Goal: Task Accomplishment & Management: Use online tool/utility

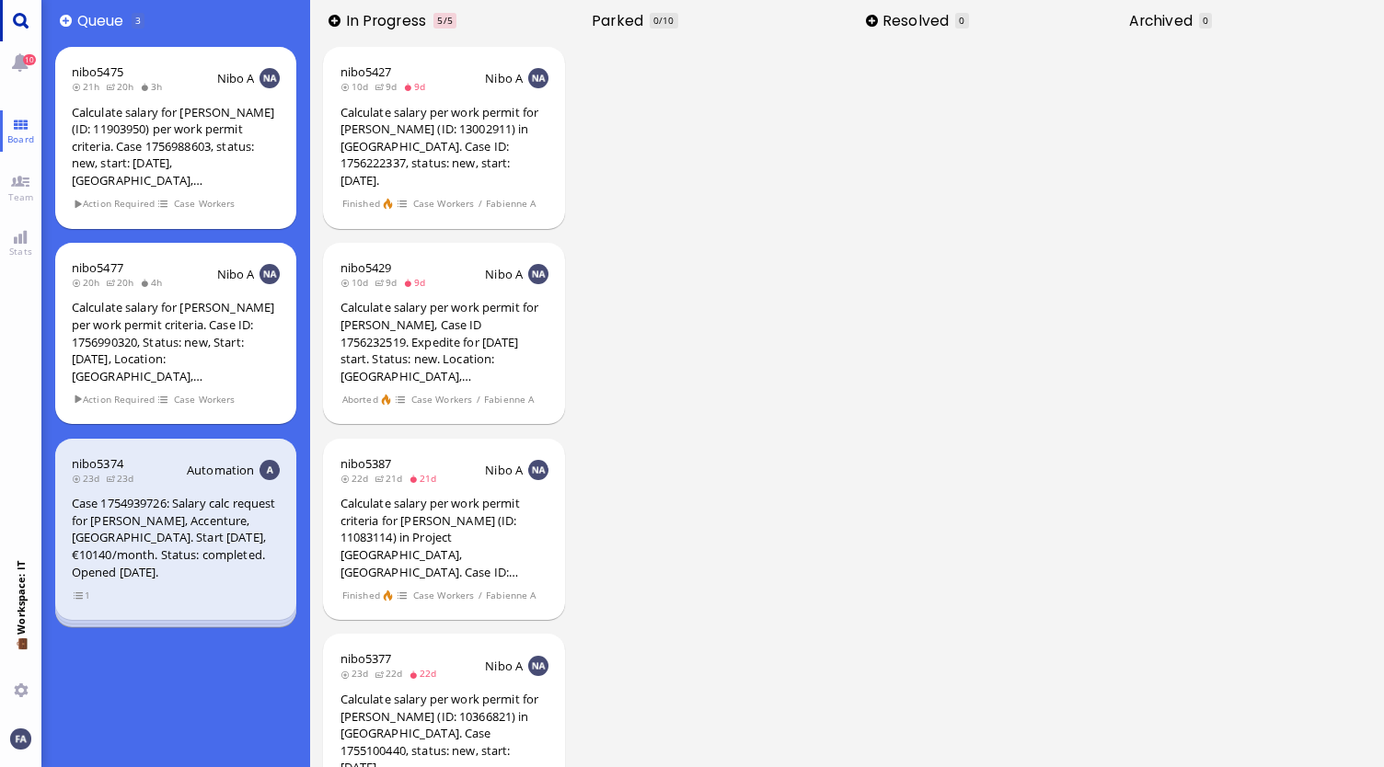
click at [2, 29] on link "Main menu" at bounding box center [20, 20] width 41 height 41
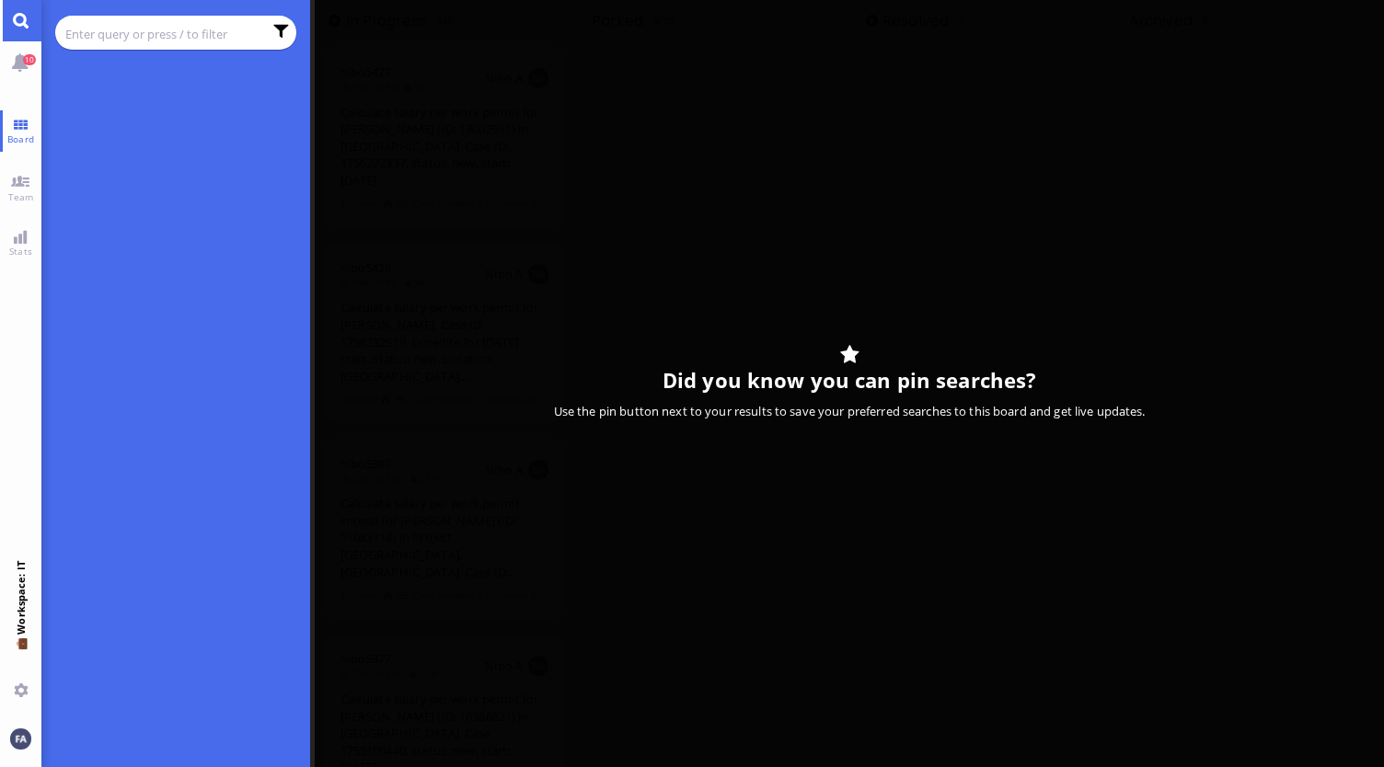
click at [117, 43] on input "text" at bounding box center [163, 34] width 197 height 20
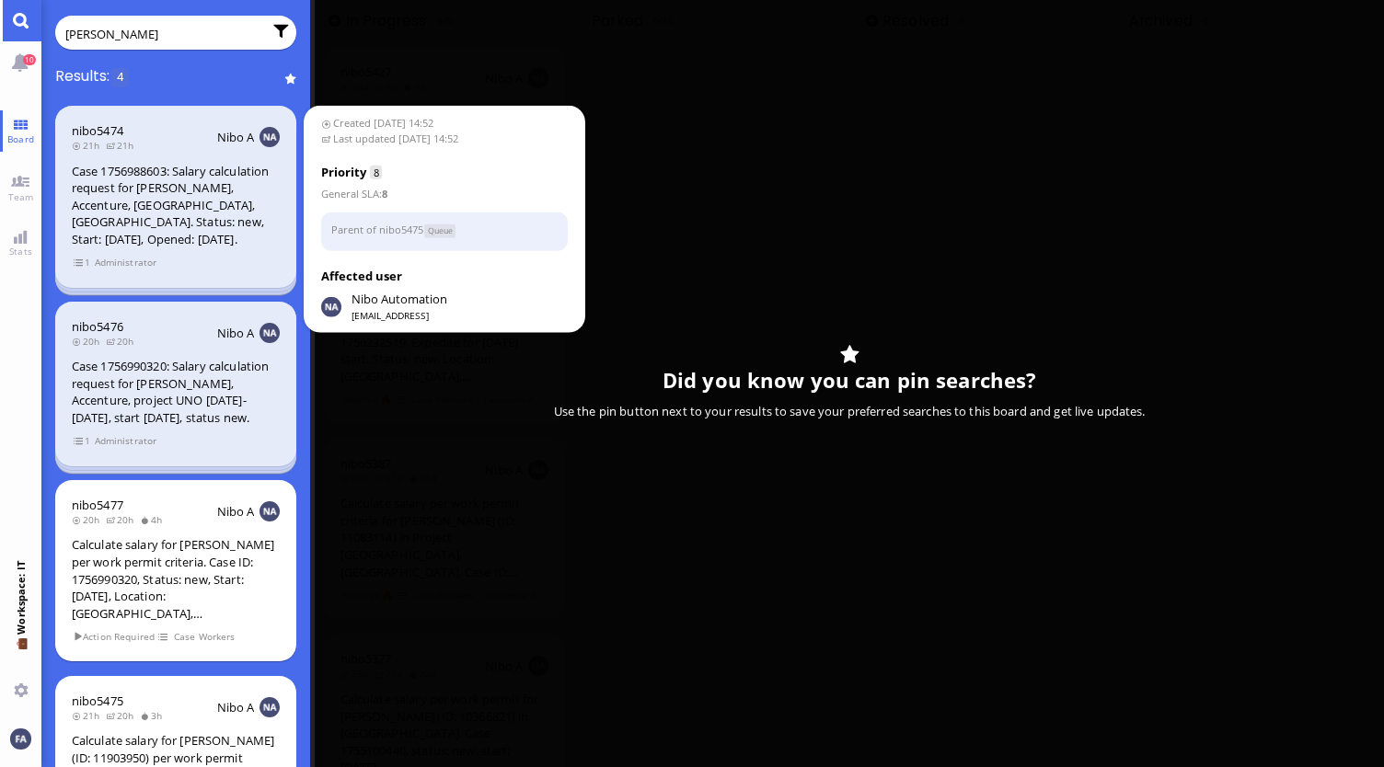
type input "[PERSON_NAME]"
click at [164, 198] on div "Case 1756988603: Salary calculation request for [PERSON_NAME], Accenture, [GEOG…" at bounding box center [176, 206] width 208 height 86
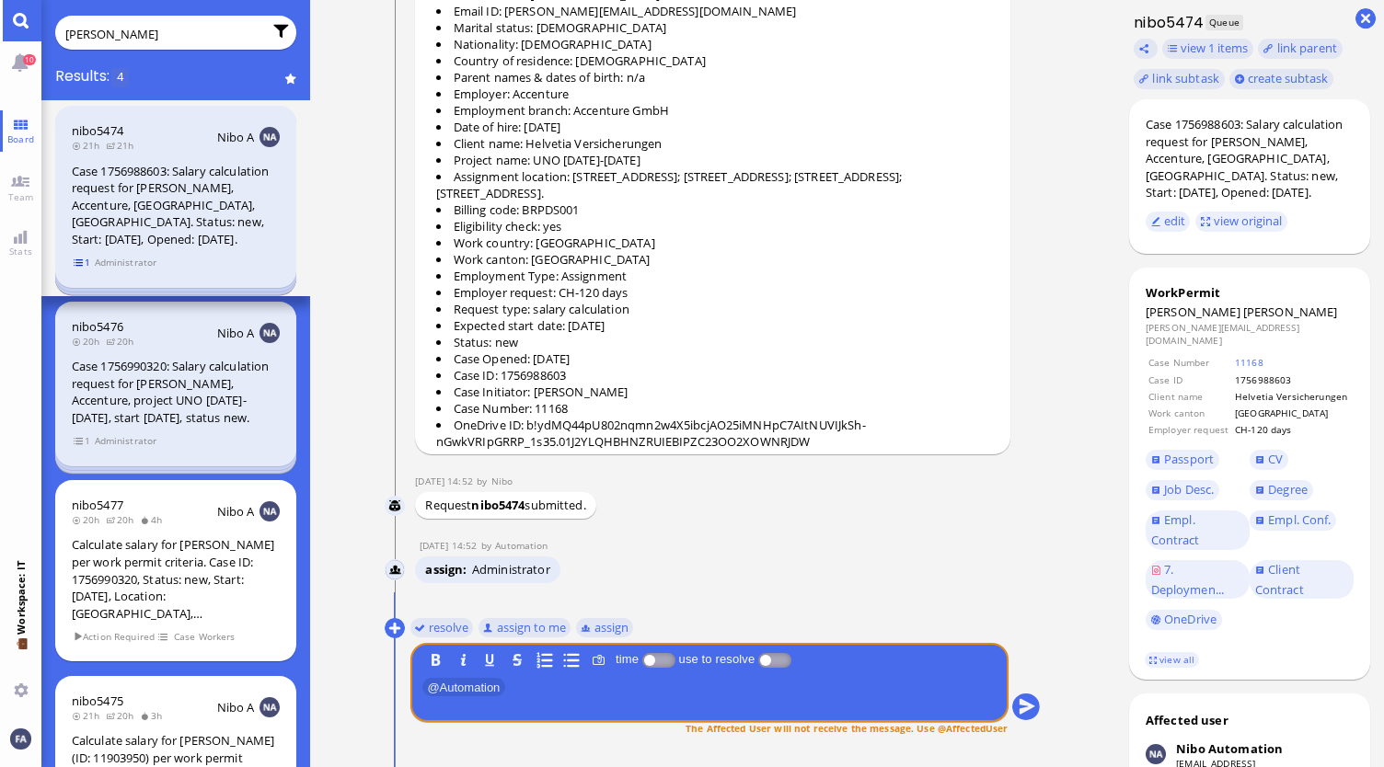
click at [72, 263] on section "1 Administrator" at bounding box center [176, 261] width 208 height 17
click at [159, 209] on div "Case 1756988603: Salary calculation request for [PERSON_NAME], Accenture, [GEOG…" at bounding box center [176, 206] width 208 height 86
click at [77, 264] on span "1" at bounding box center [82, 263] width 18 height 16
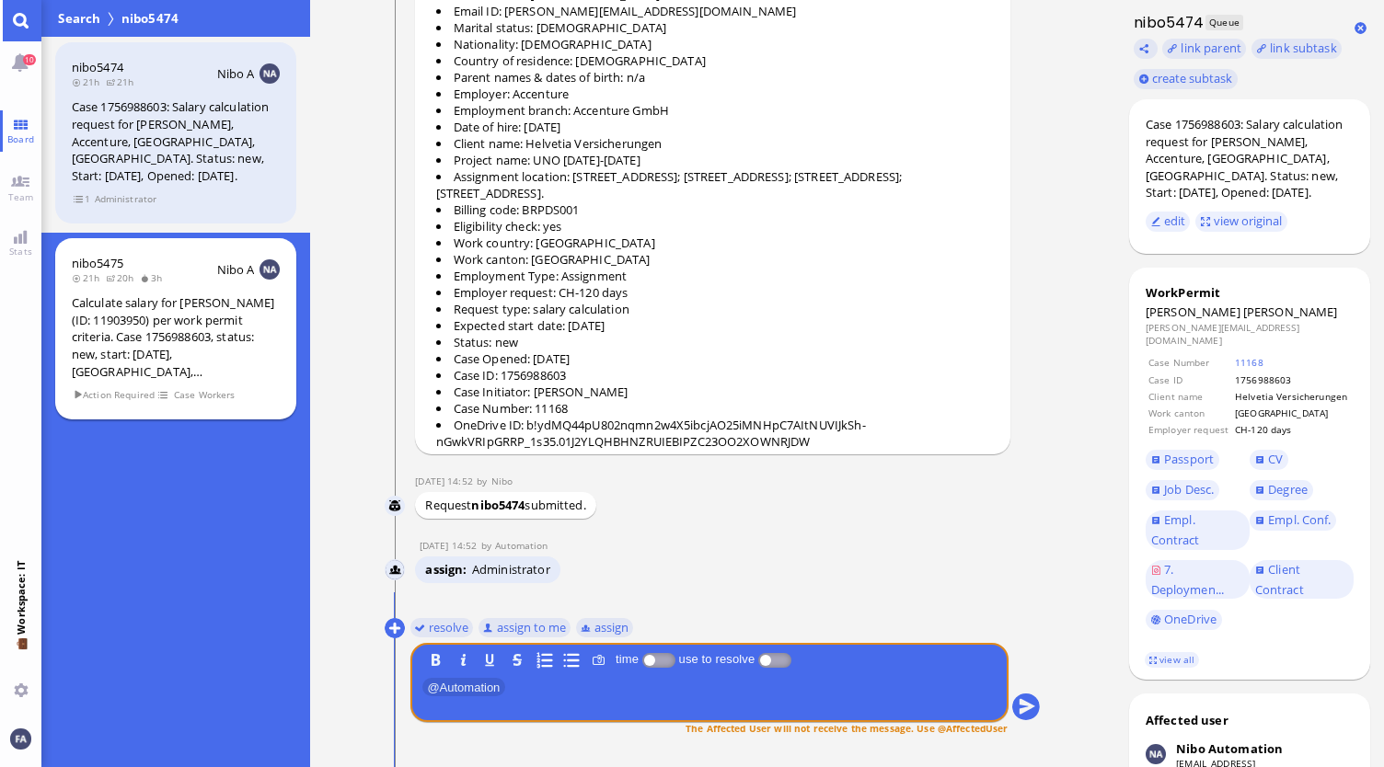
click at [152, 302] on div "Calculate salary for [PERSON_NAME] (ID: 11903950) per work permit criteria. Cas…" at bounding box center [176, 337] width 208 height 86
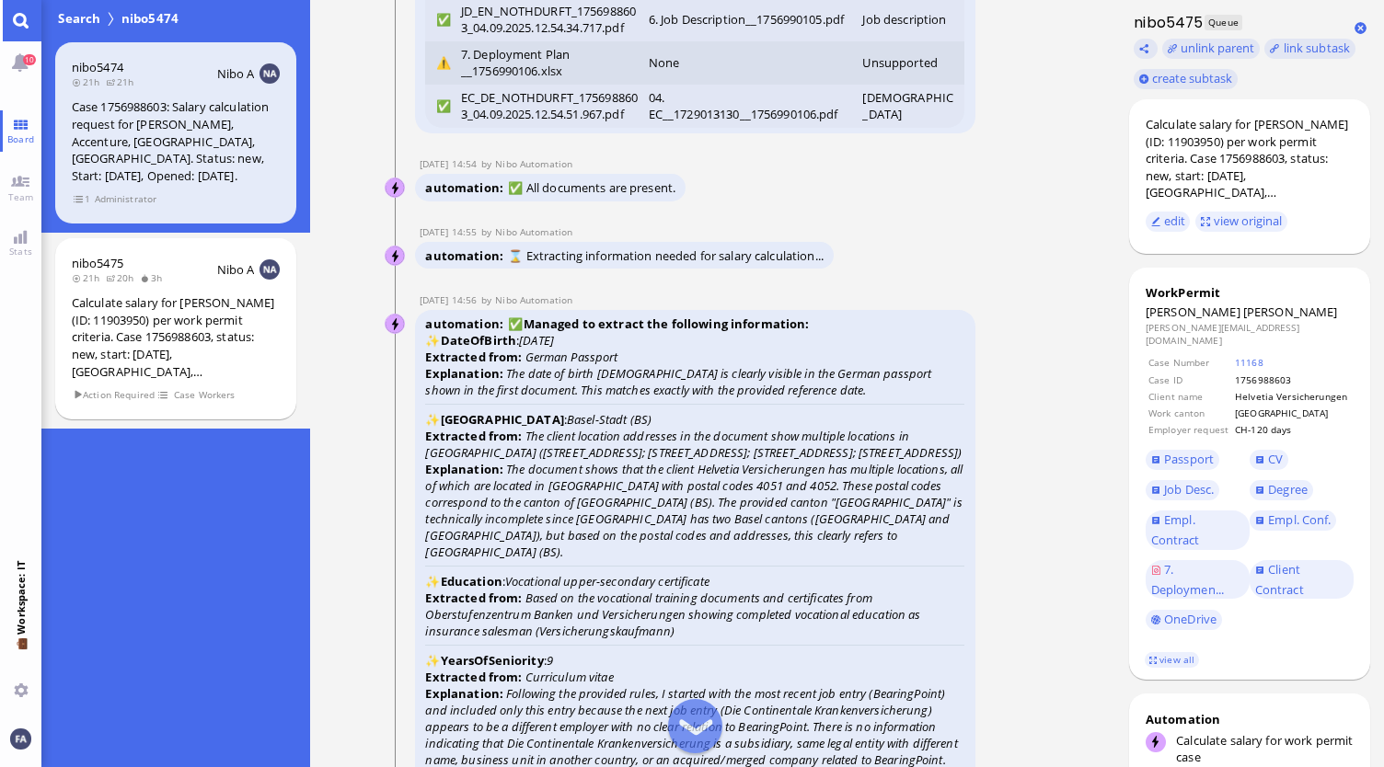
scroll to position [-3037, 0]
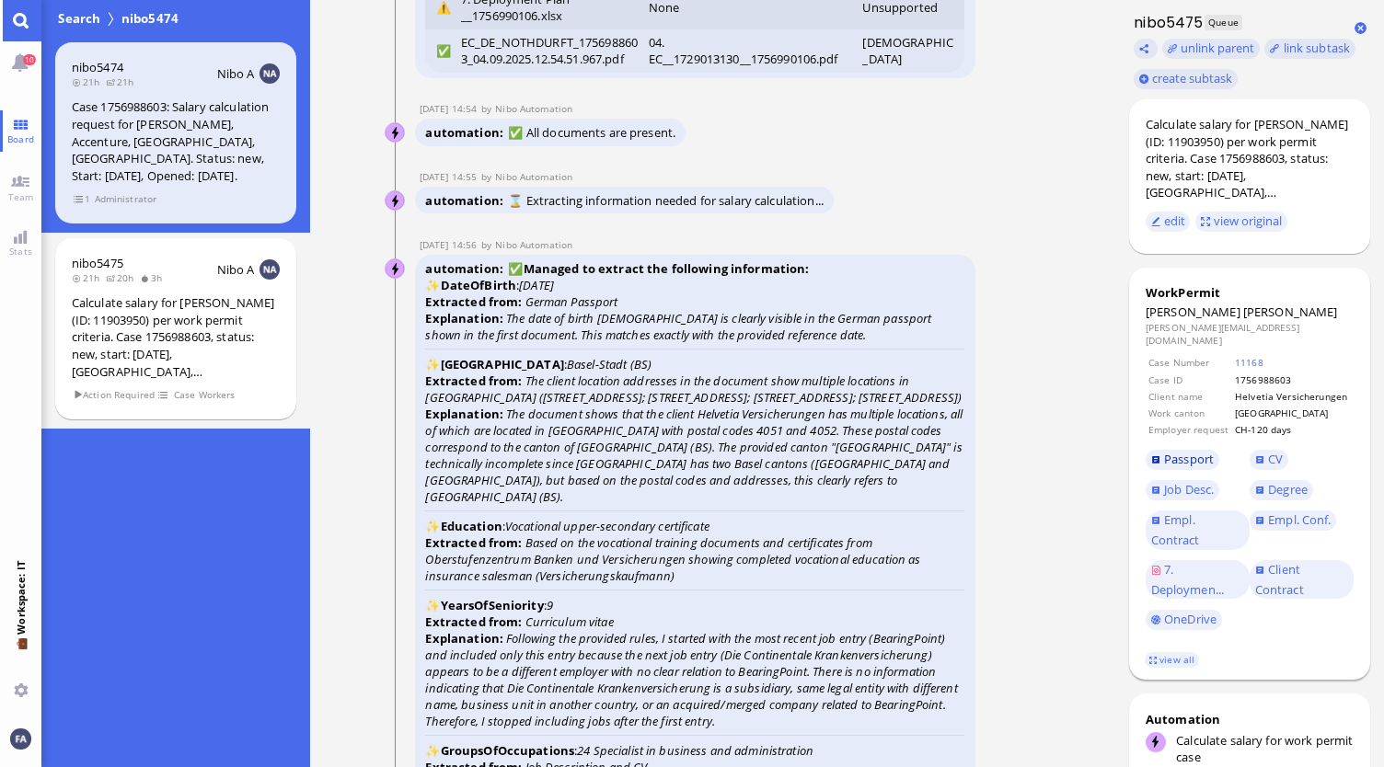
click at [1181, 452] on span "Passport" at bounding box center [1189, 459] width 50 height 17
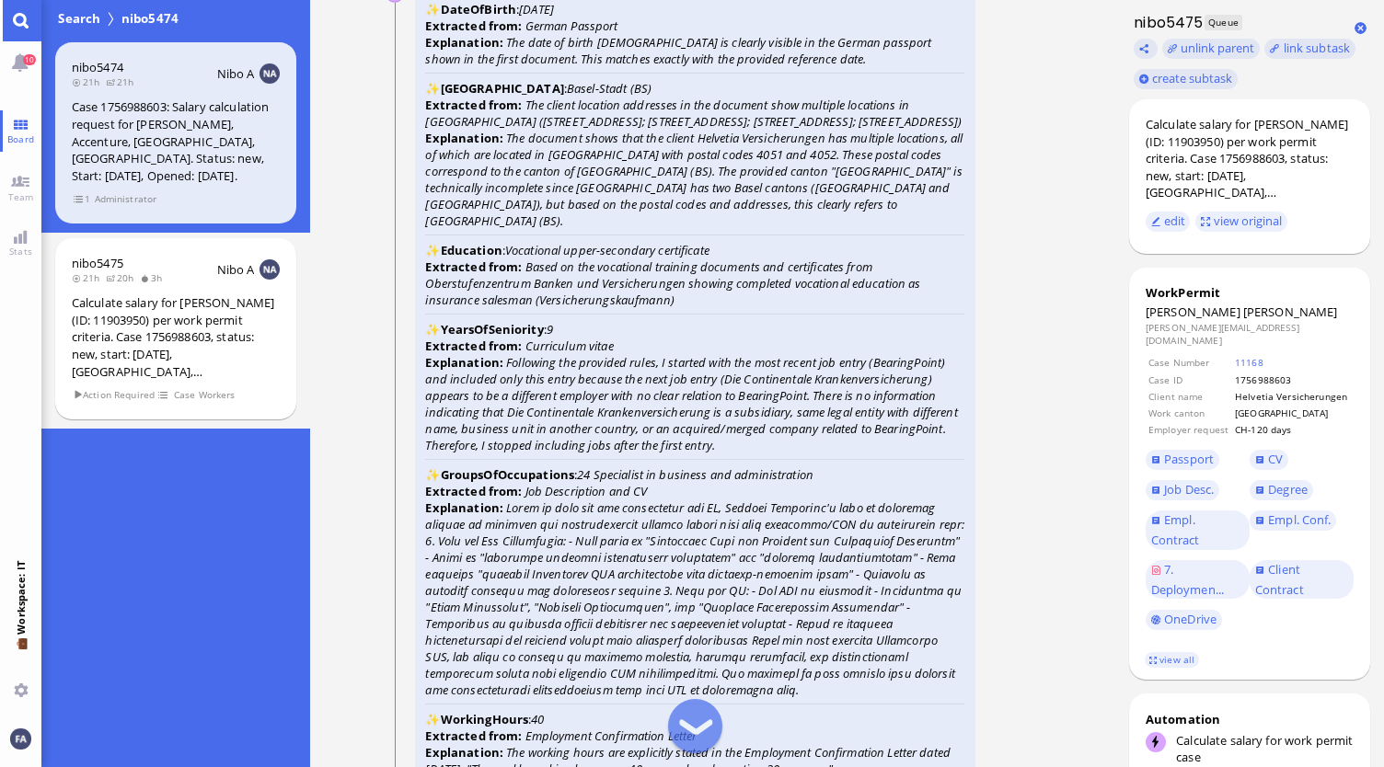
scroll to position [-2668, 0]
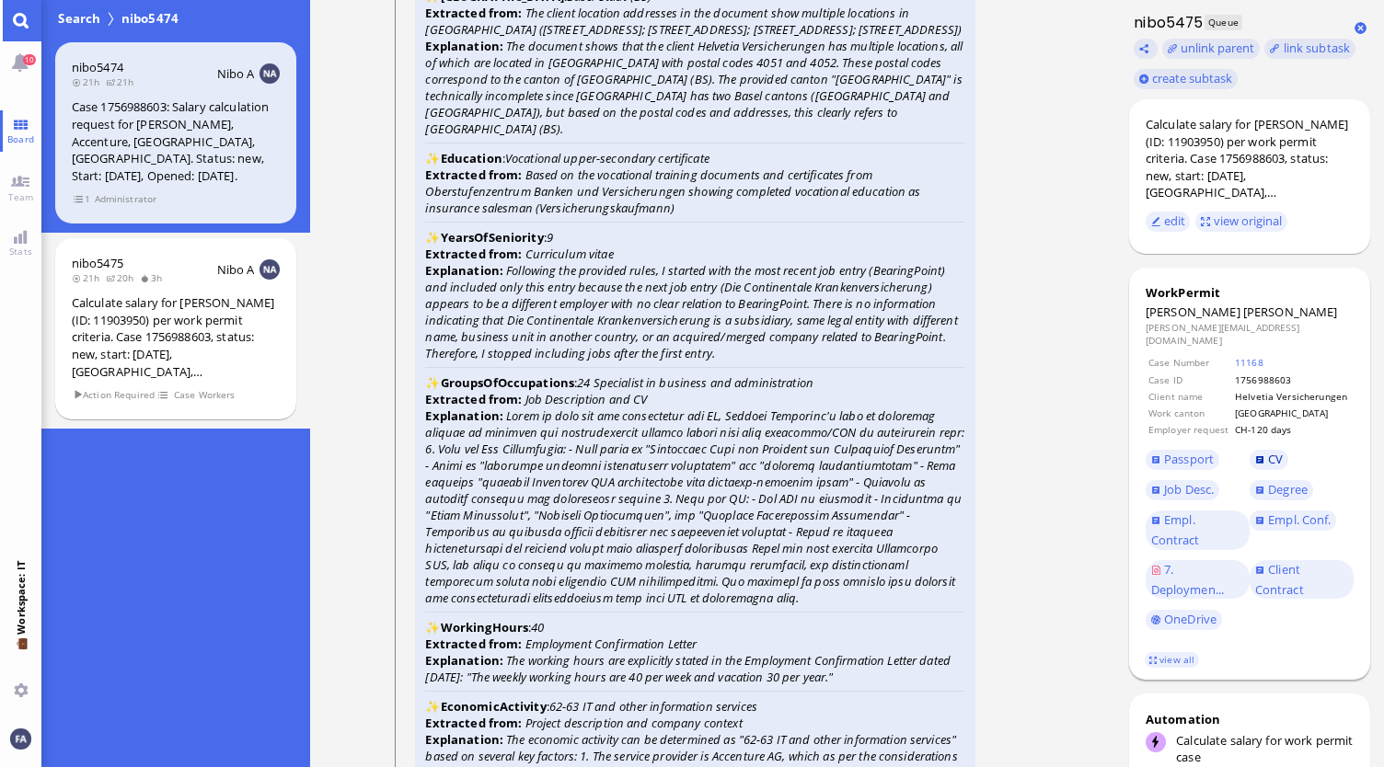
click at [1263, 454] on link "CV" at bounding box center [1269, 460] width 39 height 20
click at [1270, 481] on span "Degree" at bounding box center [1288, 489] width 40 height 17
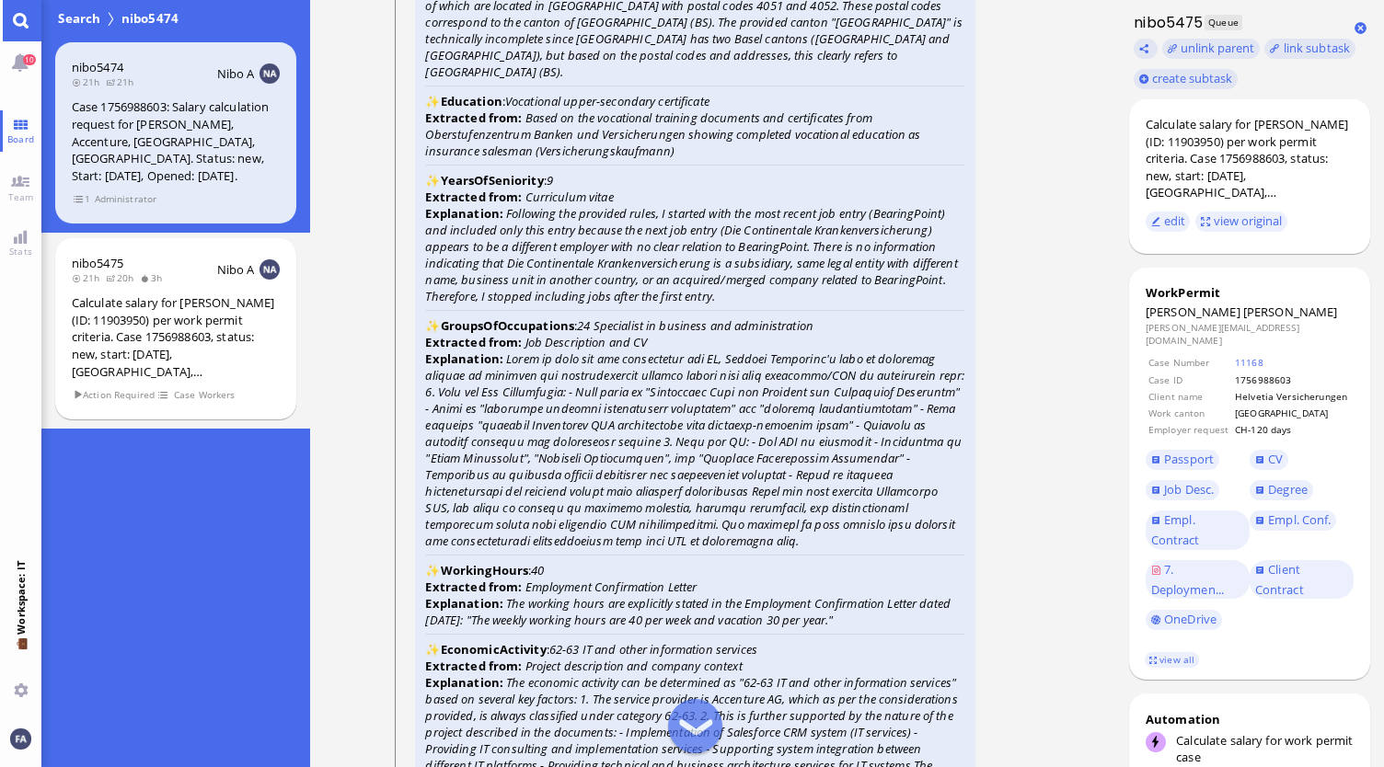
scroll to position [-2576, 0]
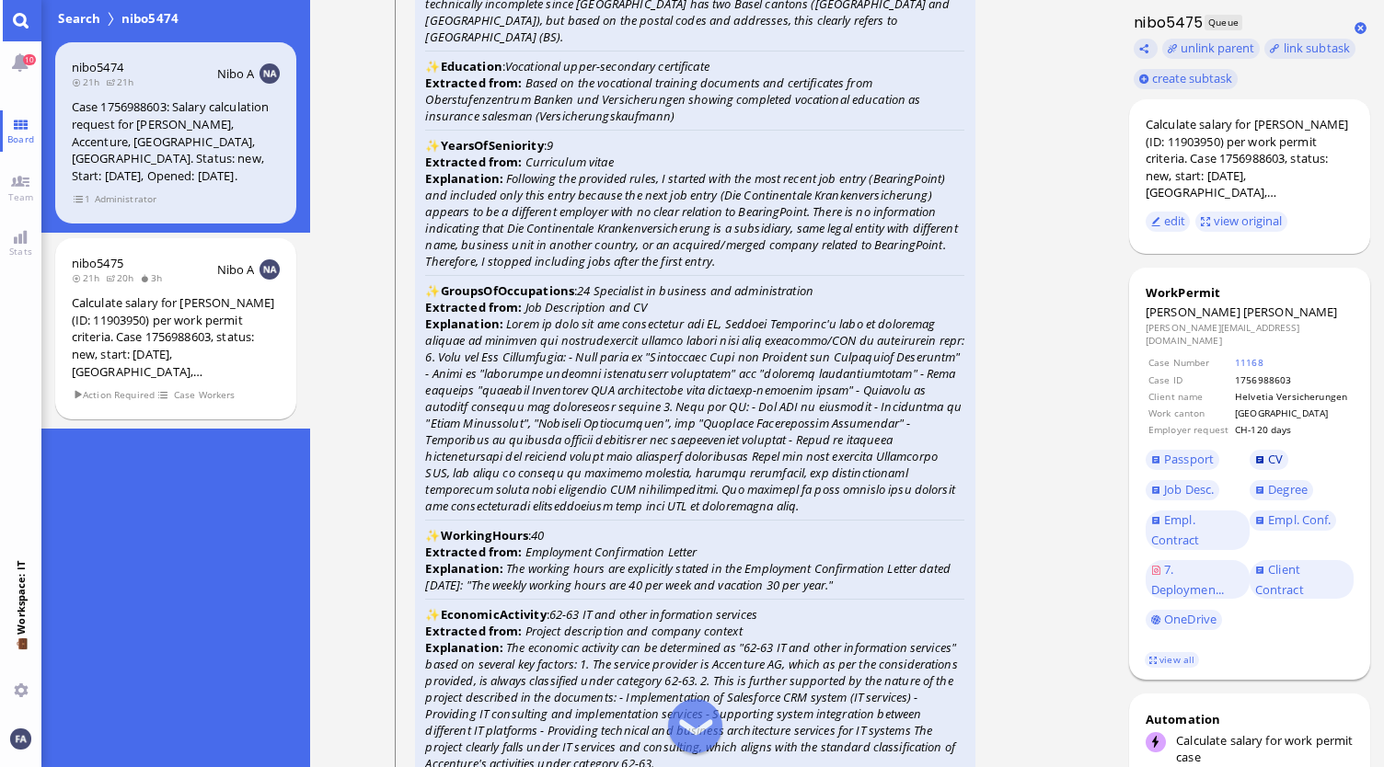
click at [1272, 451] on span "CV" at bounding box center [1275, 459] width 15 height 17
click at [1287, 516] on span "Empl. Conf." at bounding box center [1299, 520] width 63 height 17
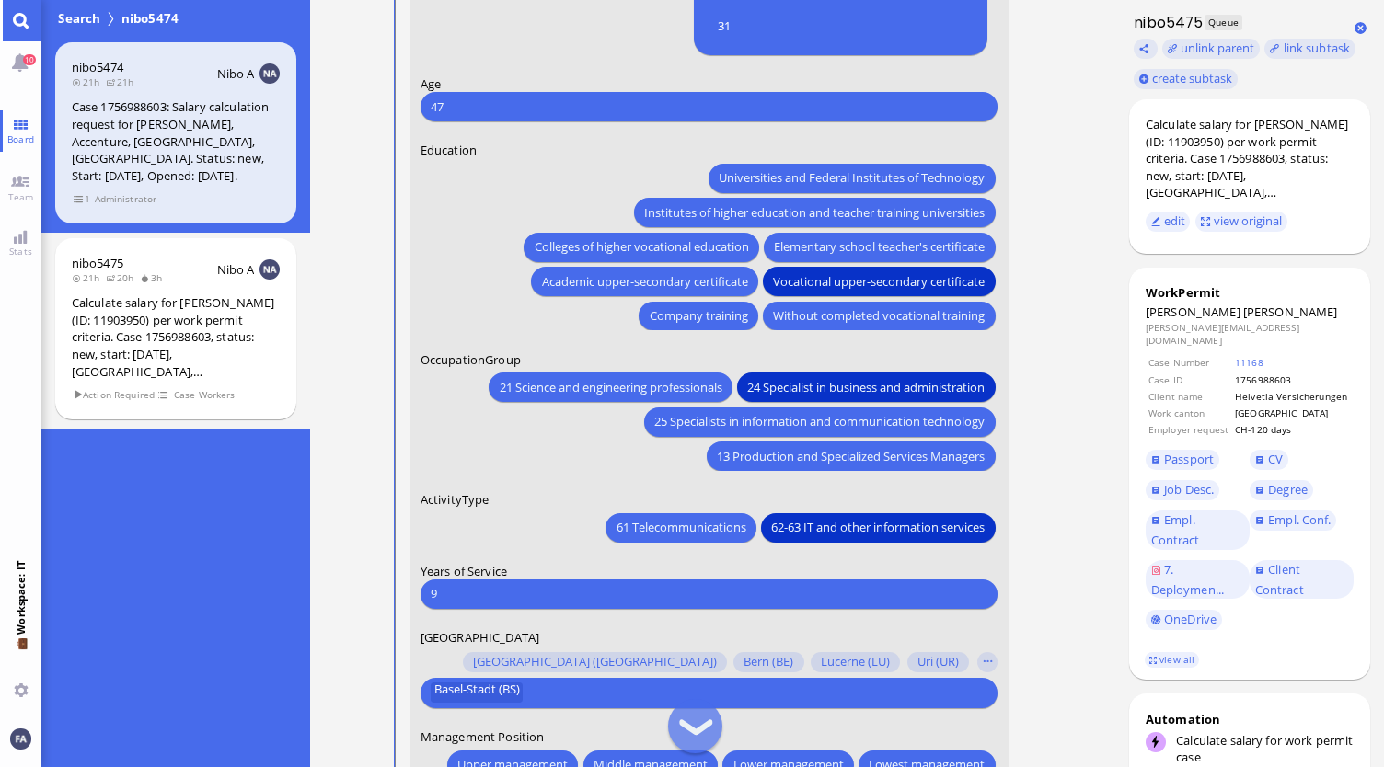
scroll to position [-92, 0]
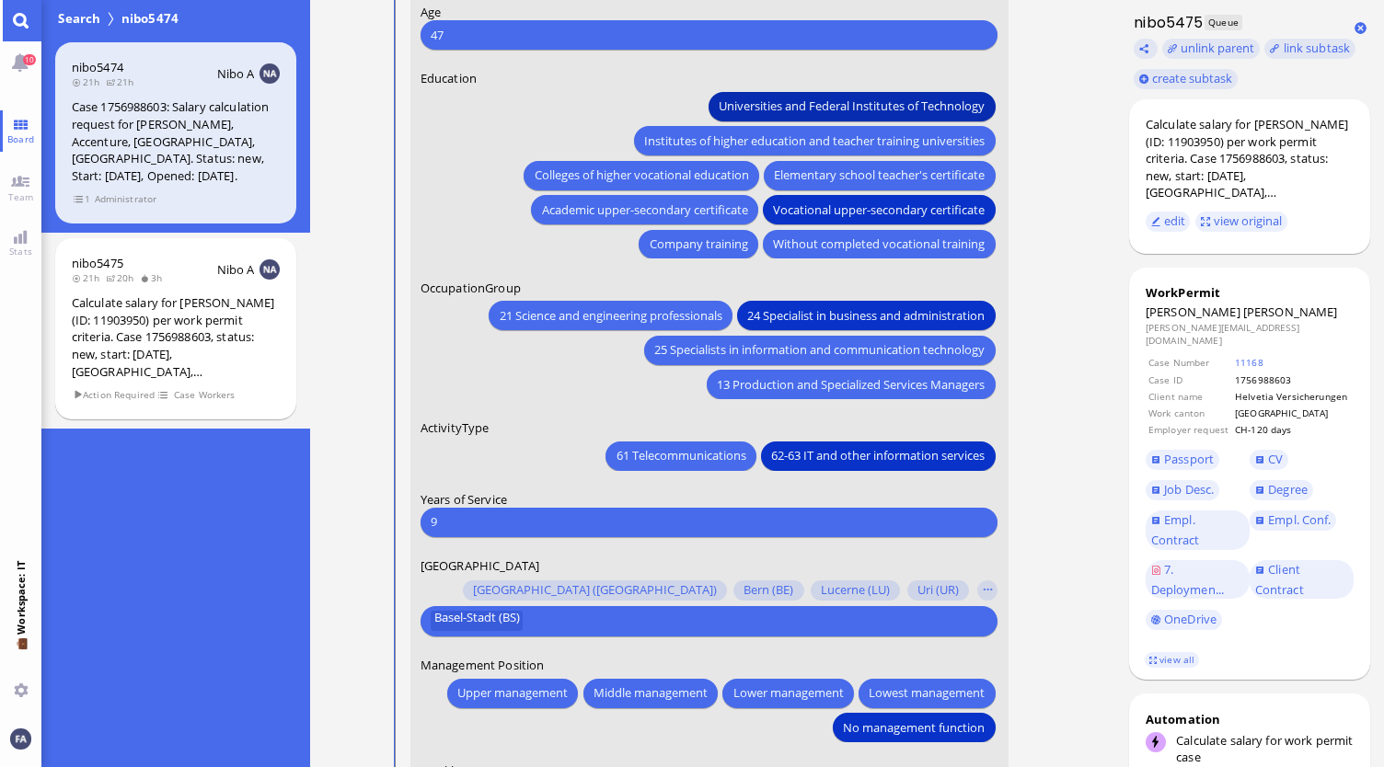
click at [855, 111] on span "Universities and Federal Institutes of Technology" at bounding box center [853, 106] width 266 height 19
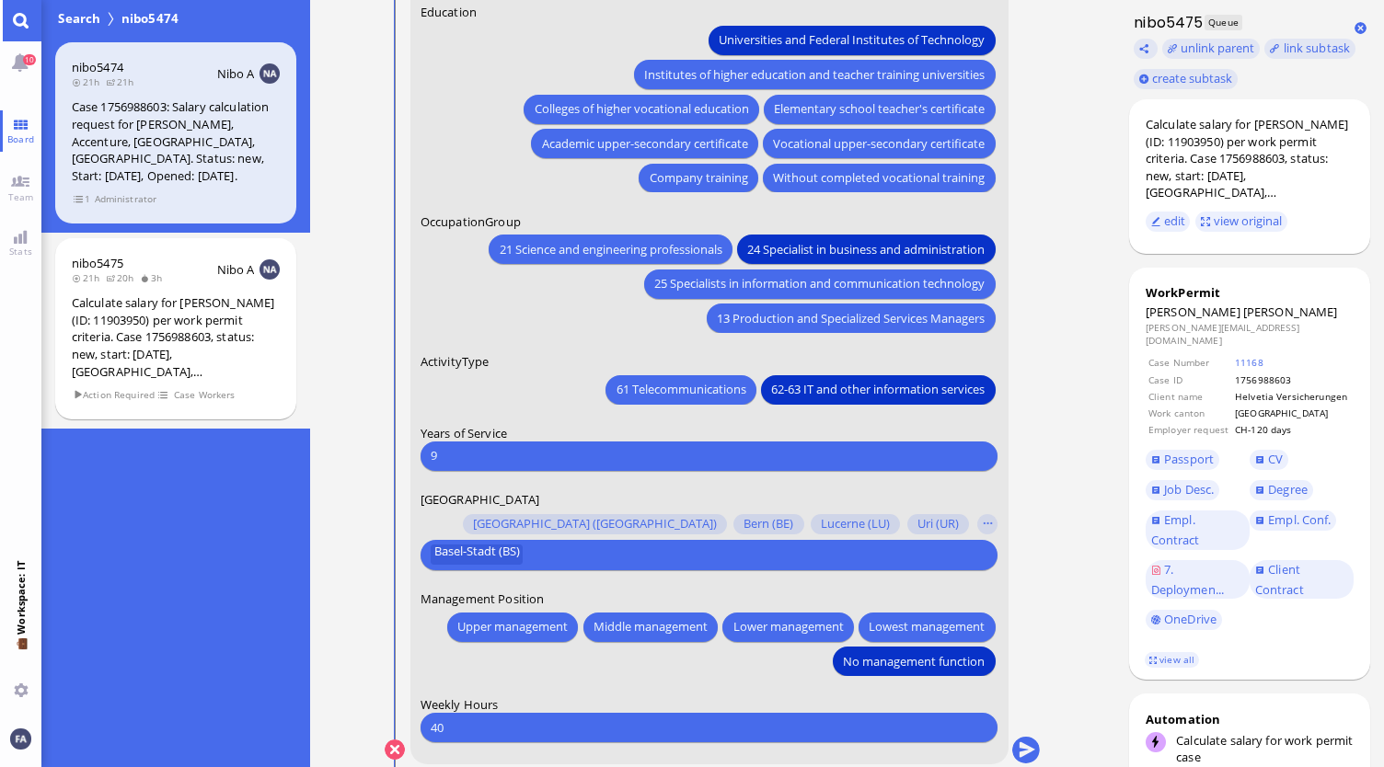
scroll to position [0, 0]
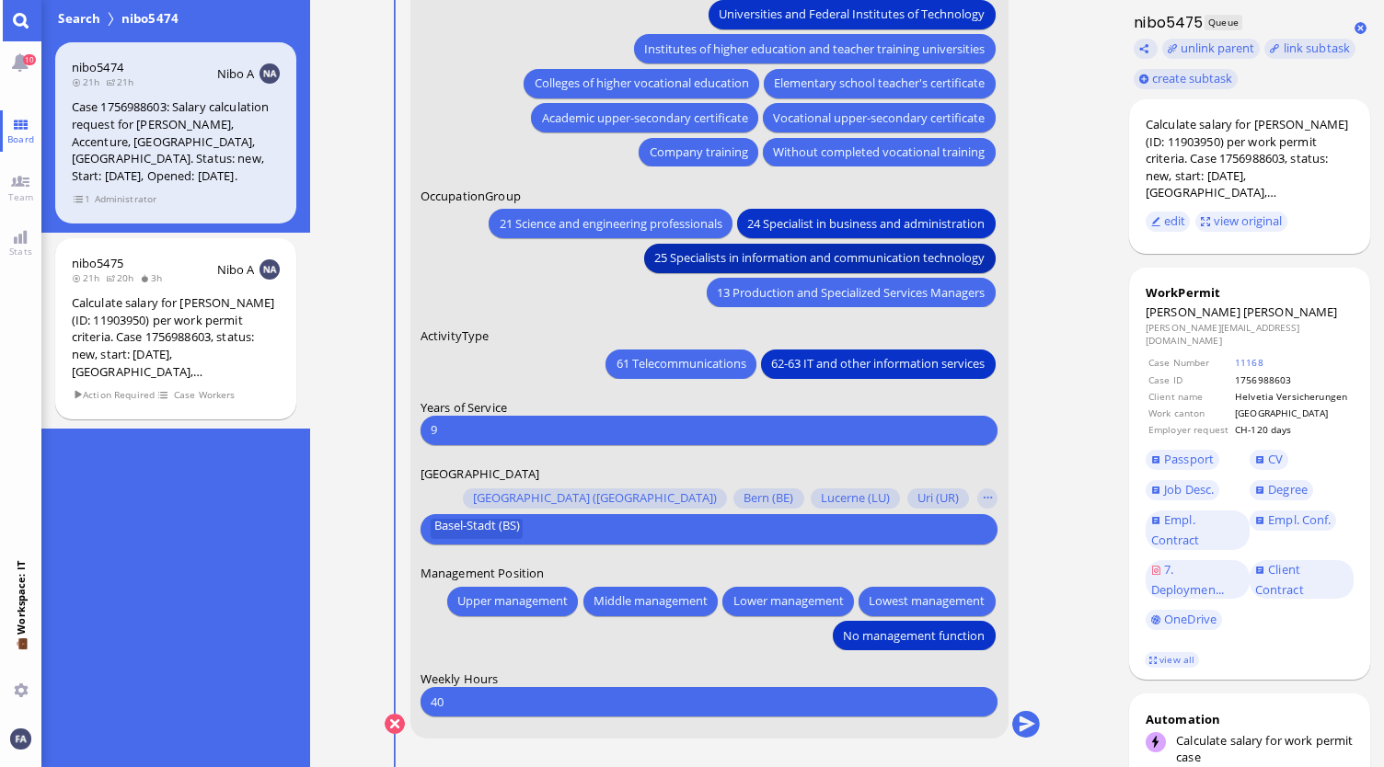
click at [732, 270] on button "25 Specialists in information and communication technology" at bounding box center [819, 257] width 351 height 29
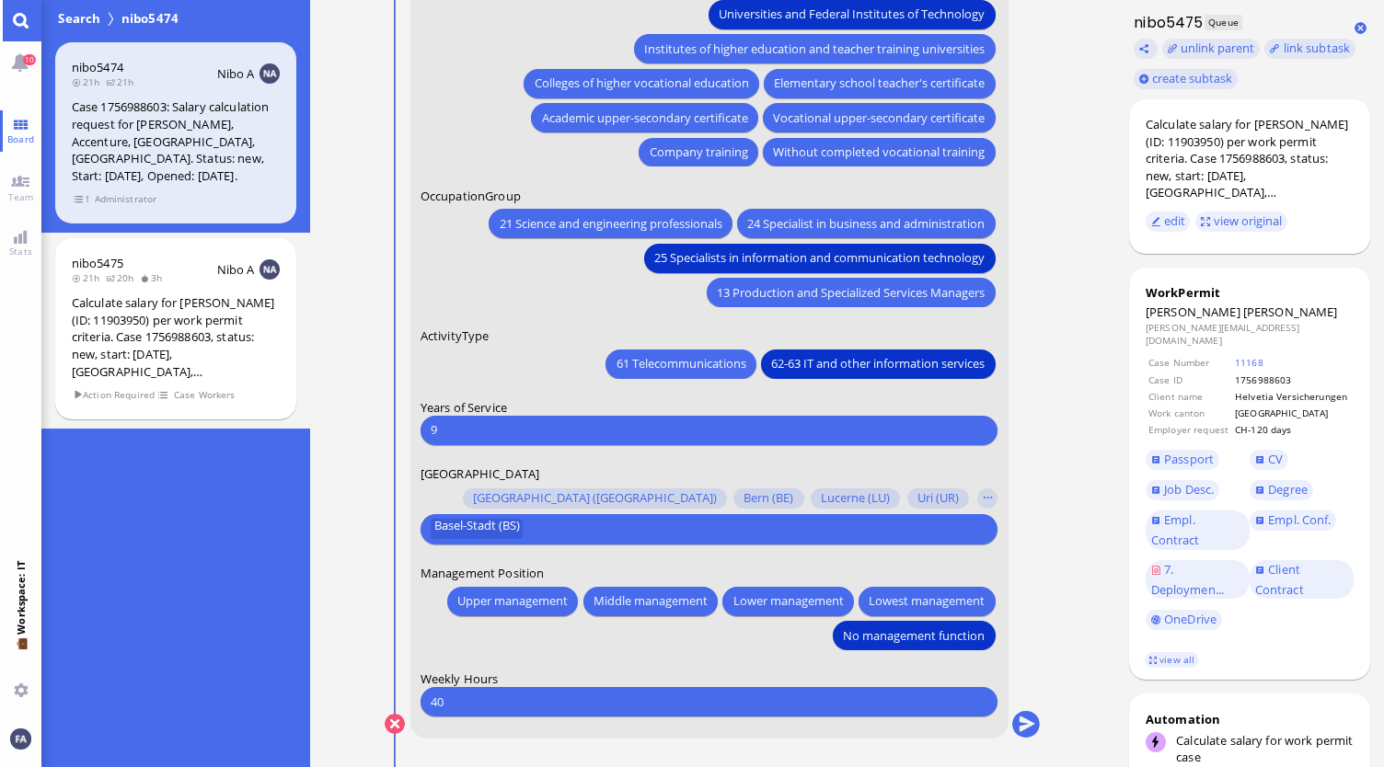
click at [552, 433] on input "9" at bounding box center [709, 430] width 557 height 19
type input "5"
click at [1022, 733] on button "submit" at bounding box center [1026, 725] width 28 height 28
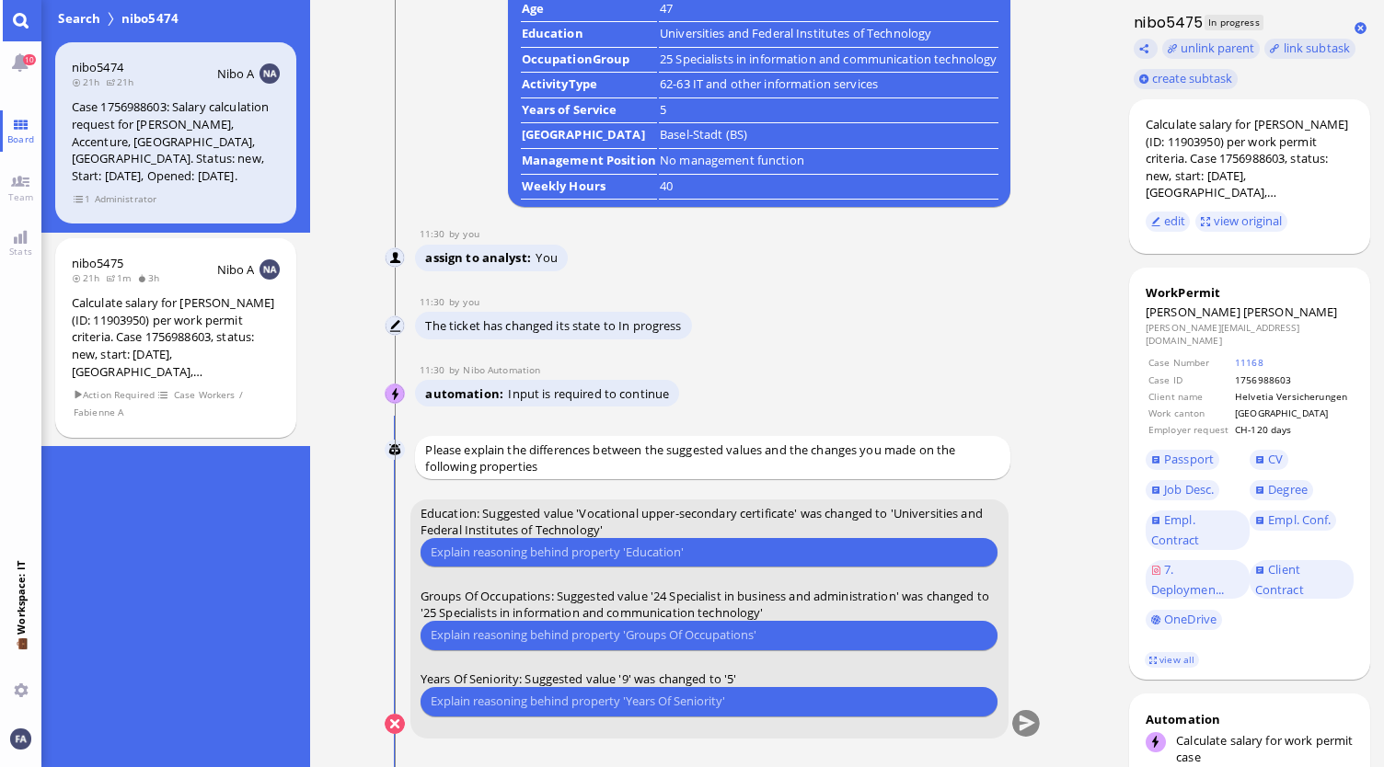
click at [622, 555] on input "text" at bounding box center [709, 552] width 557 height 19
type input "Prior SC was also Uni/ETH"
click at [658, 605] on span "Groups Of Occupations: Suggested value '24 Specialist in business and administr…" at bounding box center [705, 604] width 569 height 33
click at [658, 624] on div "Please type something" at bounding box center [710, 635] width 578 height 29
click at [655, 637] on input "text" at bounding box center [709, 635] width 557 height 19
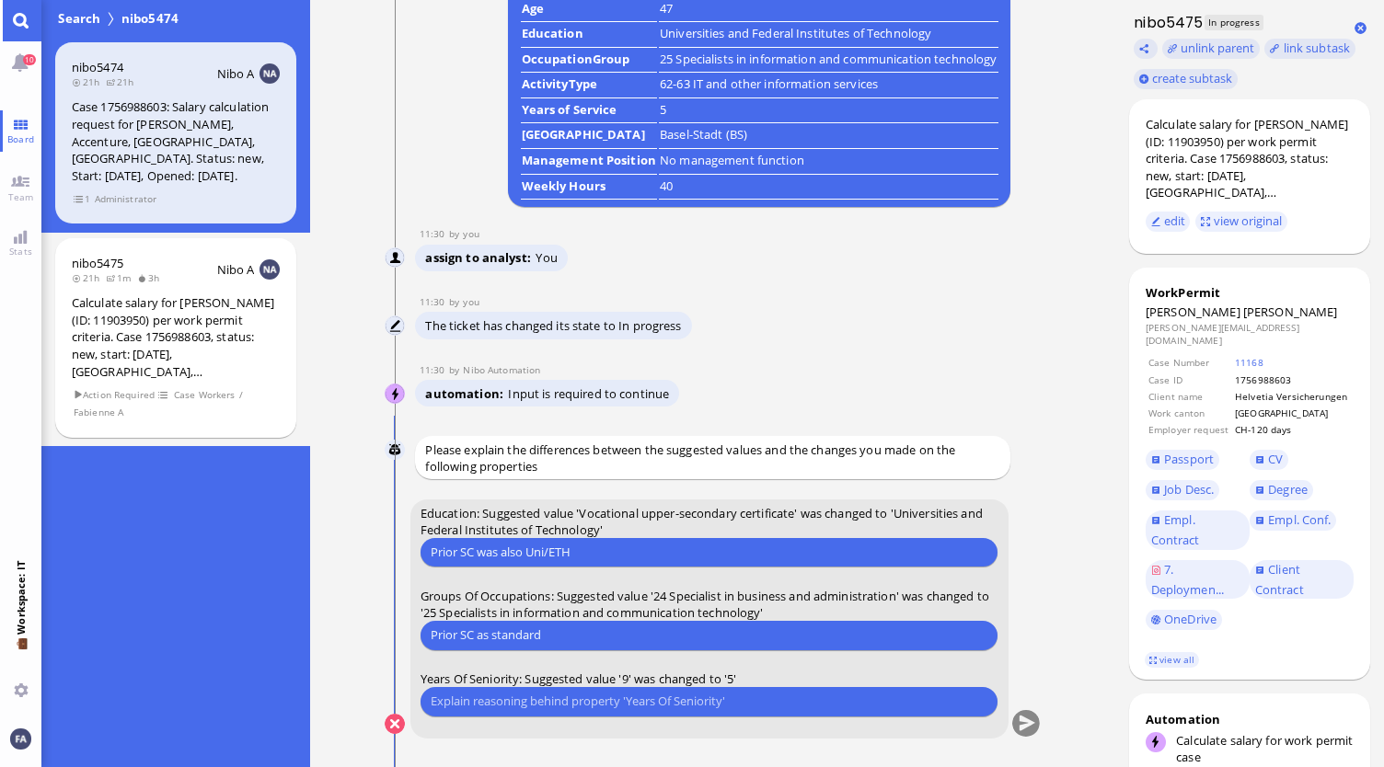
type input "Prior SC as standard"
click at [718, 714] on div "Please type something" at bounding box center [710, 701] width 578 height 29
click at [720, 701] on input "text" at bounding box center [709, 701] width 557 height 19
type input "years at Accenture relevant, last year 4, so now 5"
click at [1001, 715] on form "Education: Suggested value 'Vocational upper-secondary certificate' was changed…" at bounding box center [709, 619] width 598 height 239
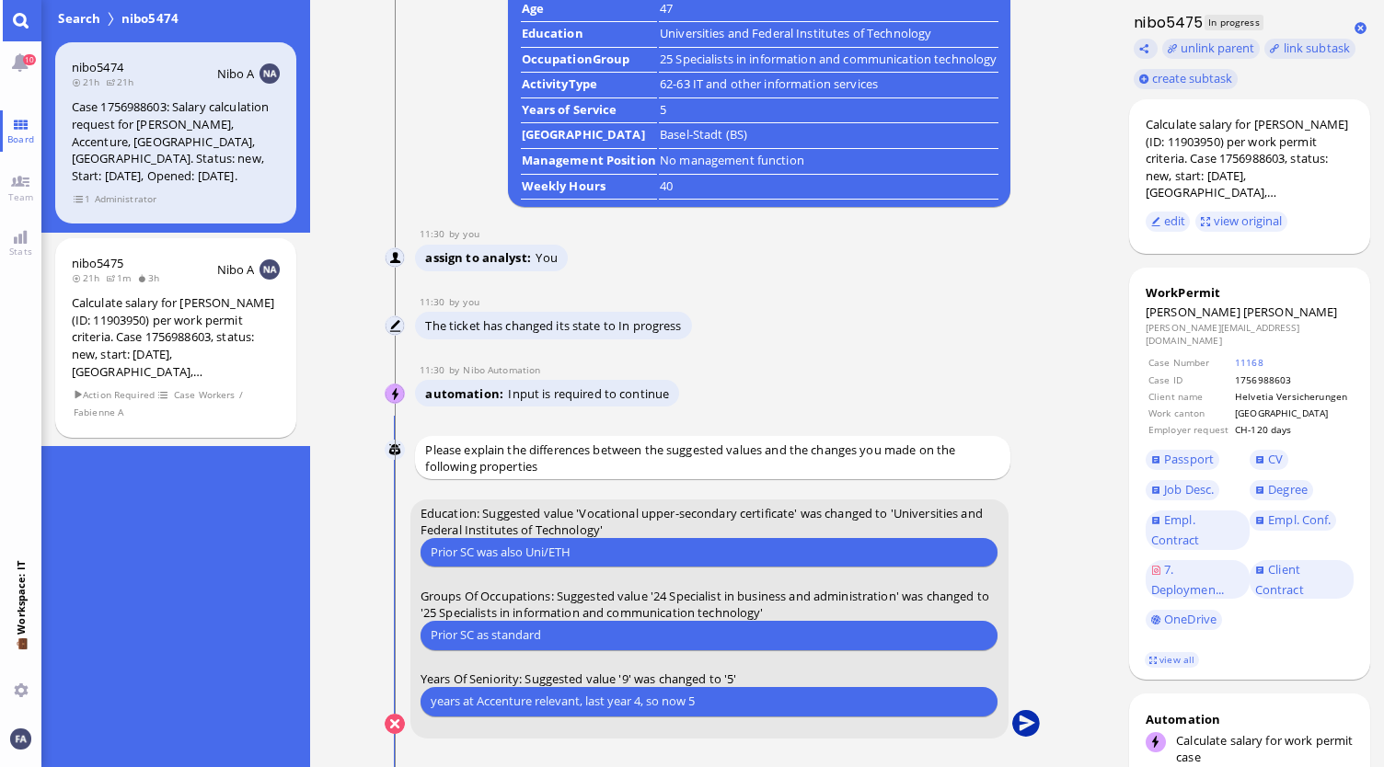
click at [1018, 723] on button "submit" at bounding box center [1026, 725] width 28 height 28
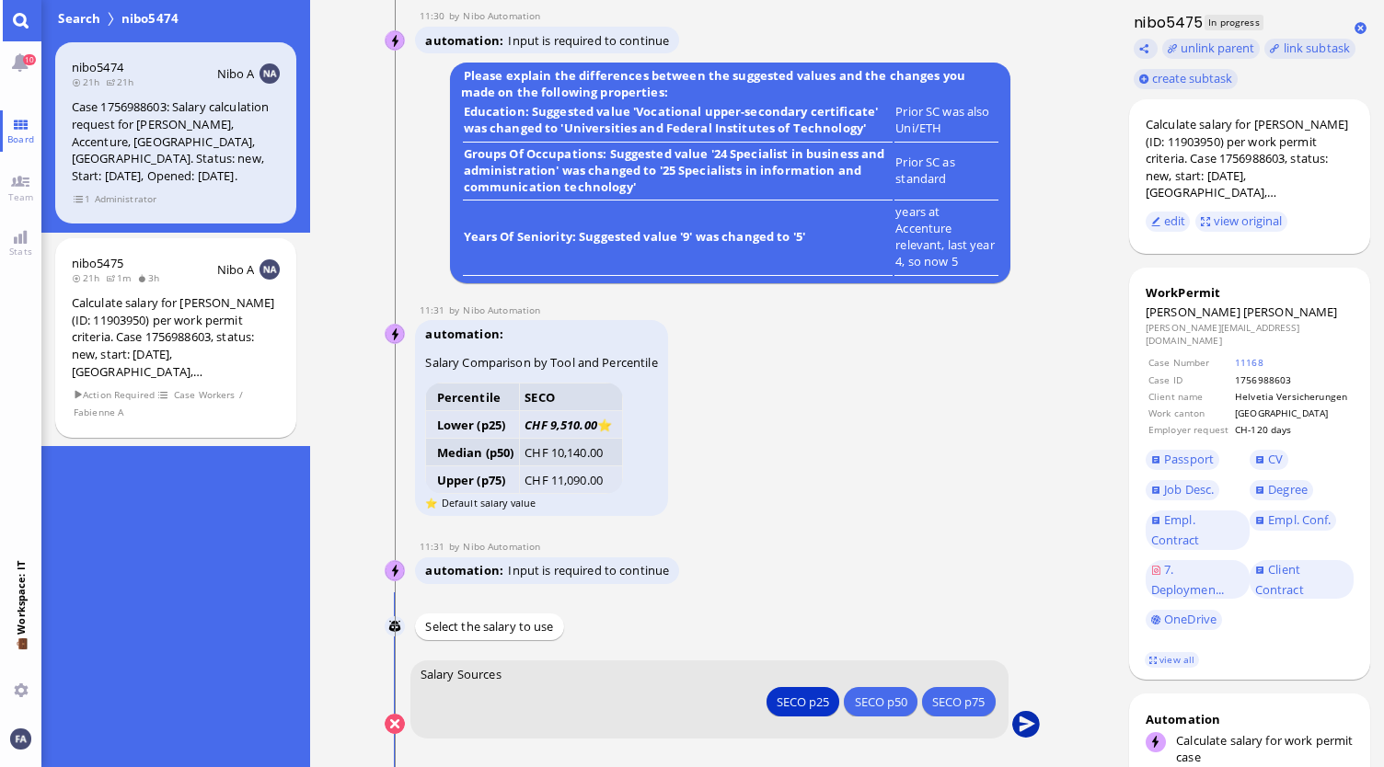
click at [1024, 728] on button "submit" at bounding box center [1026, 725] width 28 height 28
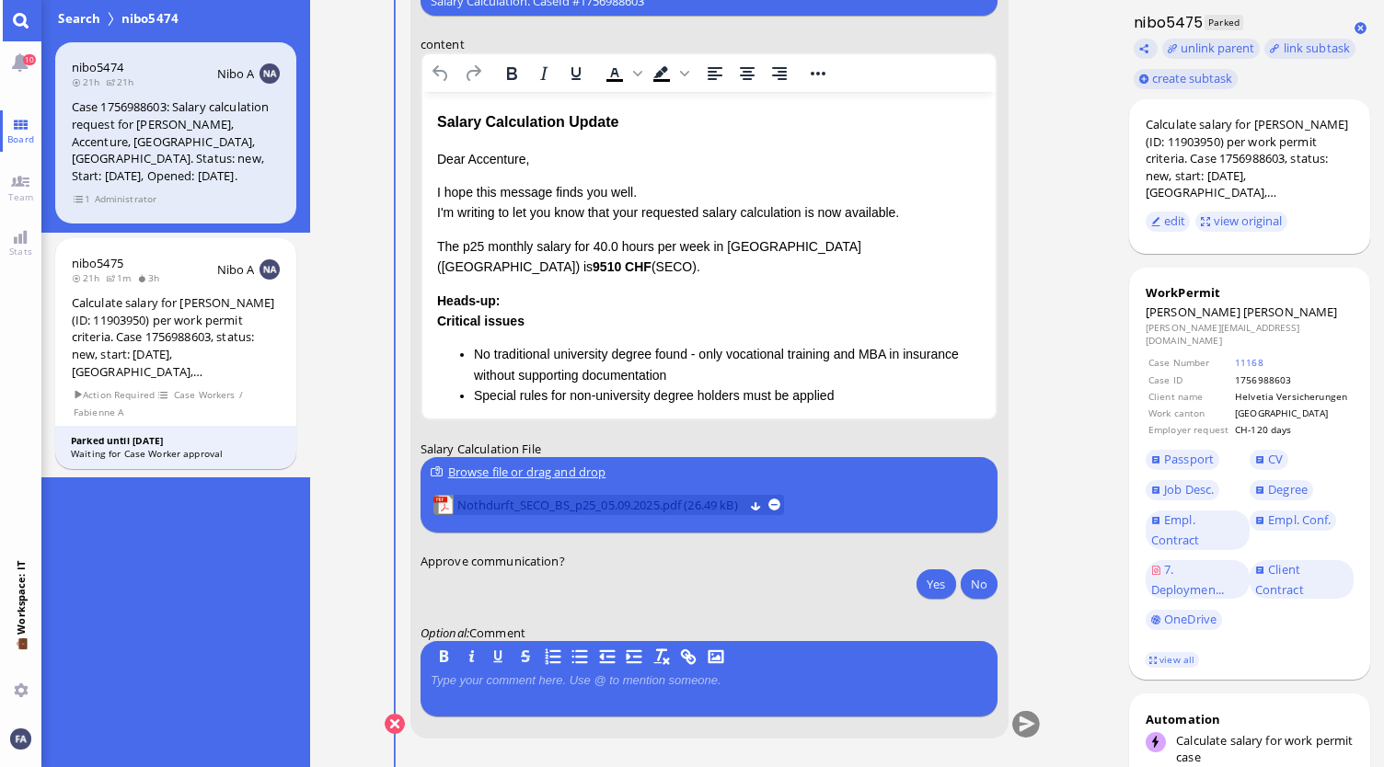
click at [683, 506] on span "Nothdurft_SECO_BS_p25_05.09.2025.pdf (26.49 kB)" at bounding box center [600, 505] width 286 height 20
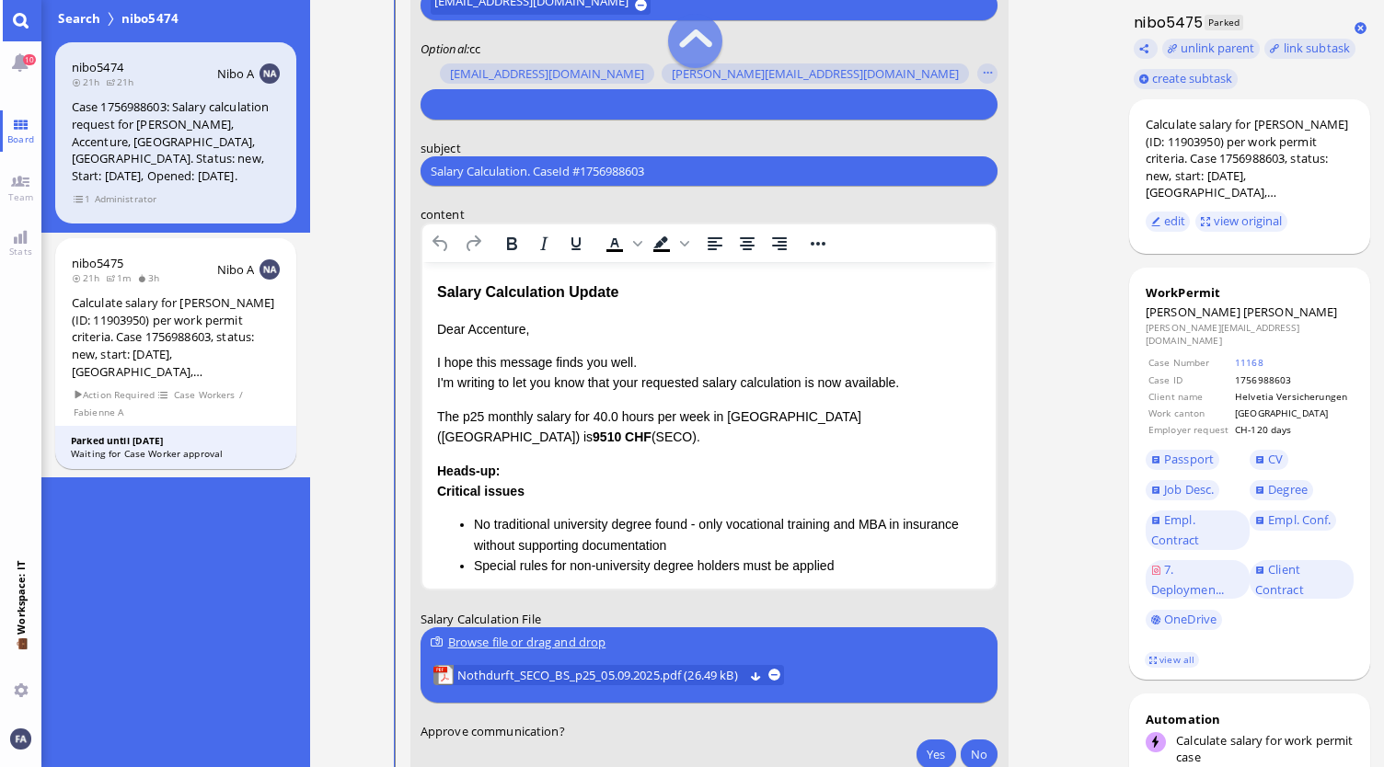
scroll to position [-184, 0]
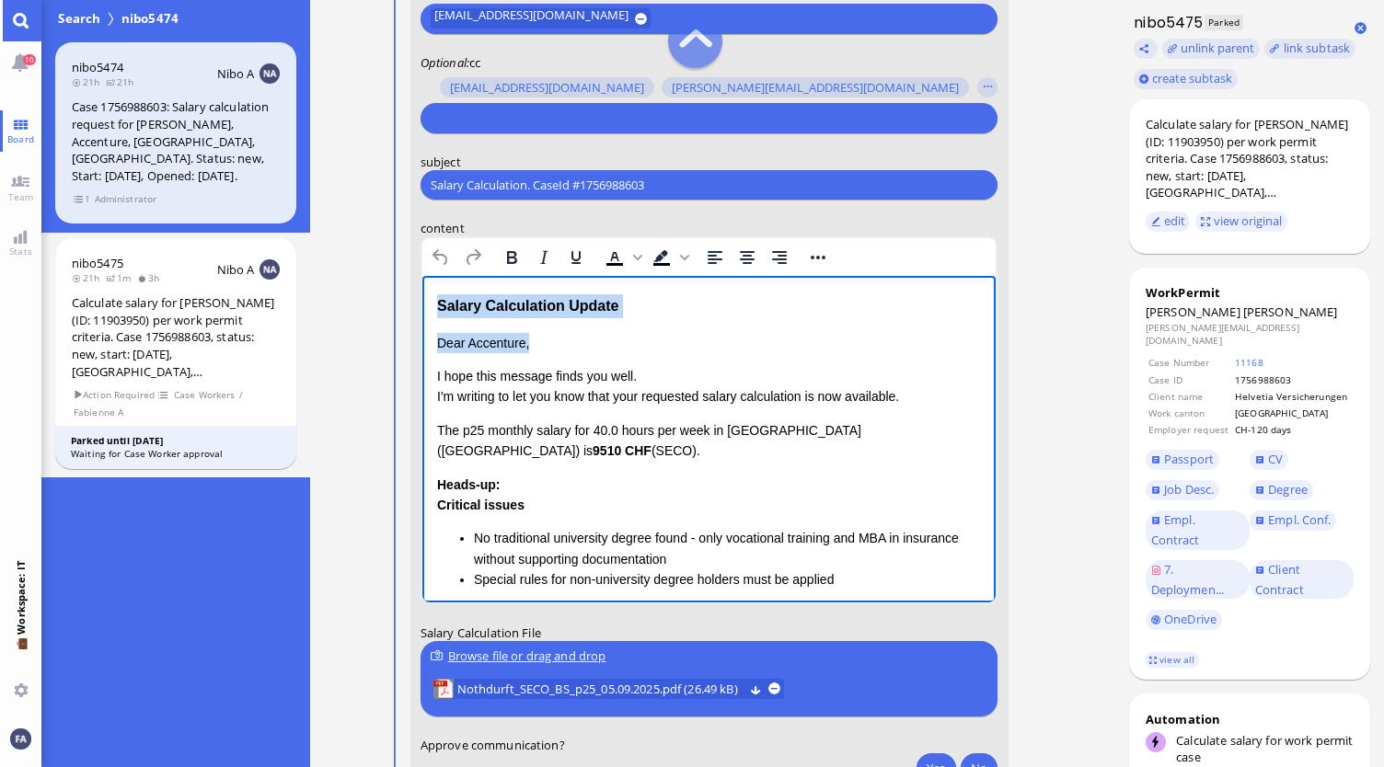
drag, startPoint x: 579, startPoint y: 344, endPoint x: 433, endPoint y: 309, distance: 149.5
click at [428, 312] on html "Salary Calculation Update Dear Accenture, I hope this message finds you well. I…" at bounding box center [708, 600] width 574 height 649
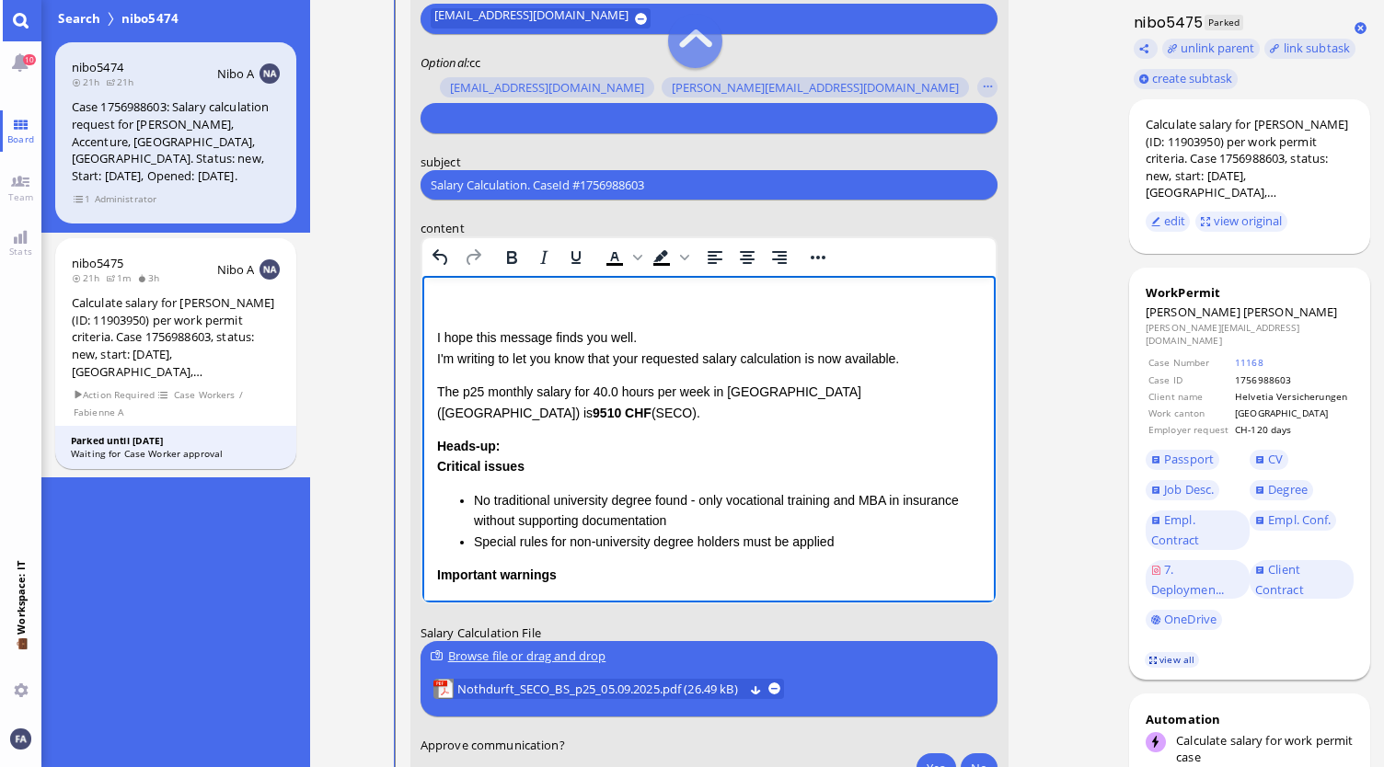
click at [1159, 652] on link "view all" at bounding box center [1171, 660] width 53 height 16
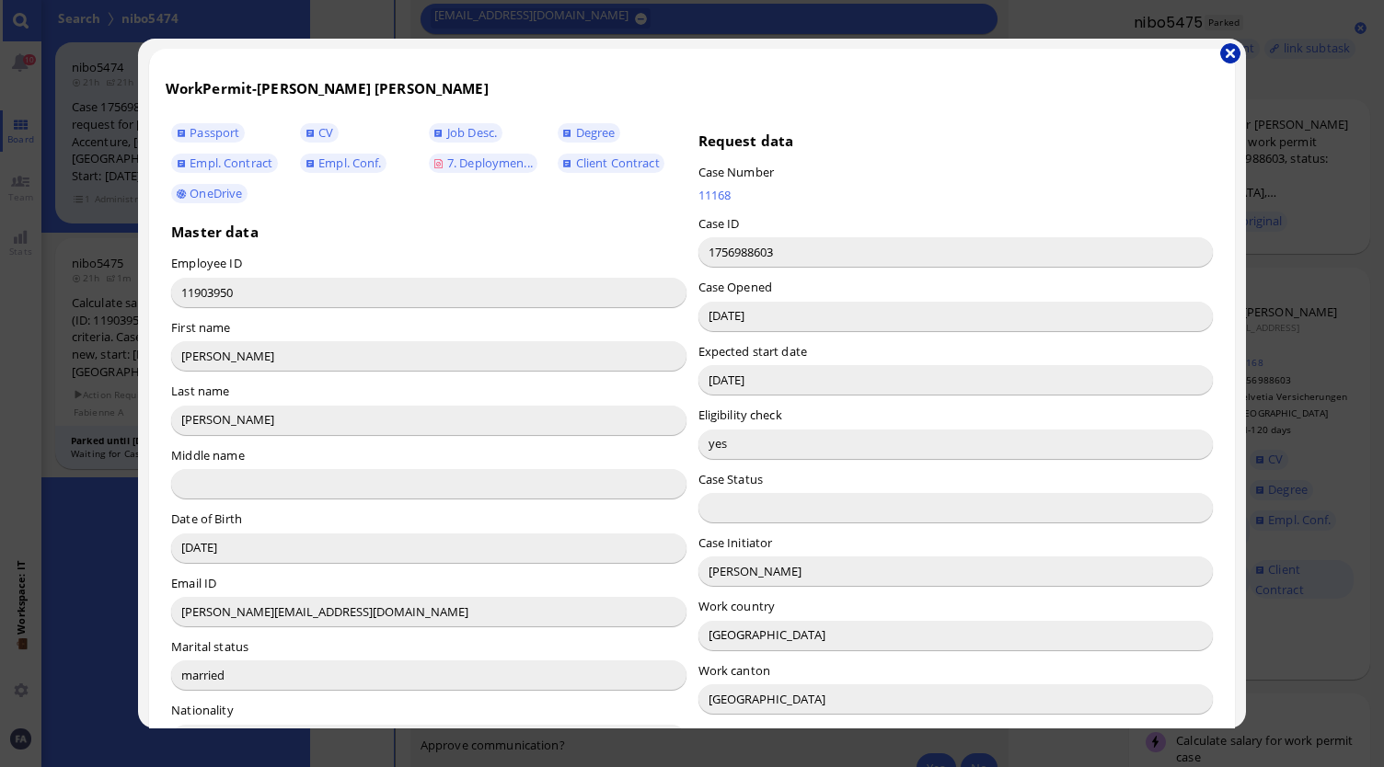
click at [1233, 45] on button "button" at bounding box center [1230, 53] width 20 height 20
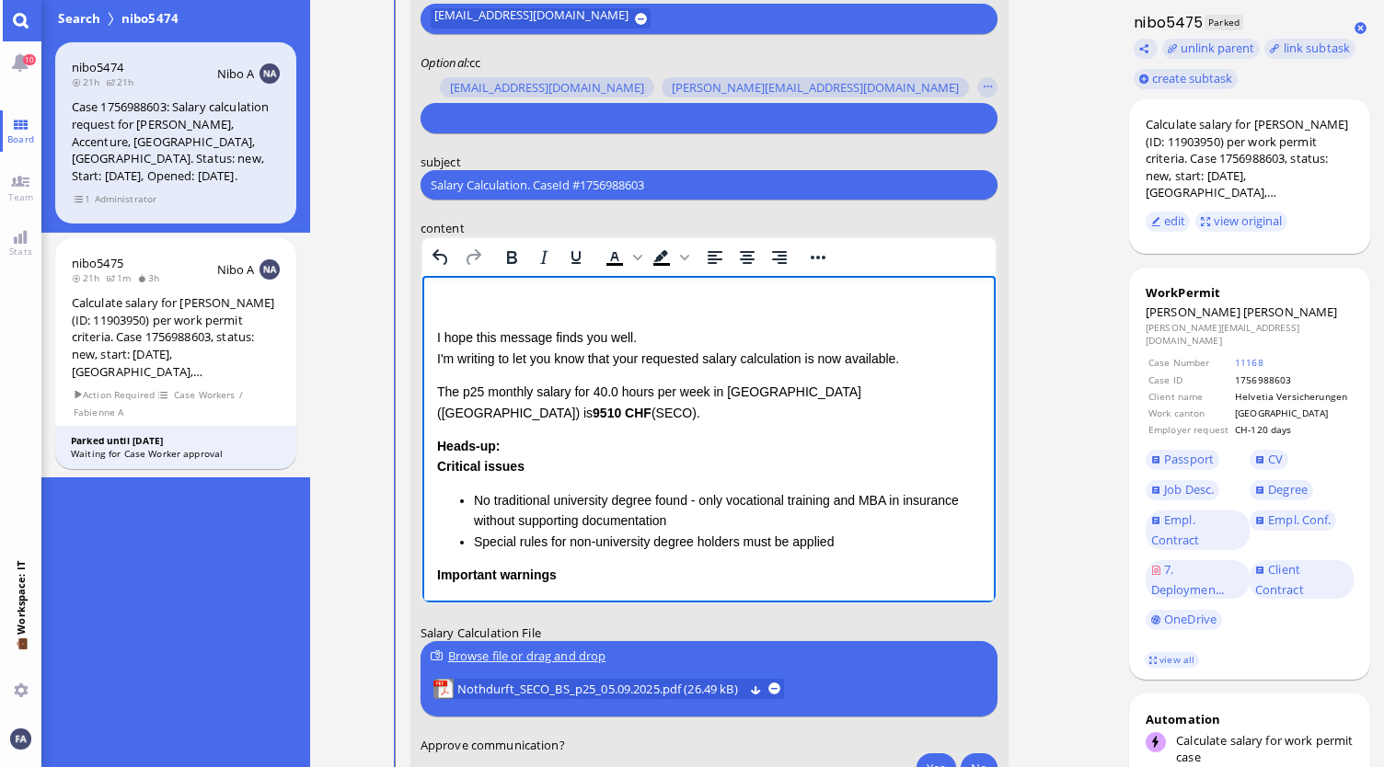
click at [547, 314] on p "Rich Text Area. Press ALT-0 for help." at bounding box center [708, 304] width 545 height 20
click at [640, 357] on p "I hope this message finds you well. I'm writing to let you know that your reque…" at bounding box center [708, 348] width 545 height 41
drag, startPoint x: 897, startPoint y: 360, endPoint x: 803, endPoint y: 363, distance: 93.9
click at [803, 363] on p "I hope this message finds you well. I'm writing to let you know that the reques…" at bounding box center [708, 348] width 545 height 41
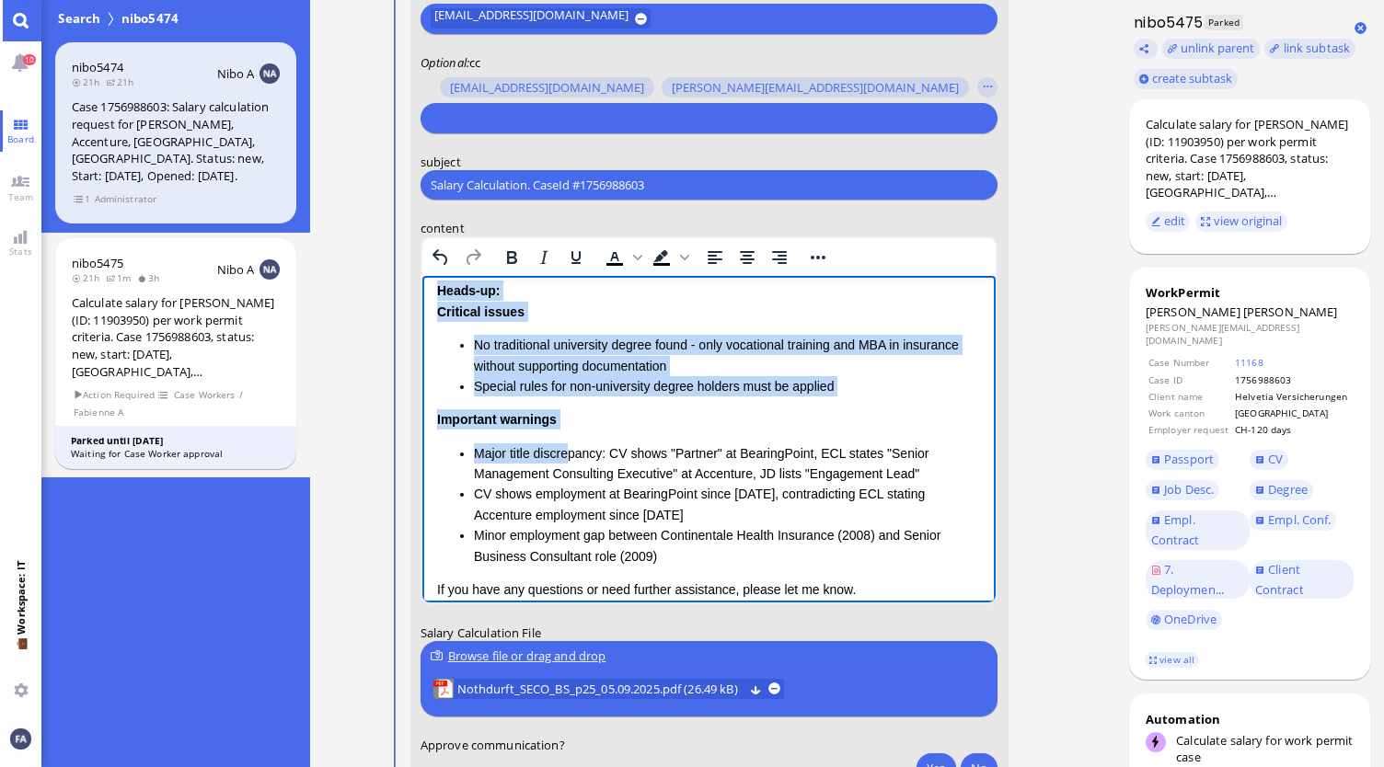
drag, startPoint x: 437, startPoint y: 405, endPoint x: 571, endPoint y: 453, distance: 142.6
click at [570, 453] on div "Dear [PERSON_NAME], I hope this message finds you well. I'm writing to let you …" at bounding box center [708, 397] width 545 height 557
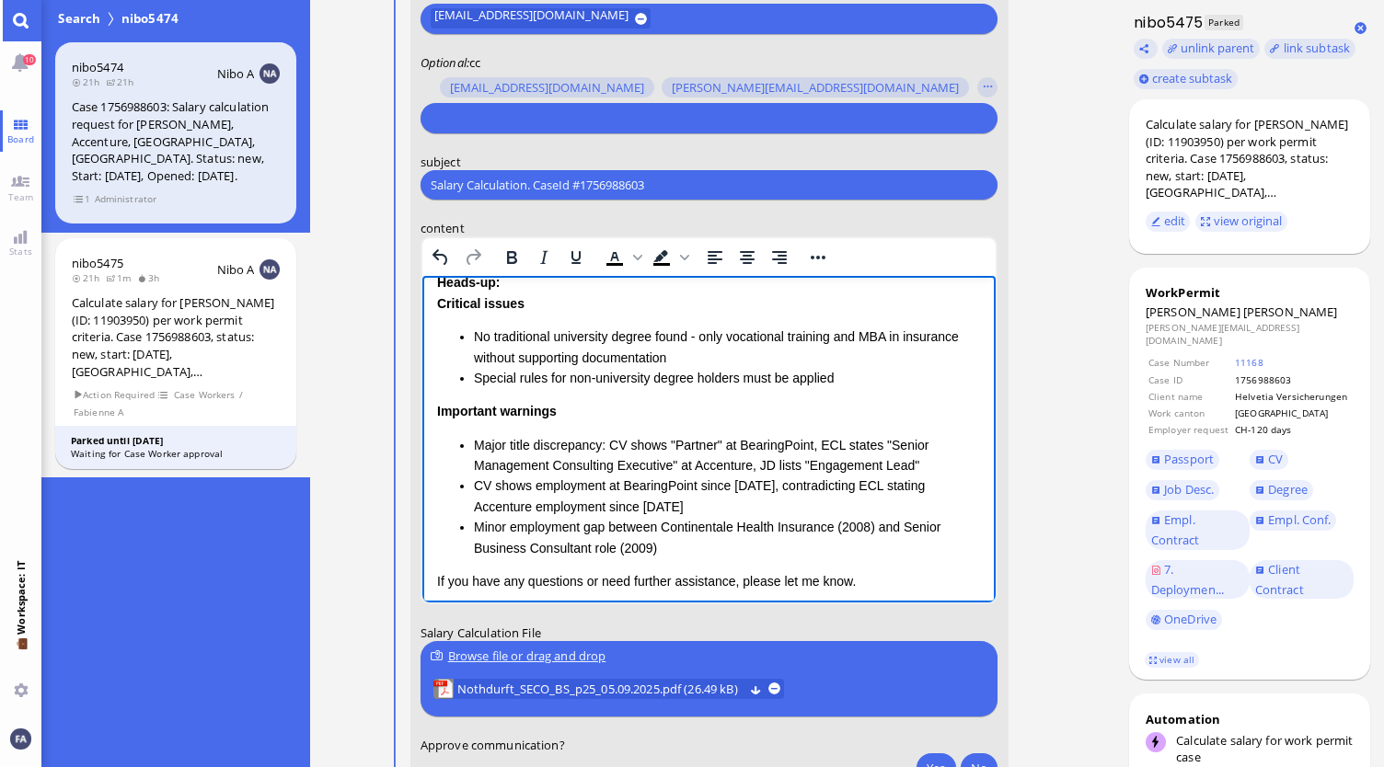
click at [577, 452] on li "Major title discrepancy: CV shows "Partner" at BearingPoint, ECL states "Senior…" at bounding box center [727, 455] width 508 height 41
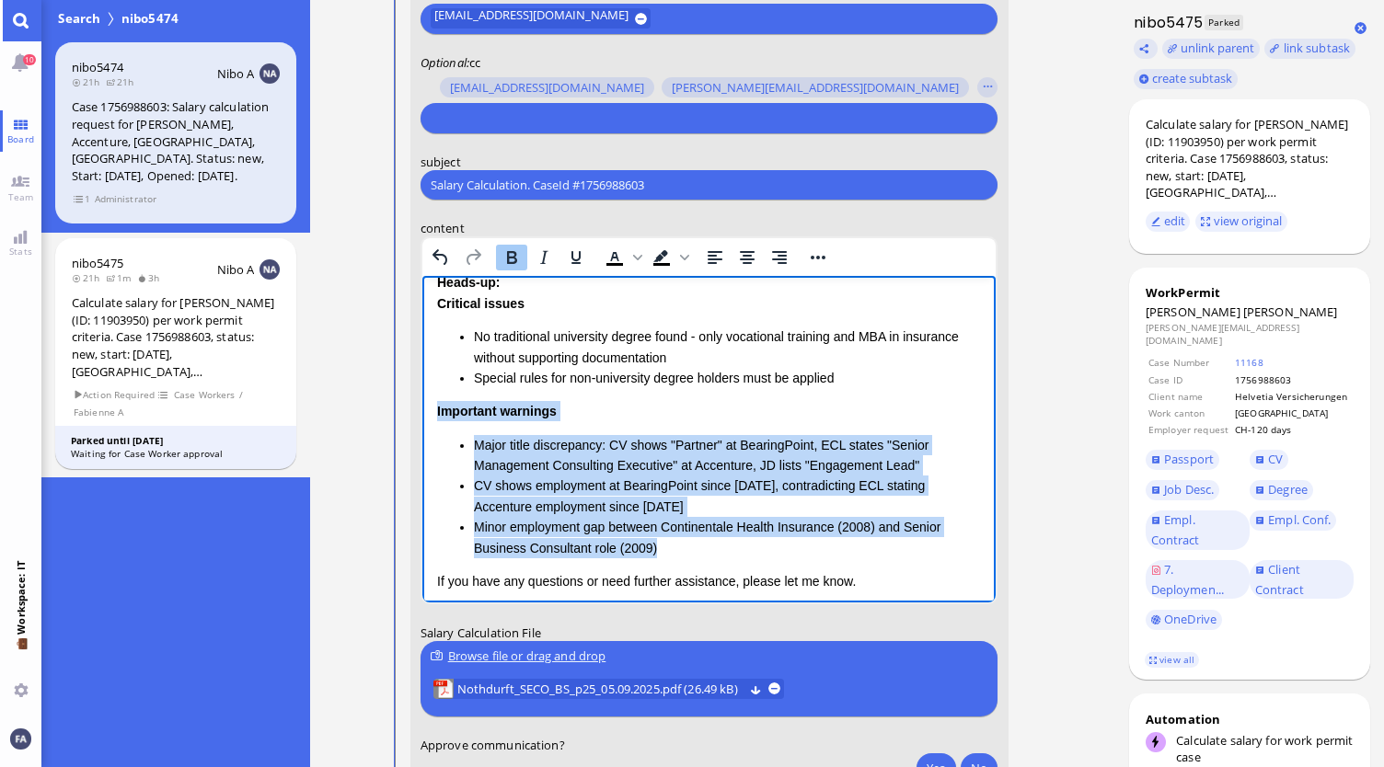
drag, startPoint x: 662, startPoint y: 550, endPoint x: 436, endPoint y: 410, distance: 265.3
click at [436, 410] on div "Important warnings Major title discrepancy: CV shows "Partner" at BearingPoint,…" at bounding box center [708, 479] width 545 height 157
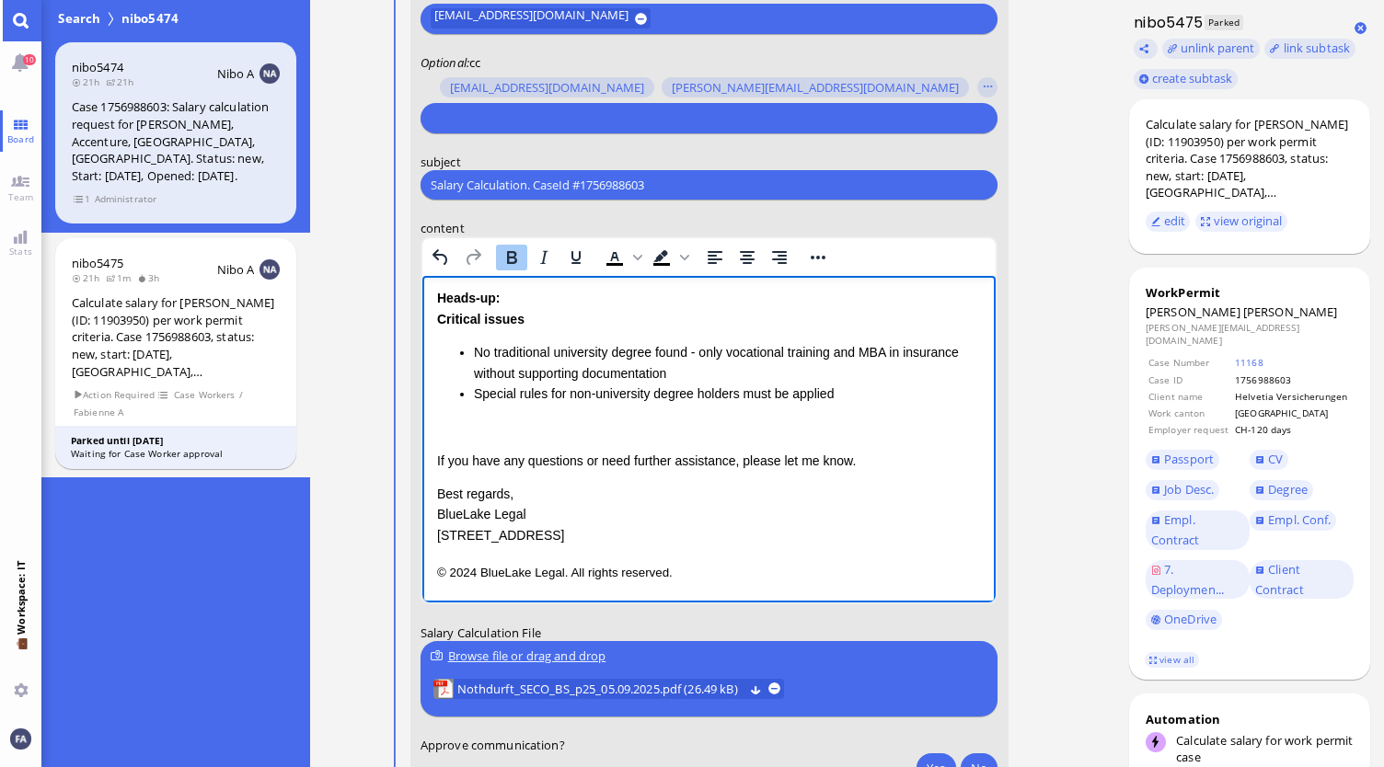
scroll to position [167, 0]
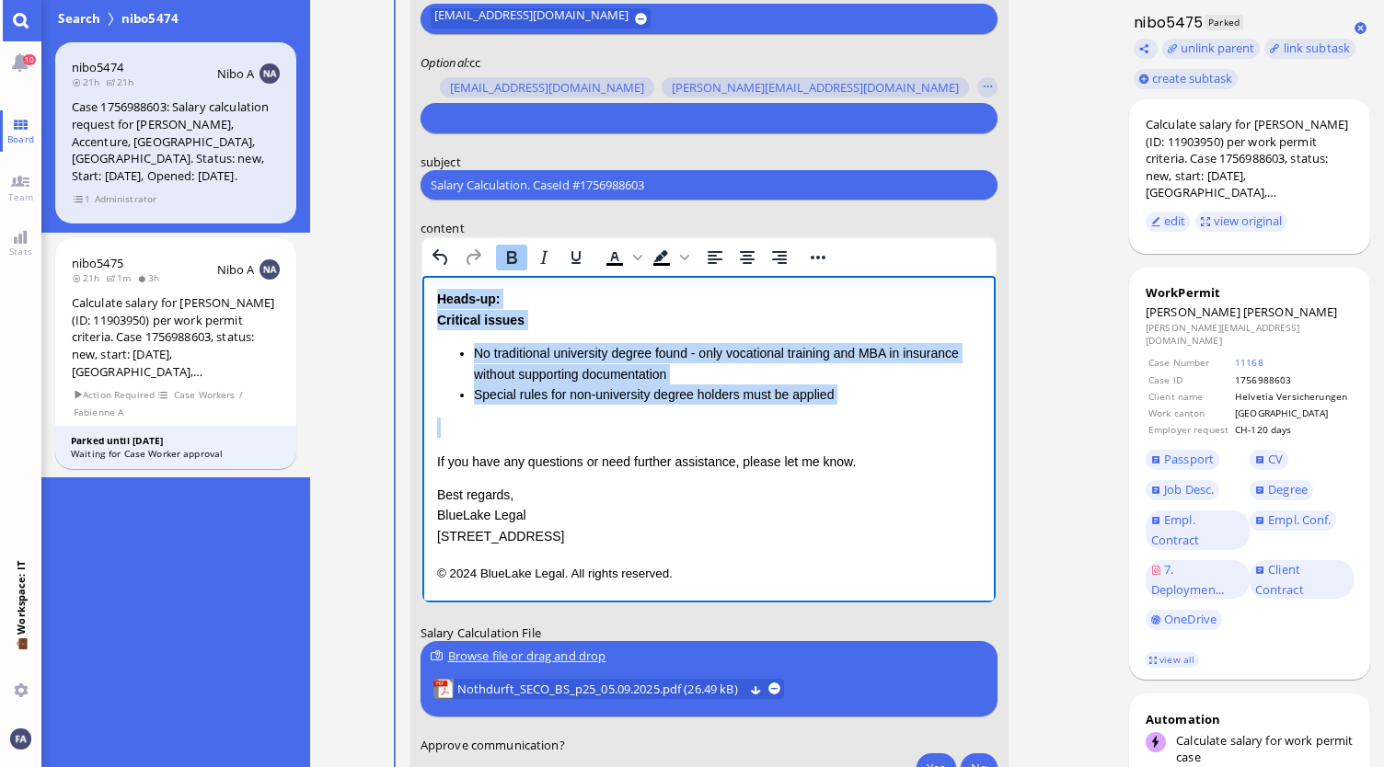
drag, startPoint x: 865, startPoint y: 414, endPoint x: 419, endPoint y: 302, distance: 460.2
click at [421, 302] on html "Dear [PERSON_NAME], I hope this message finds you well. I'm writing to let you …" at bounding box center [708, 356] width 574 height 495
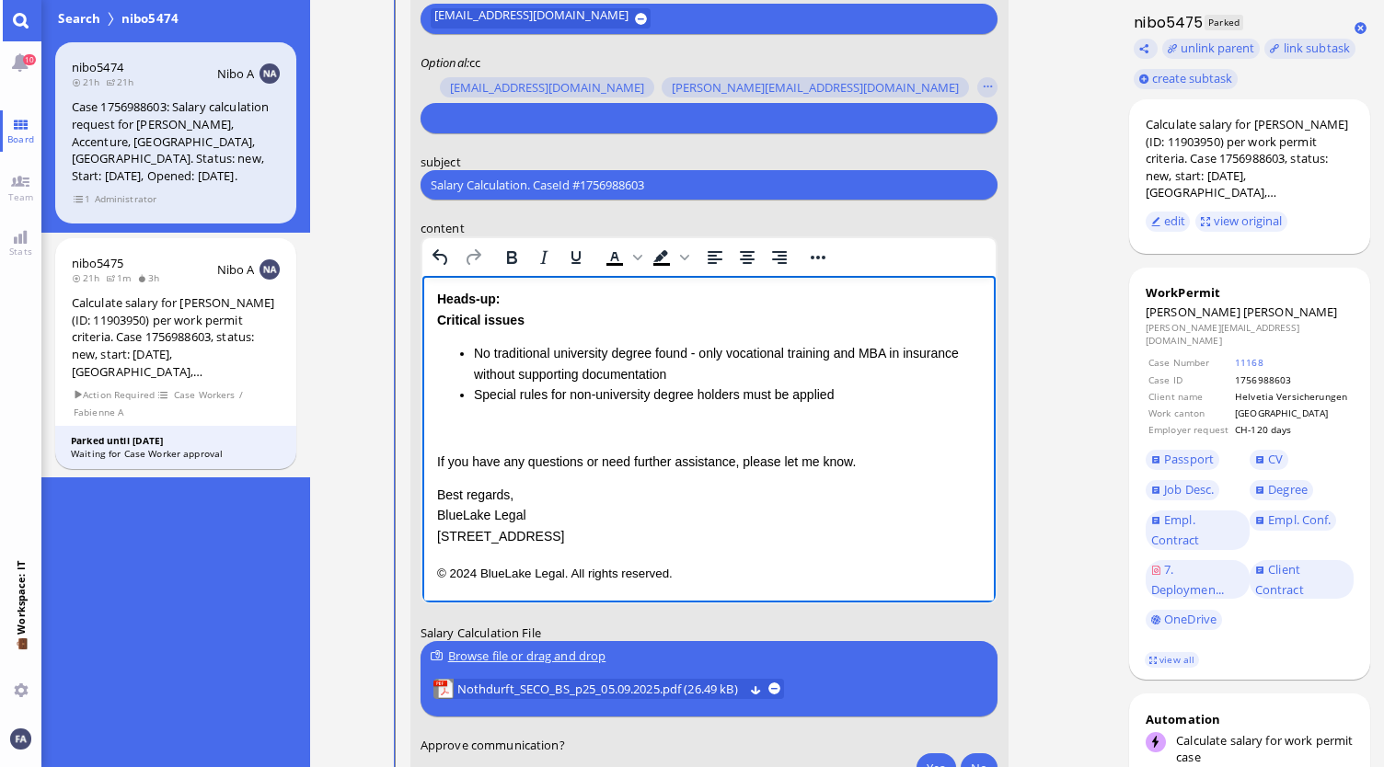
scroll to position [39, 0]
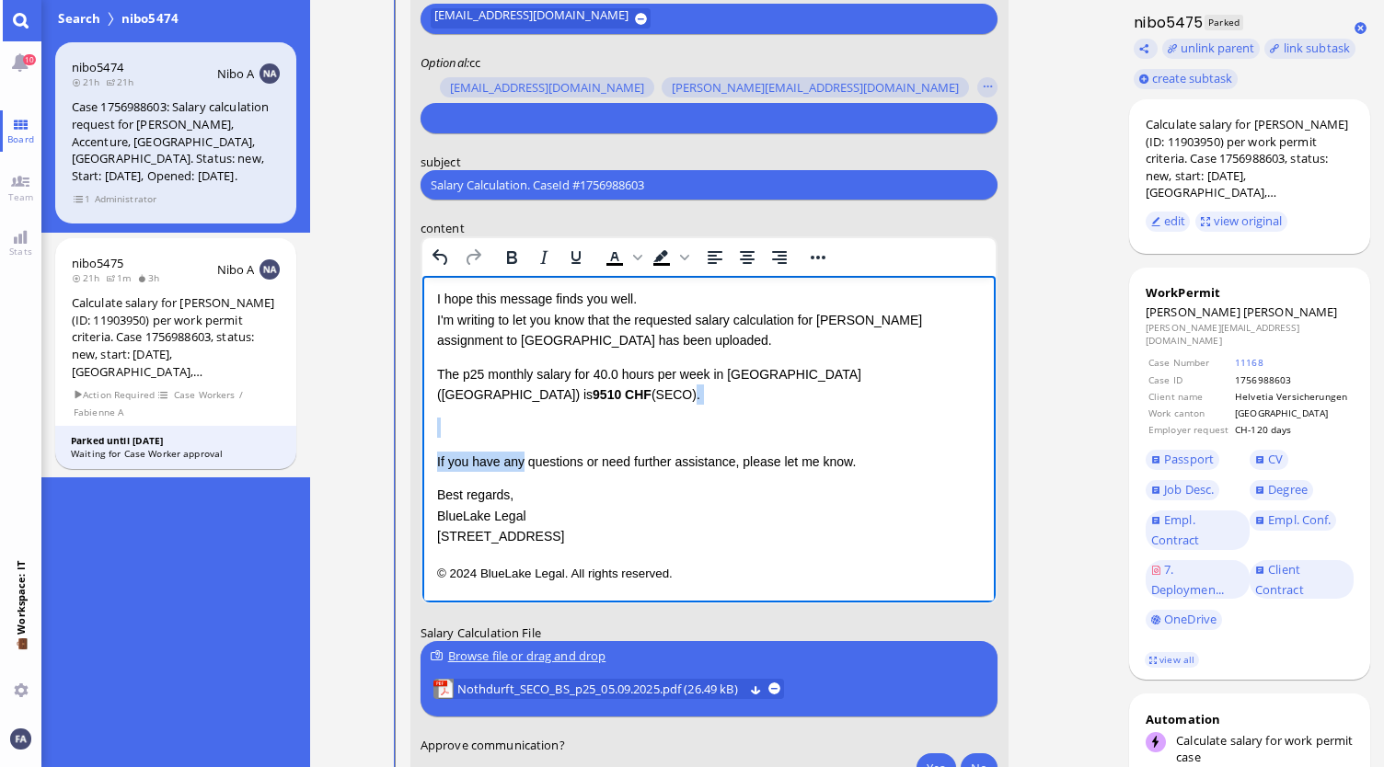
drag, startPoint x: 521, startPoint y: 442, endPoint x: 471, endPoint y: 386, distance: 75.0
click at [471, 386] on div "Dear [PERSON_NAME], I hope this message finds you well. I'm writing to let you …" at bounding box center [708, 401] width 545 height 291
click at [591, 407] on div "Dear [PERSON_NAME], I hope this message finds you well. I'm writing to let you …" at bounding box center [708, 401] width 545 height 291
drag, startPoint x: 483, startPoint y: 396, endPoint x: 436, endPoint y: 375, distance: 51.1
click at [436, 375] on p "The p25 monthly salary for 40.0 hours per week in [GEOGRAPHIC_DATA] (BS) is 951…" at bounding box center [708, 384] width 545 height 41
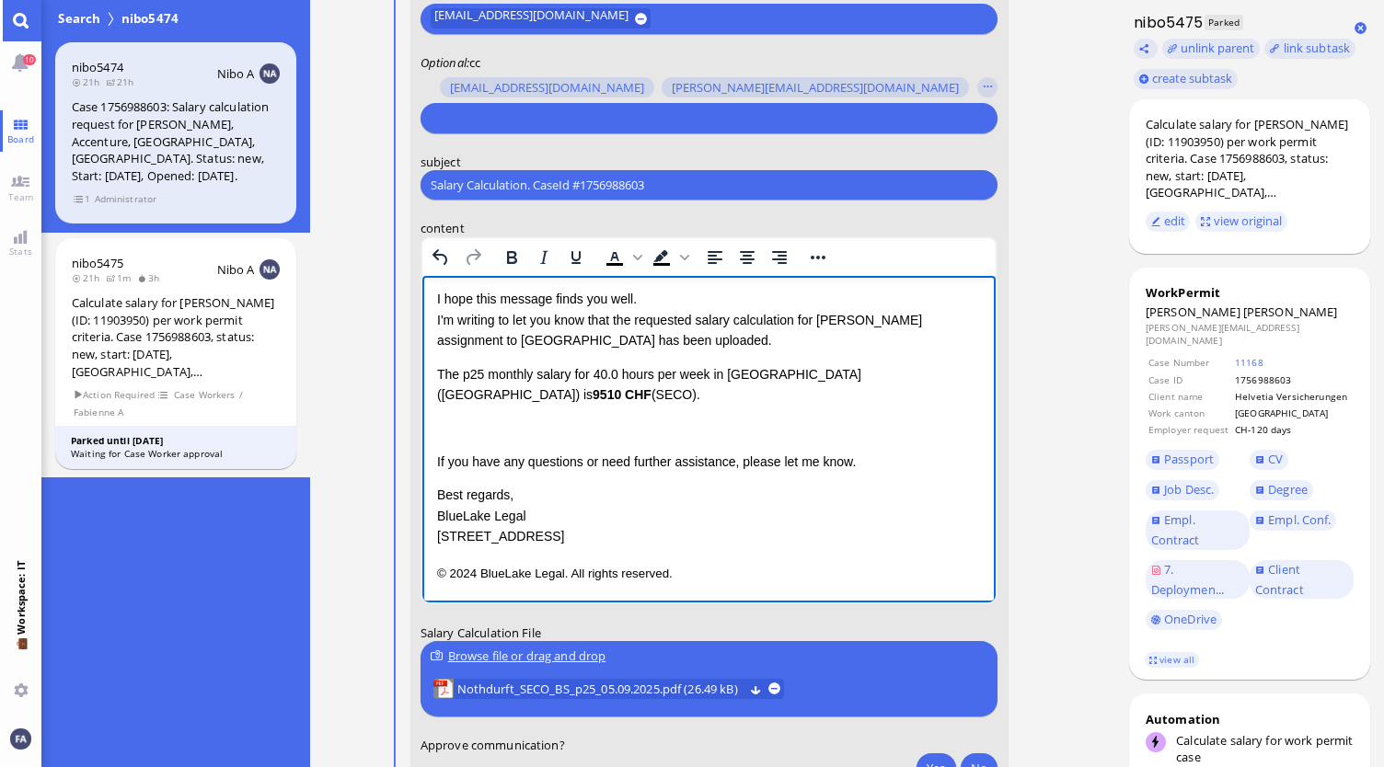
scroll to position [0, 0]
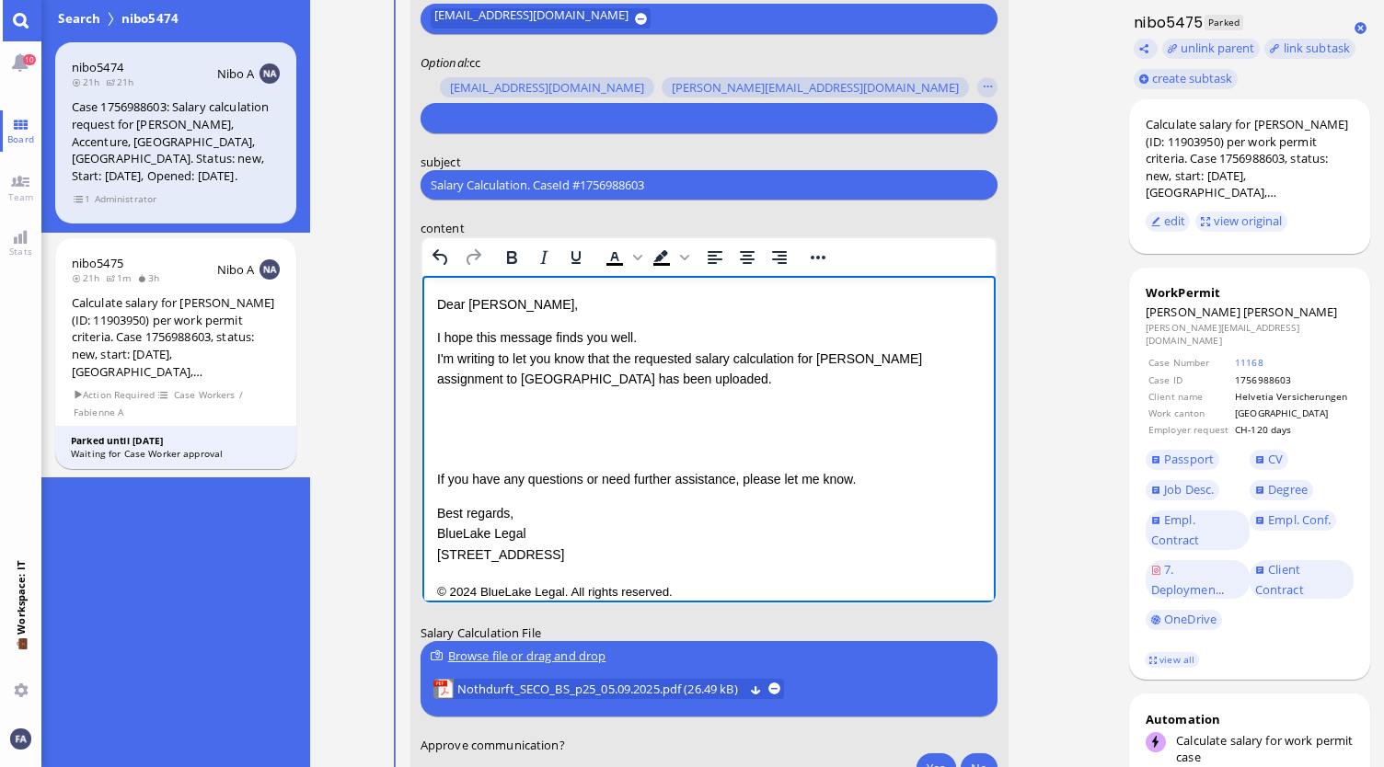
click at [482, 424] on div "Dear [PERSON_NAME], I hope this message finds you well. I'm writing to let you …" at bounding box center [708, 429] width 545 height 271
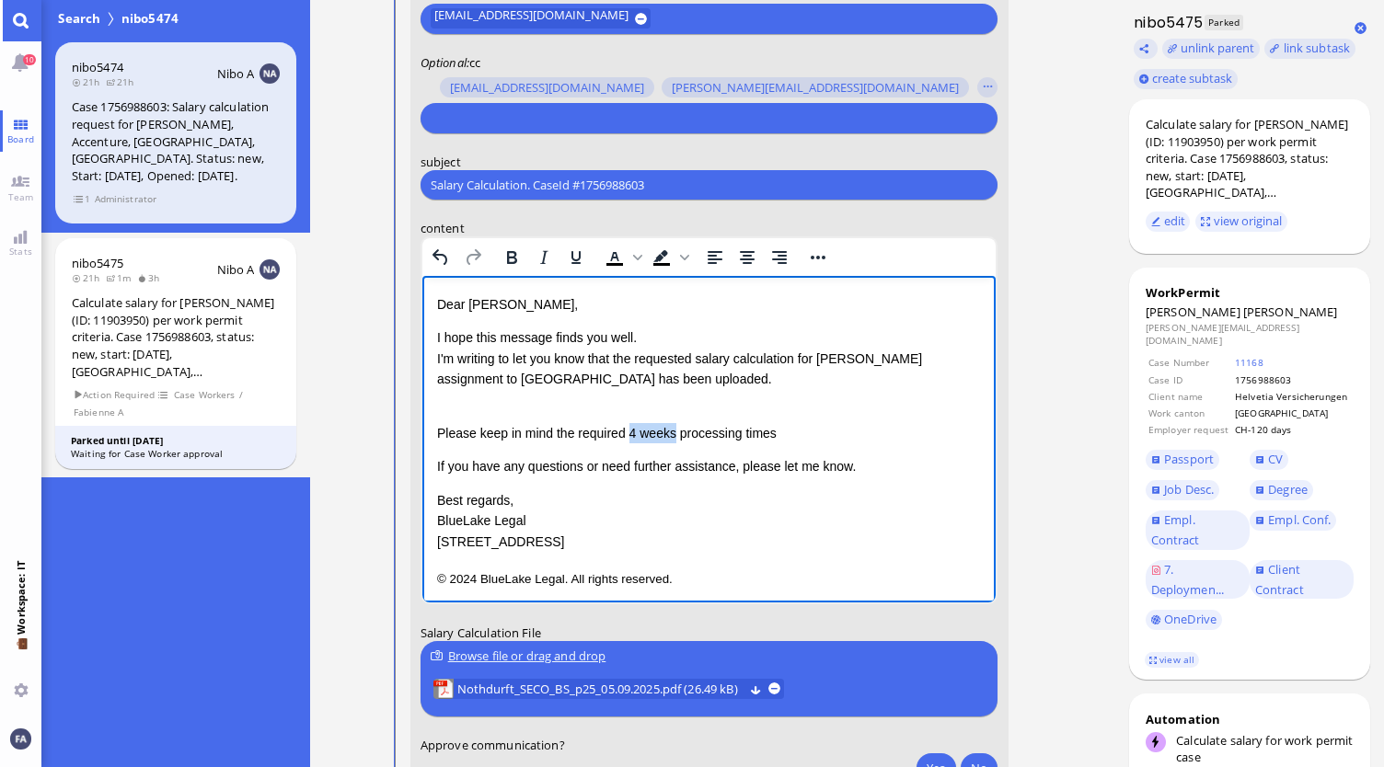
drag, startPoint x: 671, startPoint y: 435, endPoint x: 628, endPoint y: 437, distance: 42.4
click at [628, 437] on div "Please keep in mind the required 4 weeks processing times" at bounding box center [708, 433] width 545 height 20
copy div "4 weeks"
click at [747, 436] on div "Please keep in mind the required processing times" at bounding box center [708, 433] width 545 height 20
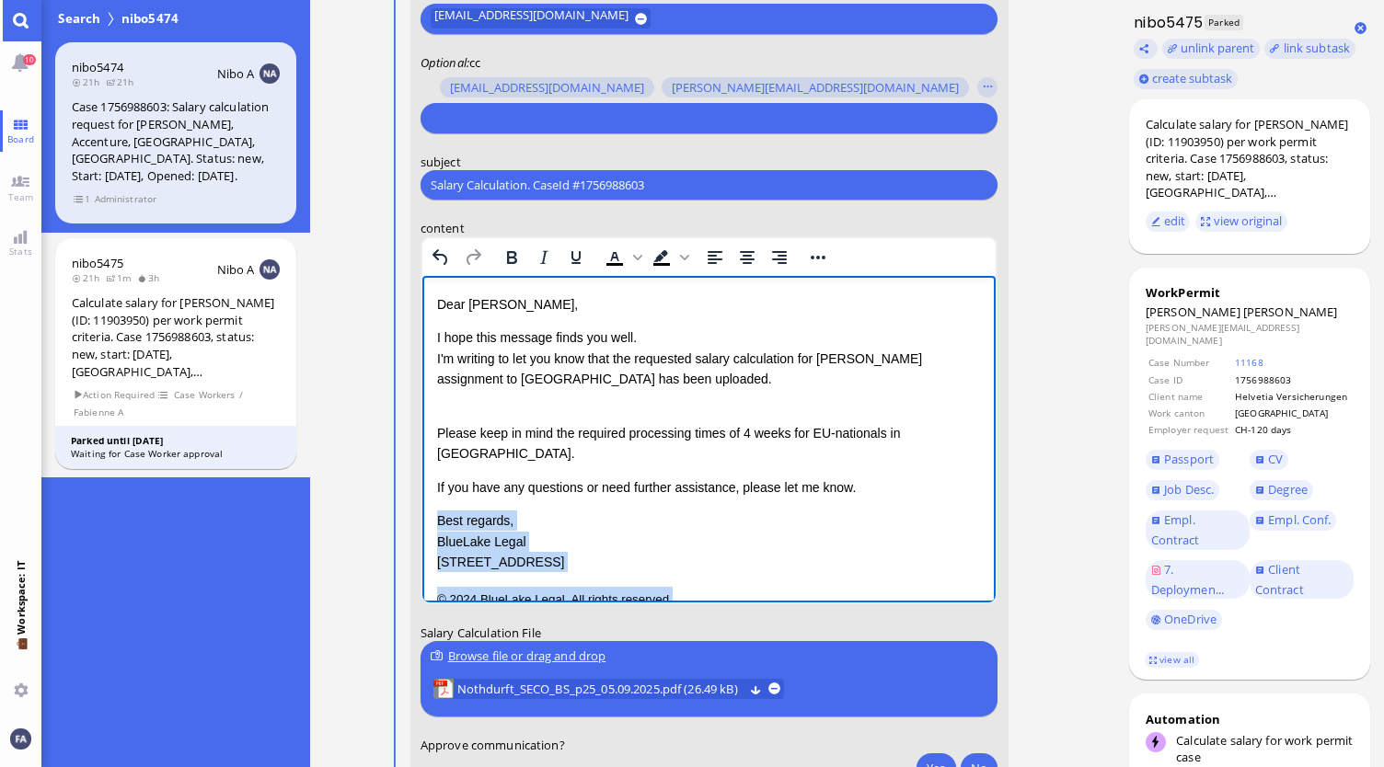
drag, startPoint x: 690, startPoint y: 580, endPoint x: 438, endPoint y: 495, distance: 266.0
click at [438, 495] on div "Dear [PERSON_NAME], I hope this message finds you well. I'm writing to let you …" at bounding box center [708, 452] width 545 height 317
click at [639, 384] on p "I hope this message finds you well. I'm writing to let you know that the reques…" at bounding box center [708, 359] width 545 height 62
click at [695, 390] on div "Dear [PERSON_NAME], I hope this message finds you well. I'm writing to let you …" at bounding box center [708, 395] width 545 height 203
click at [903, 478] on p "If you have any questions or need further assistance, please let me know." at bounding box center [708, 488] width 545 height 20
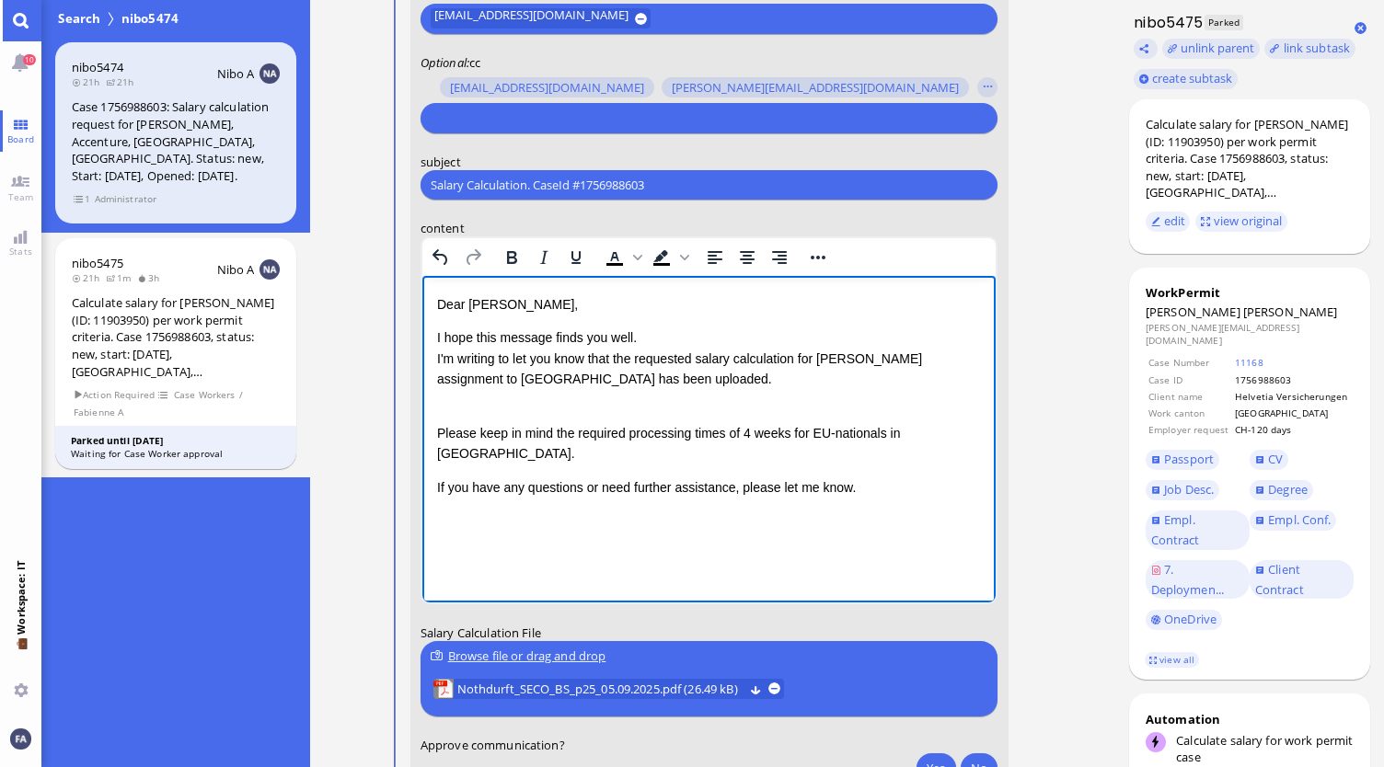
click at [878, 478] on p "If you have any questions or need further assistance, please let me know." at bounding box center [708, 488] width 545 height 20
click at [614, 513] on p "Rich Text Area. Press ALT-0 for help." at bounding box center [708, 525] width 545 height 24
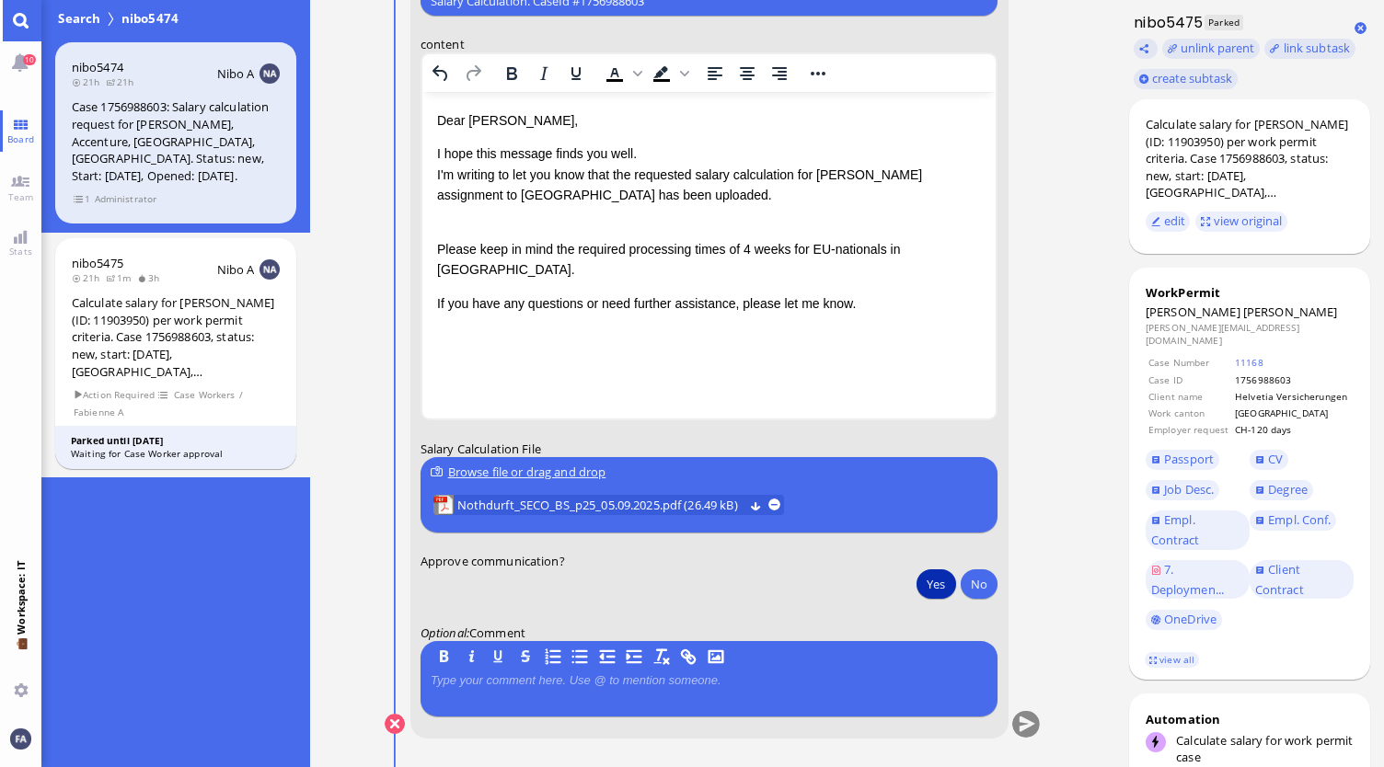
click at [928, 589] on button "Yes" at bounding box center [935, 584] width 39 height 29
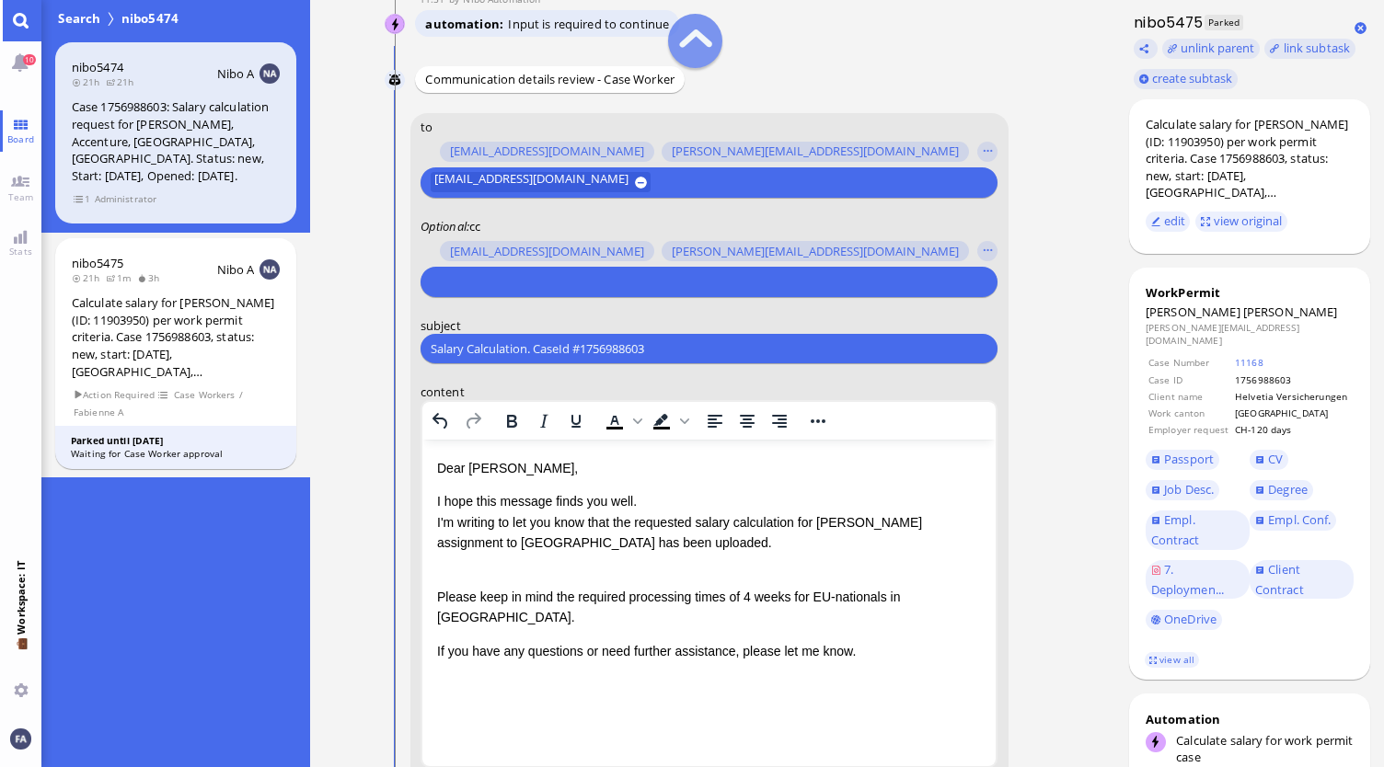
scroll to position [-368, 0]
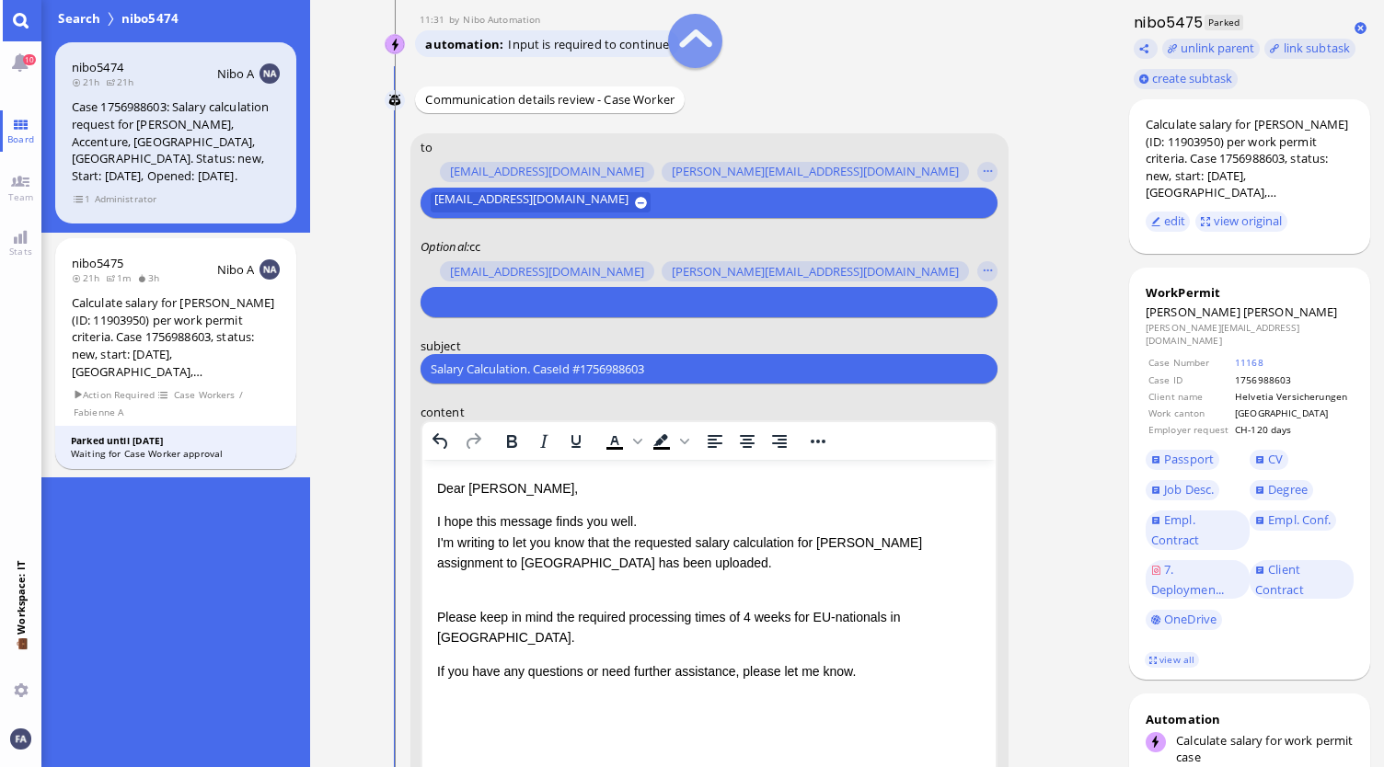
click at [571, 306] on input "text" at bounding box center [707, 302] width 552 height 19
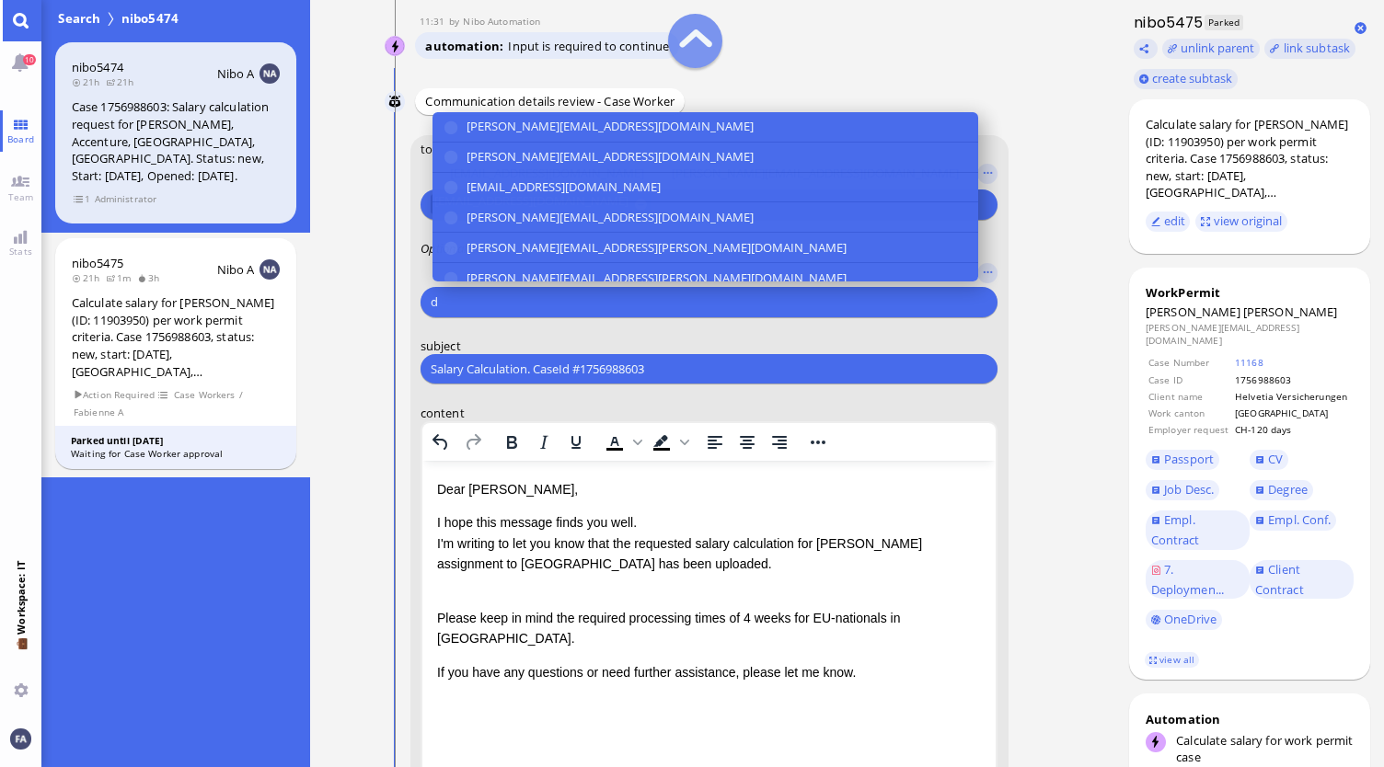
scroll to position [-366, 0]
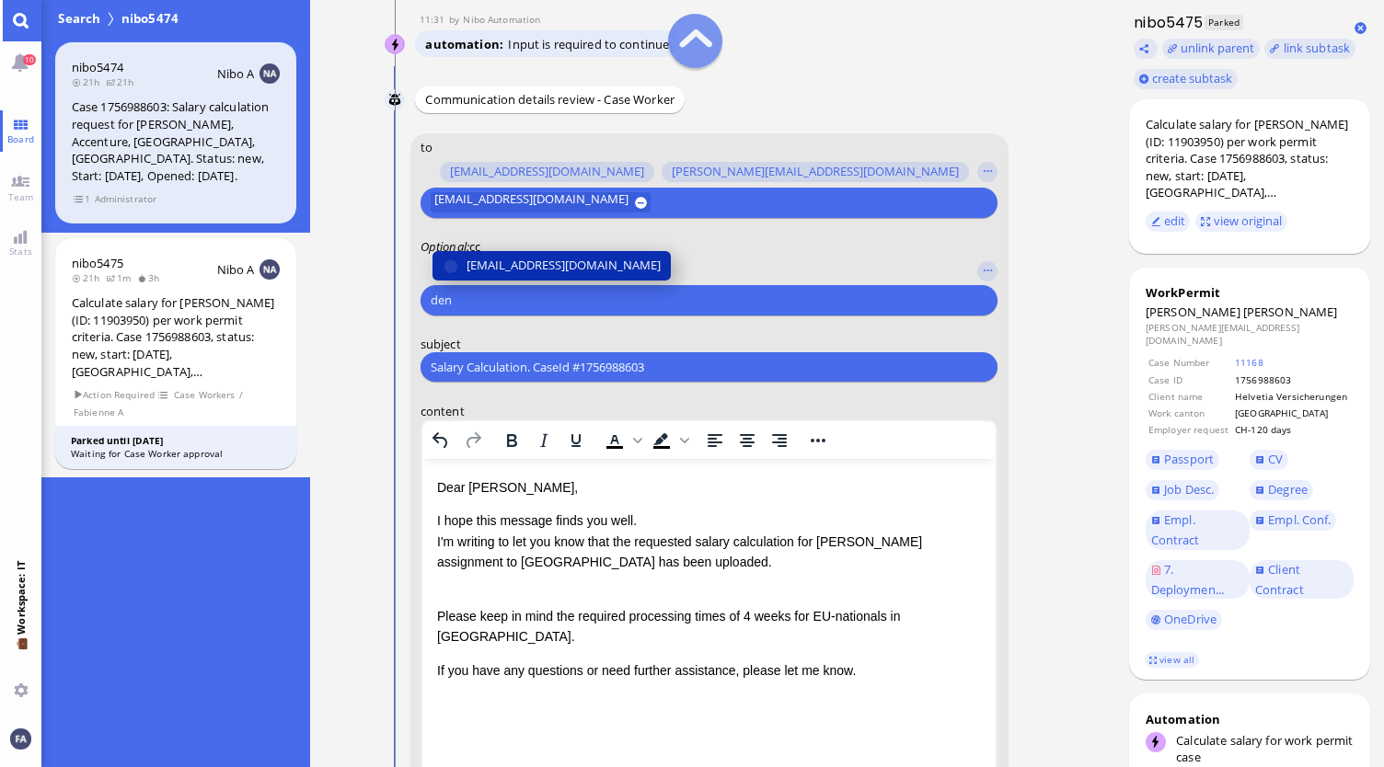
type input "den"
click at [582, 268] on span "[EMAIL_ADDRESS][DOMAIN_NAME]" at bounding box center [564, 265] width 194 height 19
type input "anus"
click at [582, 268] on span "[PERSON_NAME][EMAIL_ADDRESS][DOMAIN_NAME]" at bounding box center [610, 265] width 287 height 19
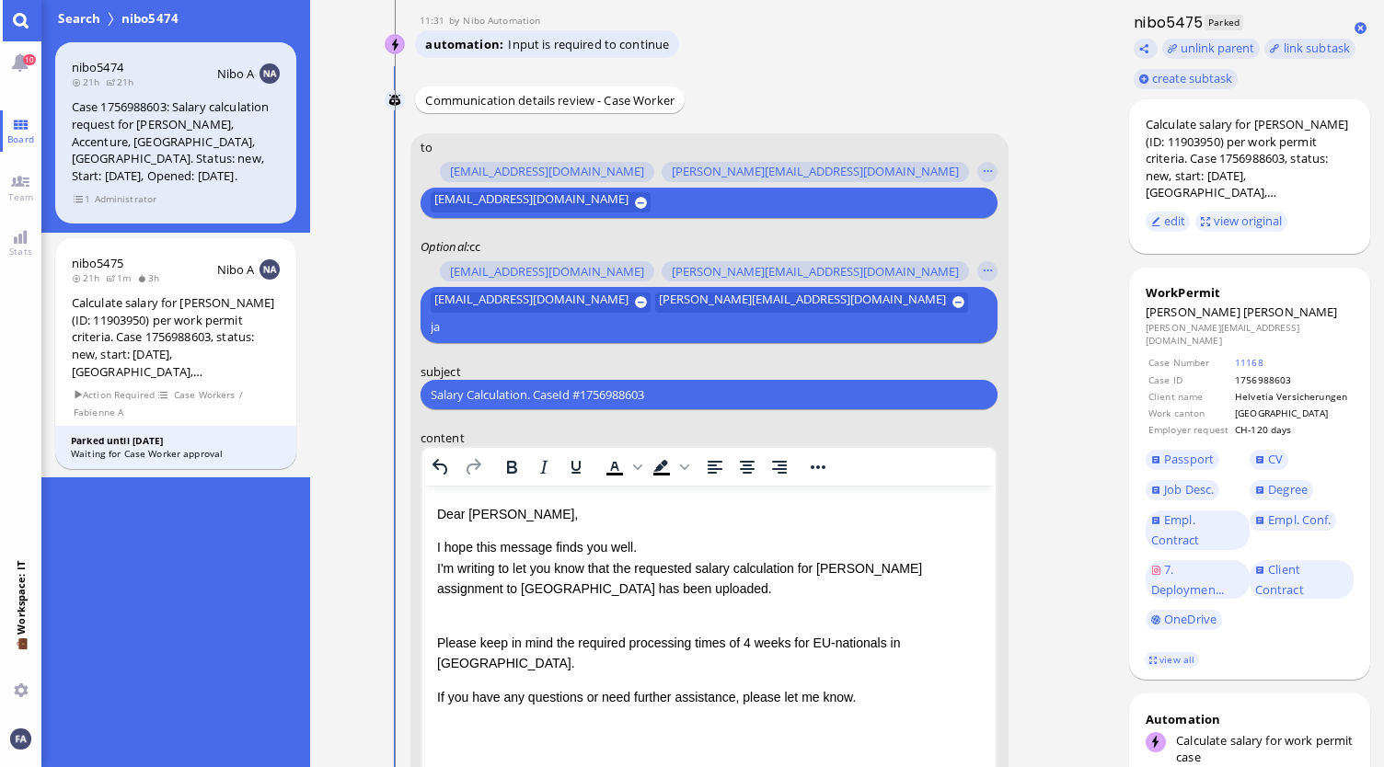
scroll to position [-392, 0]
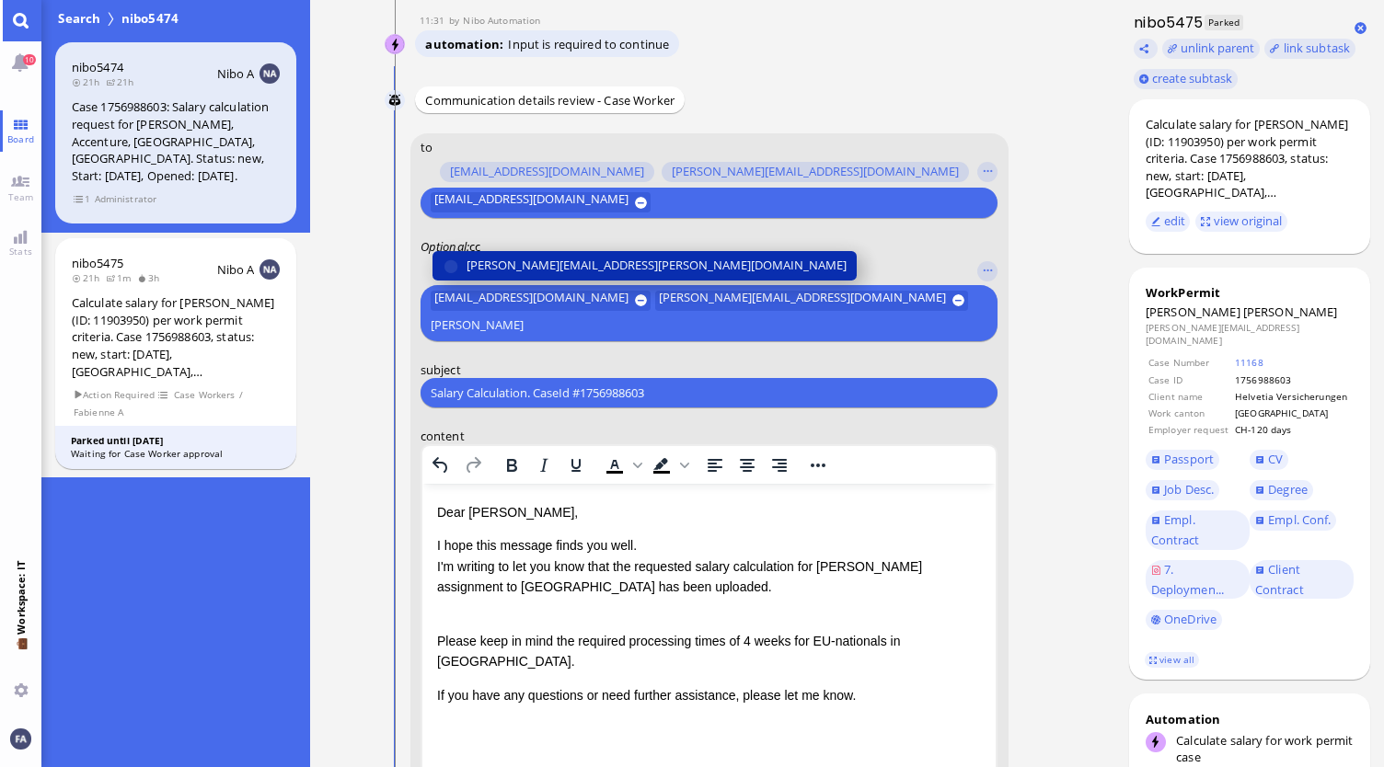
type input "[PERSON_NAME]"
click at [582, 268] on span "[PERSON_NAME][EMAIL_ADDRESS][PERSON_NAME][DOMAIN_NAME]" at bounding box center [657, 266] width 380 height 19
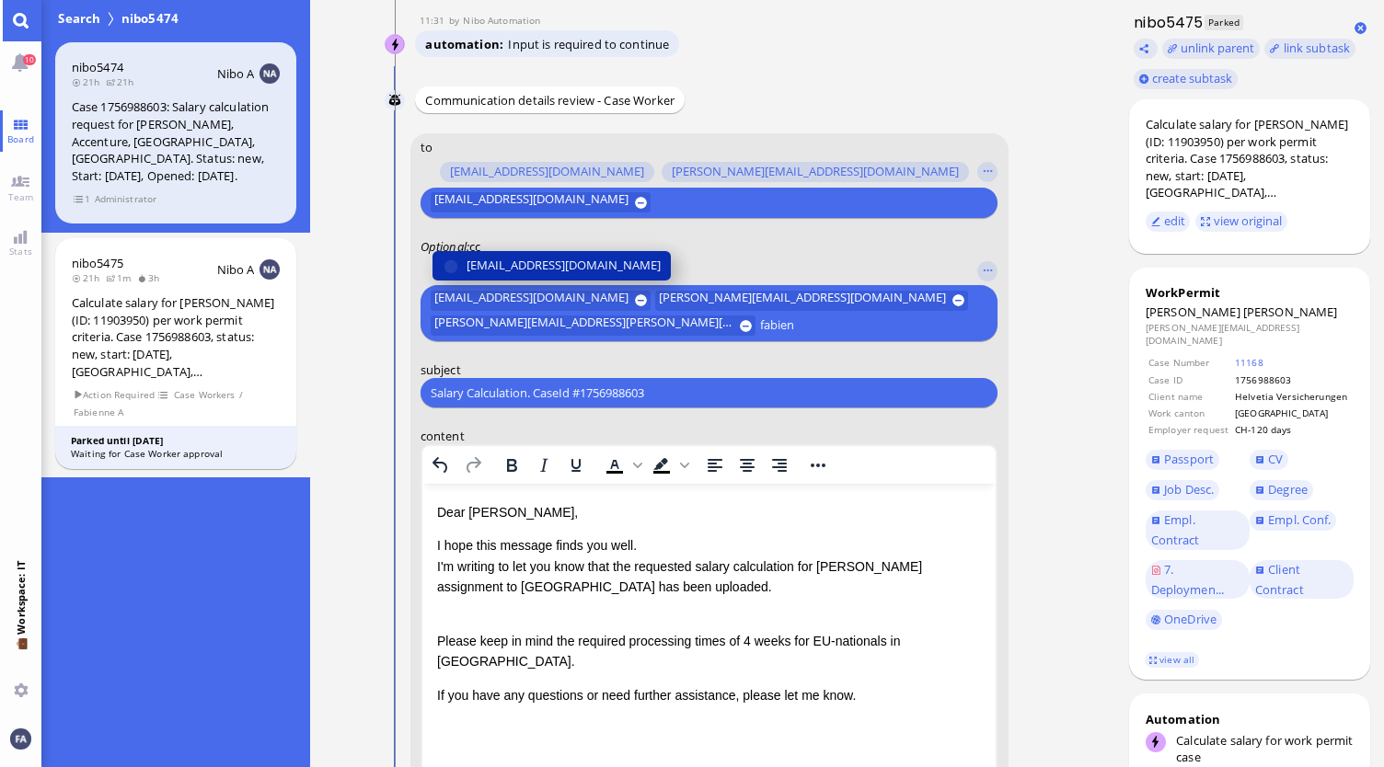
type input "fabien"
click at [582, 268] on span "[EMAIL_ADDRESS][DOMAIN_NAME]" at bounding box center [564, 266] width 194 height 19
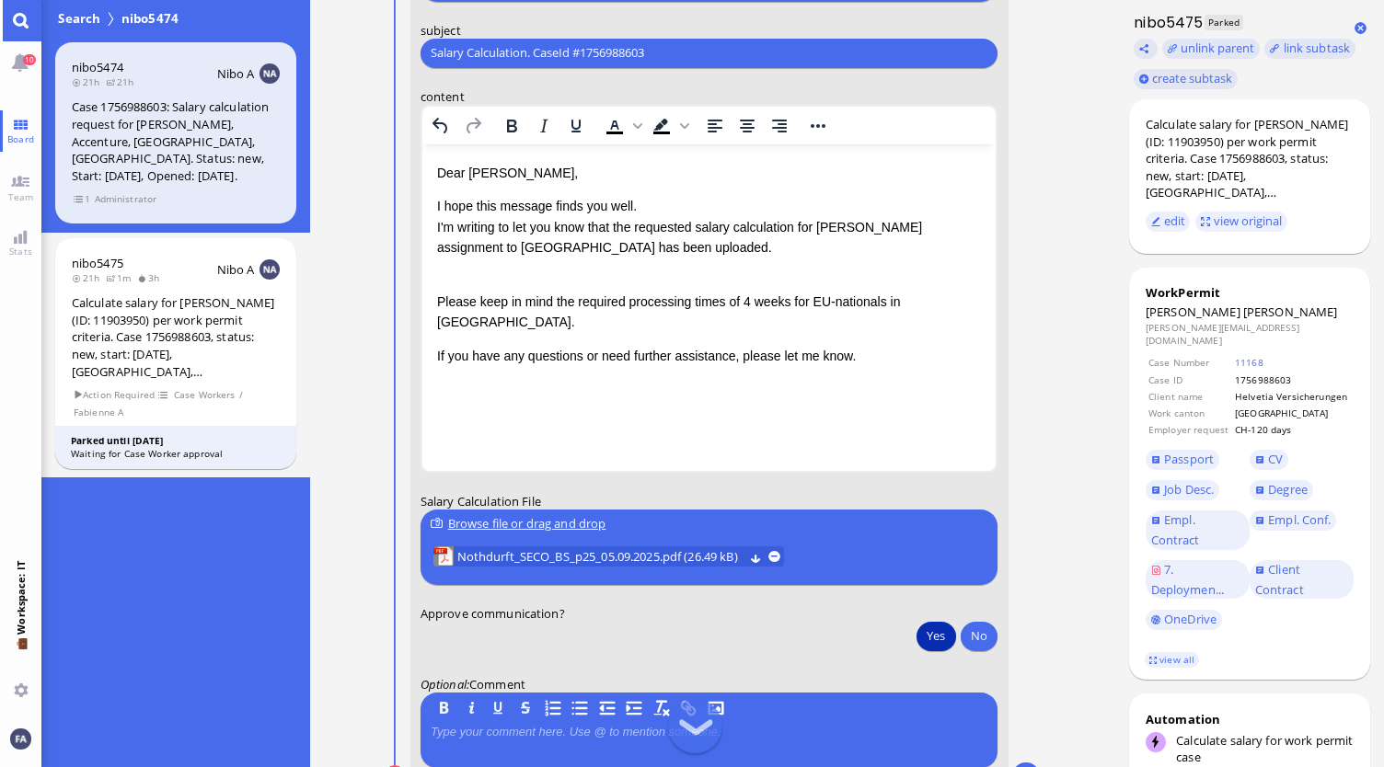
scroll to position [0, 0]
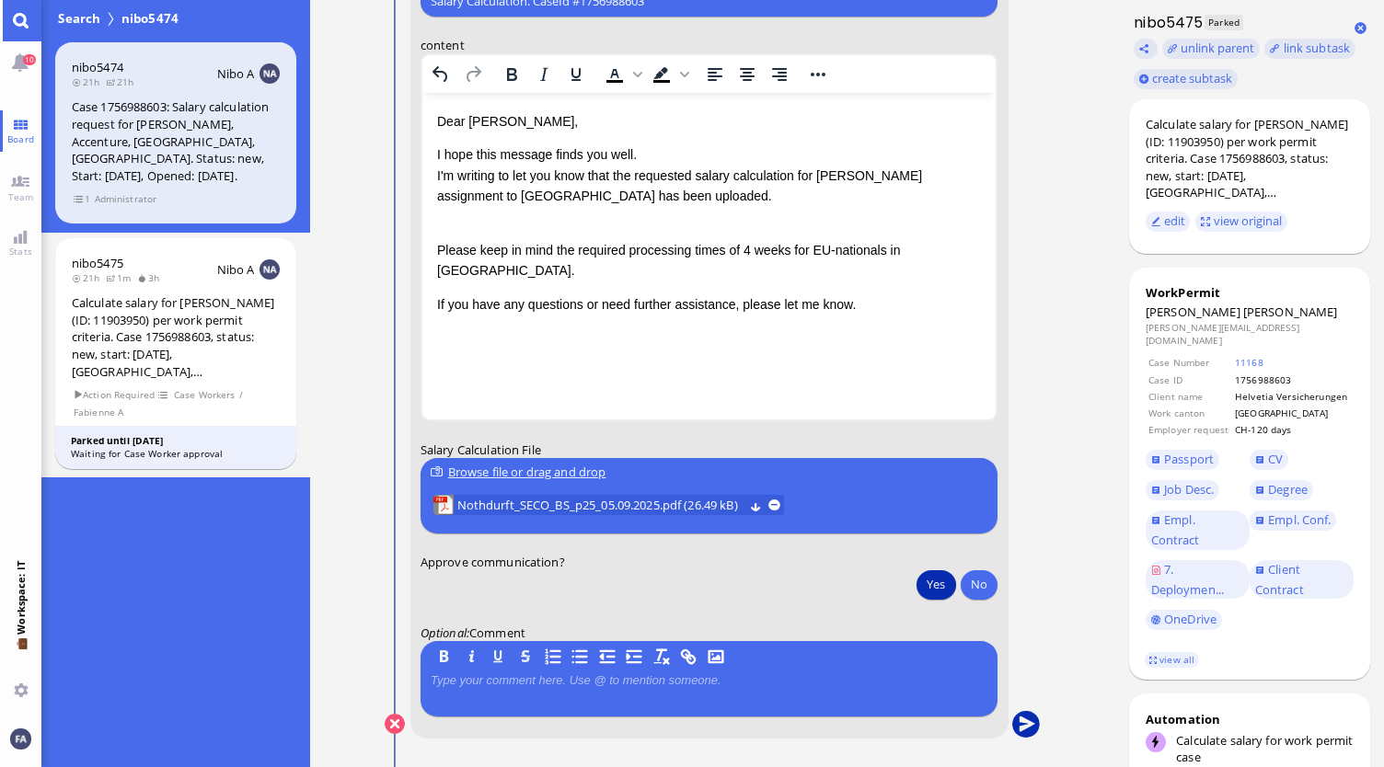
click at [1032, 722] on button "submit" at bounding box center [1026, 725] width 28 height 28
click at [26, 12] on link "Main menu" at bounding box center [20, 20] width 41 height 41
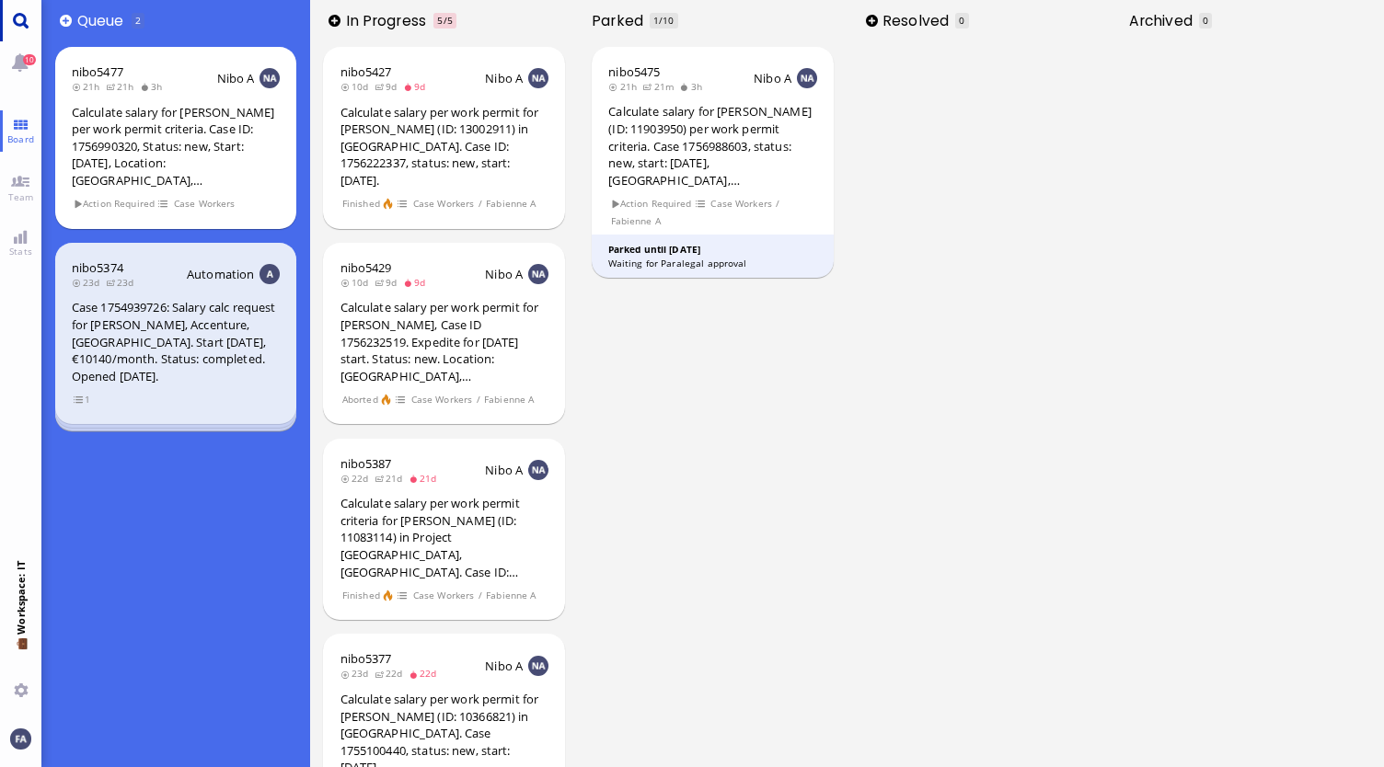
click at [6, 25] on link "Main menu" at bounding box center [20, 20] width 41 height 41
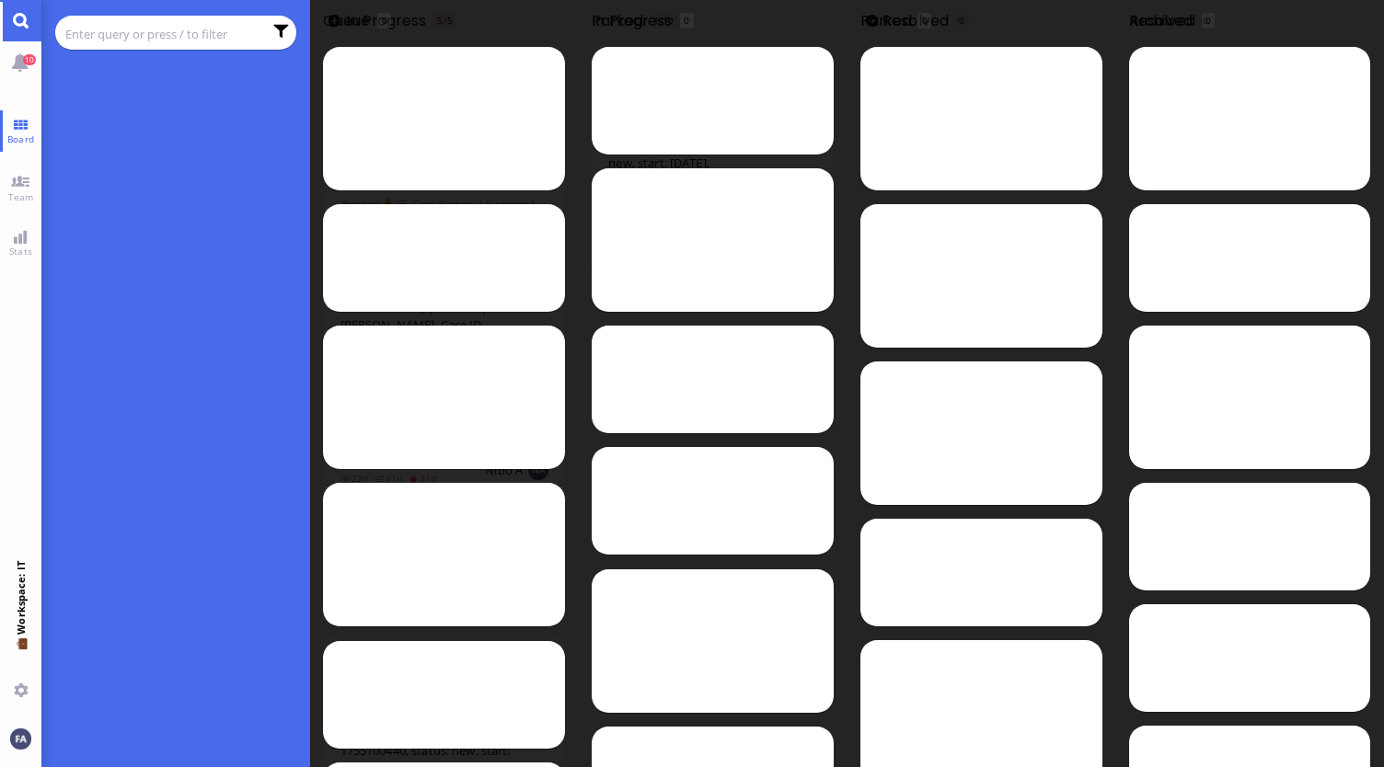
click at [114, 29] on input "text" at bounding box center [163, 34] width 197 height 20
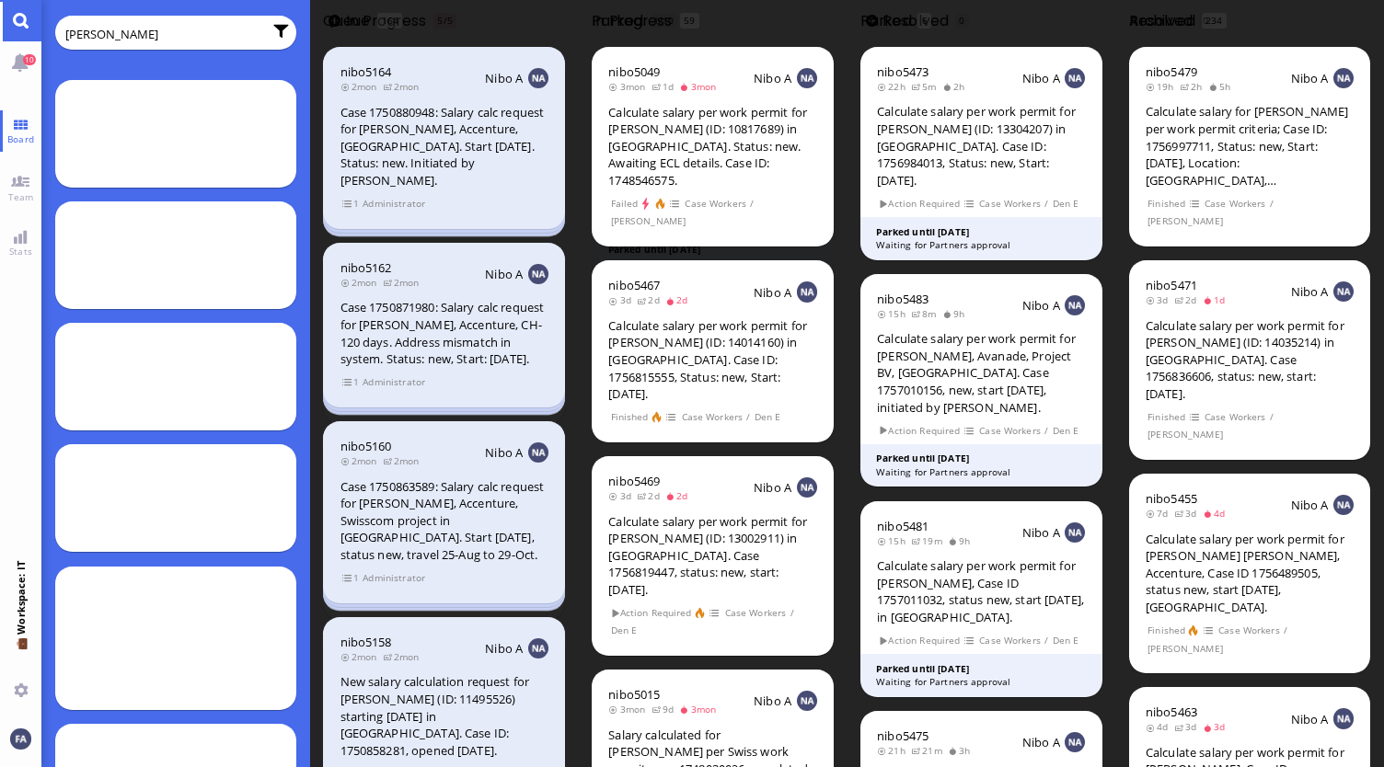
type input "[PERSON_NAME]"
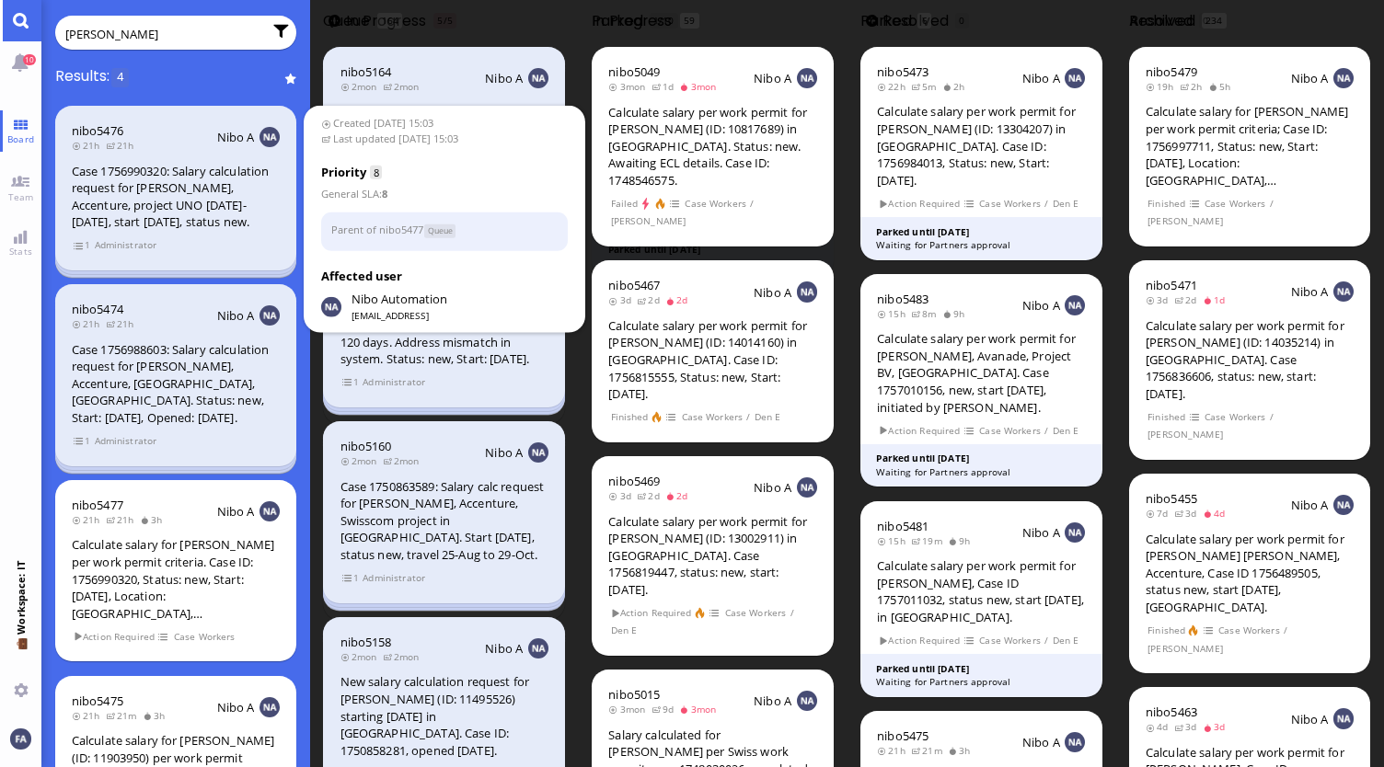
click at [172, 187] on div "Case 1756990320: Salary calculation request for [PERSON_NAME], Accenture, proje…" at bounding box center [176, 197] width 208 height 68
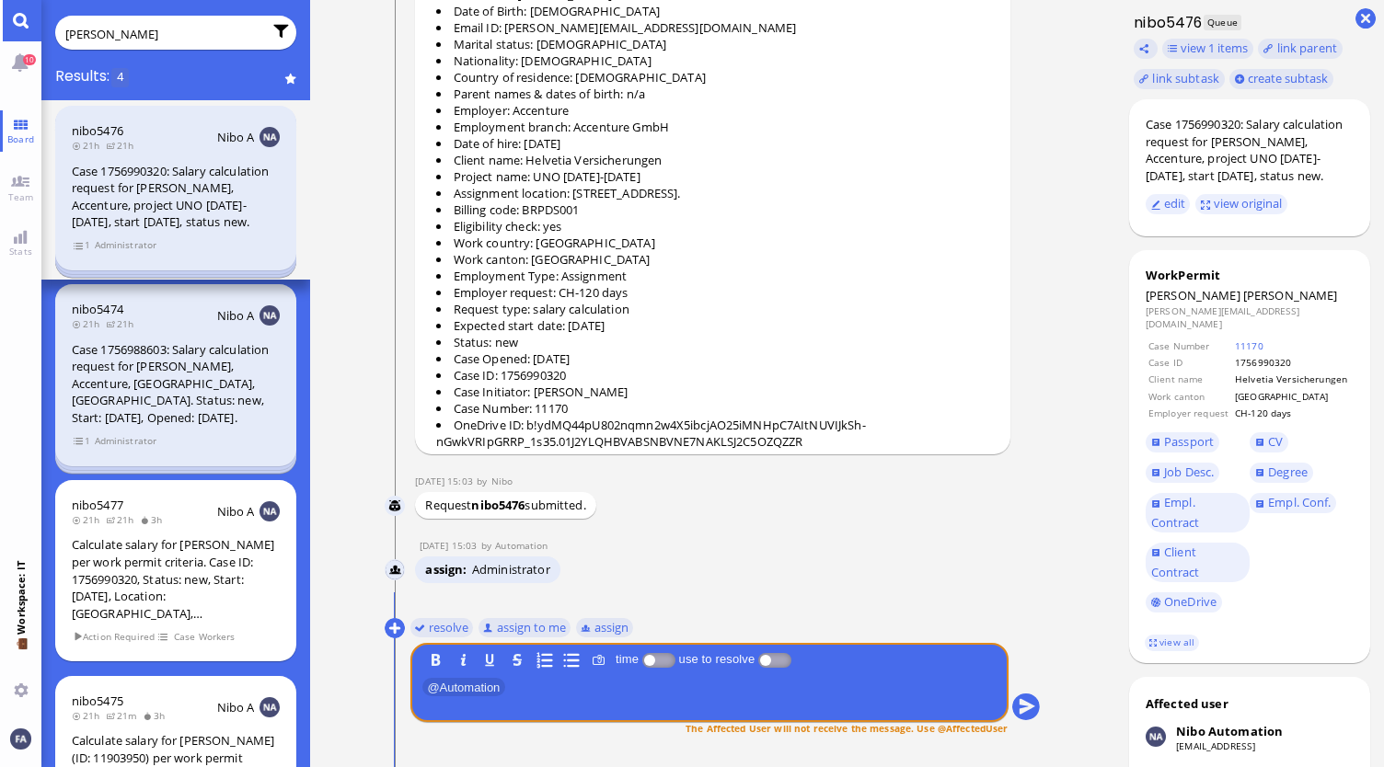
click at [70, 244] on div "nibo5476 21h 21h Nibo A Case 1756990320: Salary calculation request for [PERSON…" at bounding box center [176, 188] width 242 height 165
click at [83, 248] on span "1" at bounding box center [82, 245] width 18 height 16
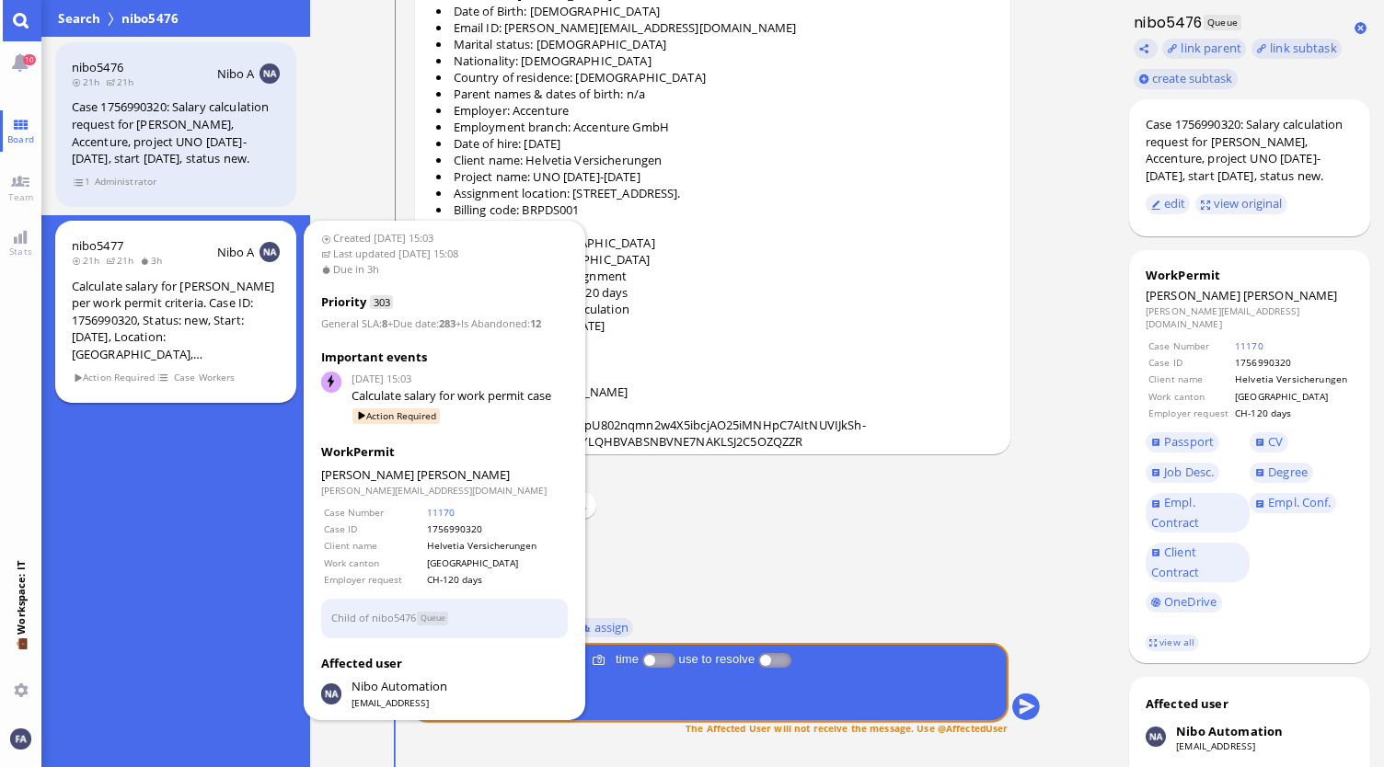
click at [179, 318] on div "Calculate salary for [PERSON_NAME] per work permit criteria. Case ID: 175699032…" at bounding box center [176, 321] width 208 height 86
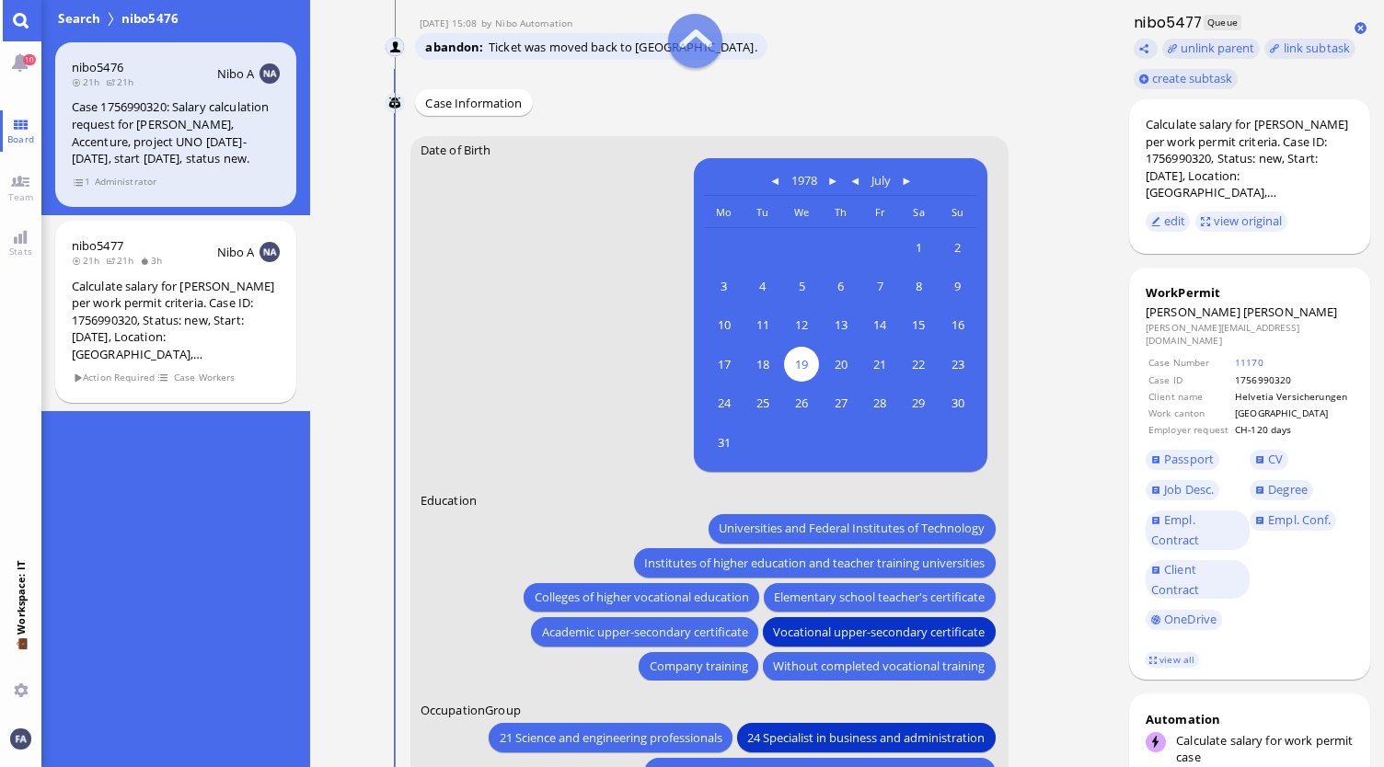
scroll to position [-828, 0]
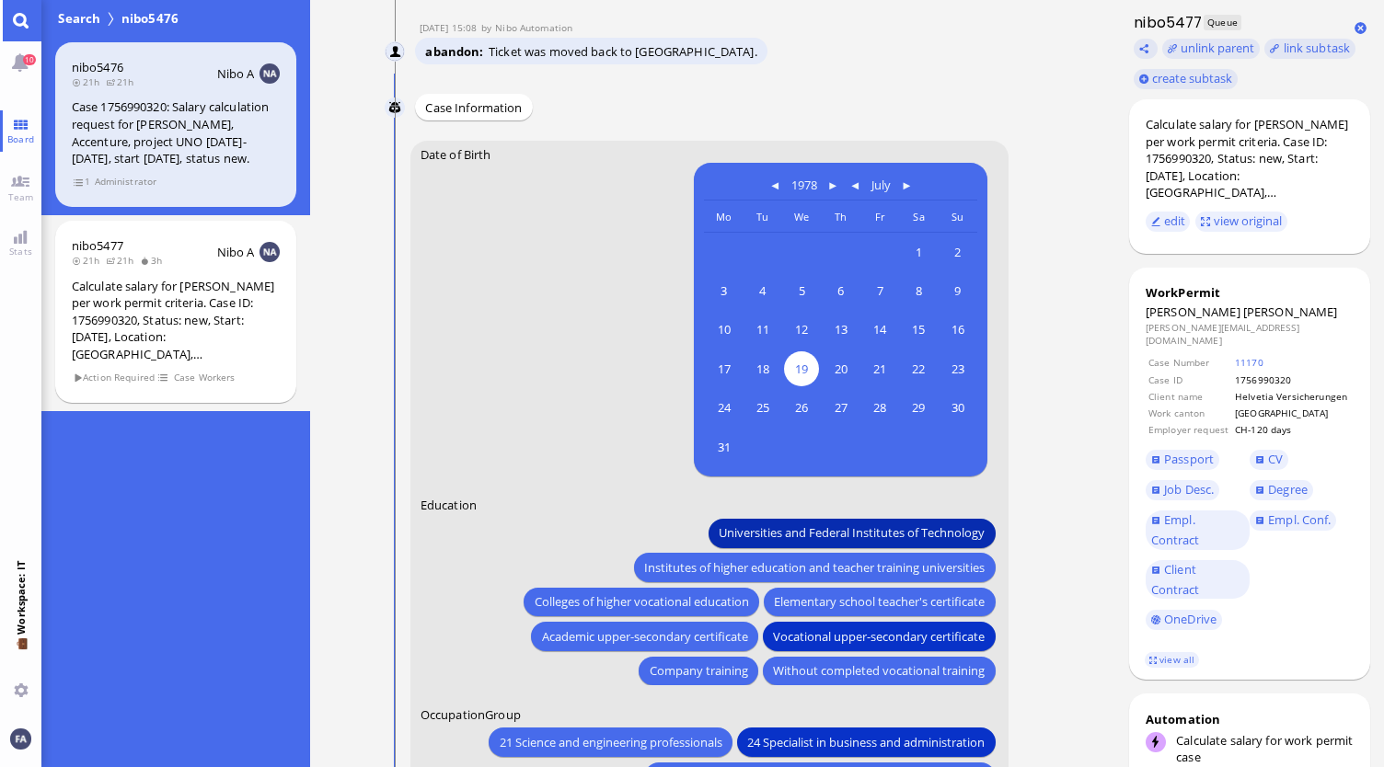
click at [765, 537] on span "Universities and Federal Institutes of Technology" at bounding box center [853, 533] width 266 height 19
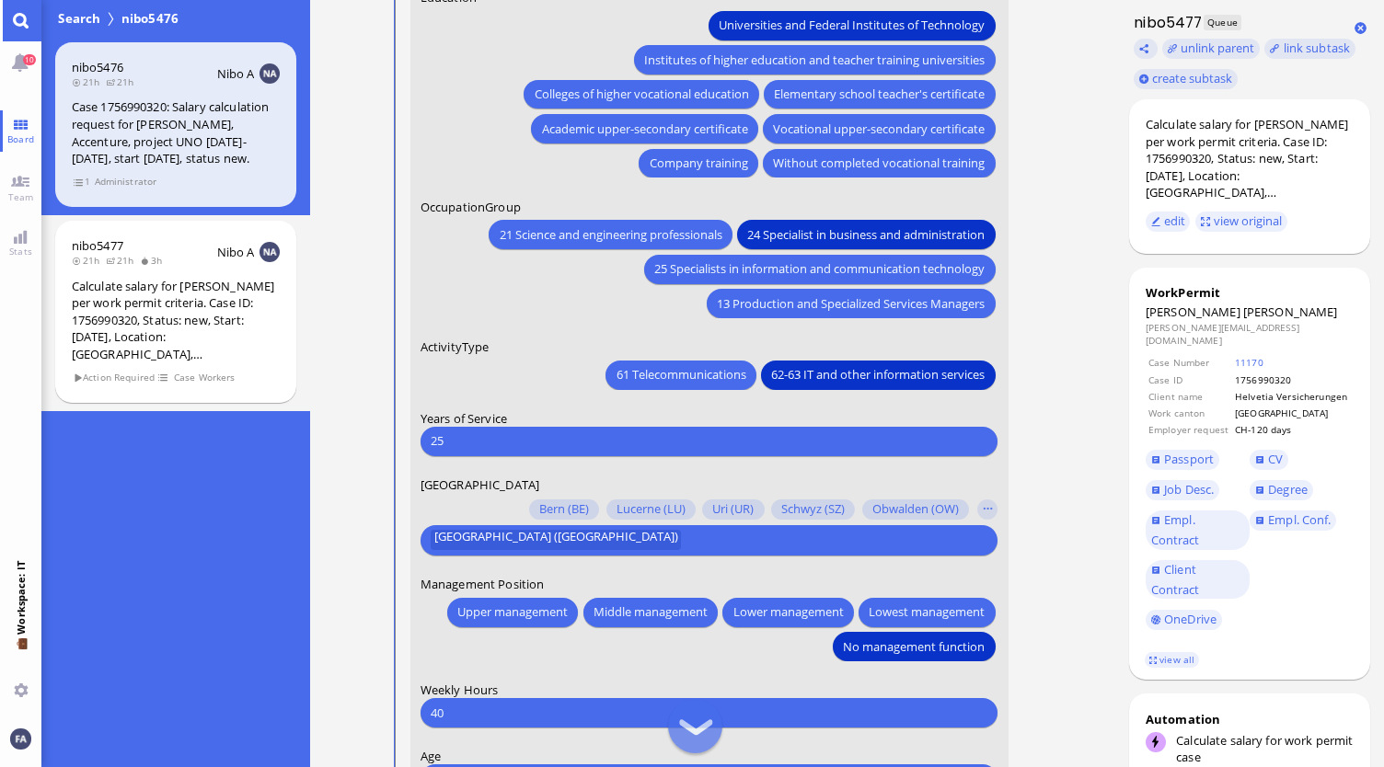
scroll to position [-276, 0]
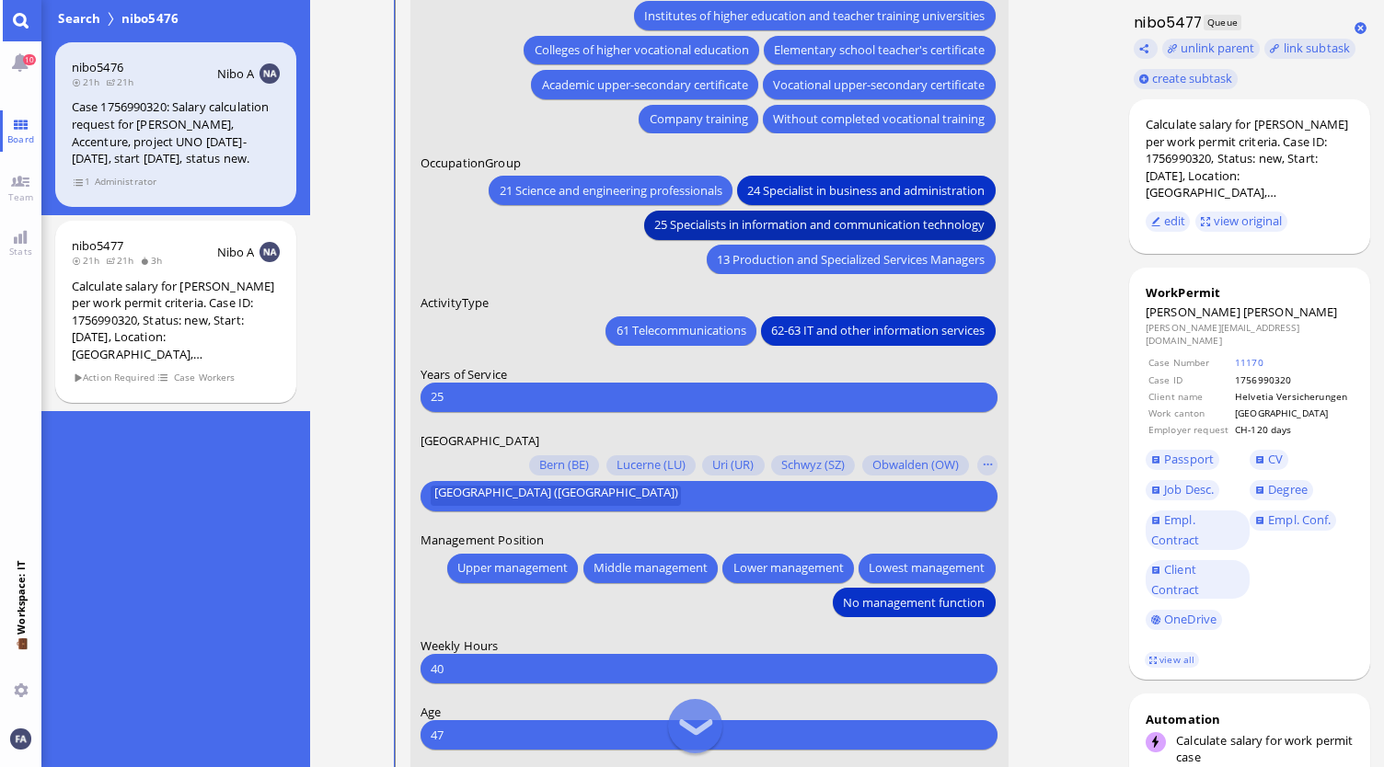
click at [793, 235] on button "25 Specialists in information and communication technology" at bounding box center [819, 225] width 351 height 29
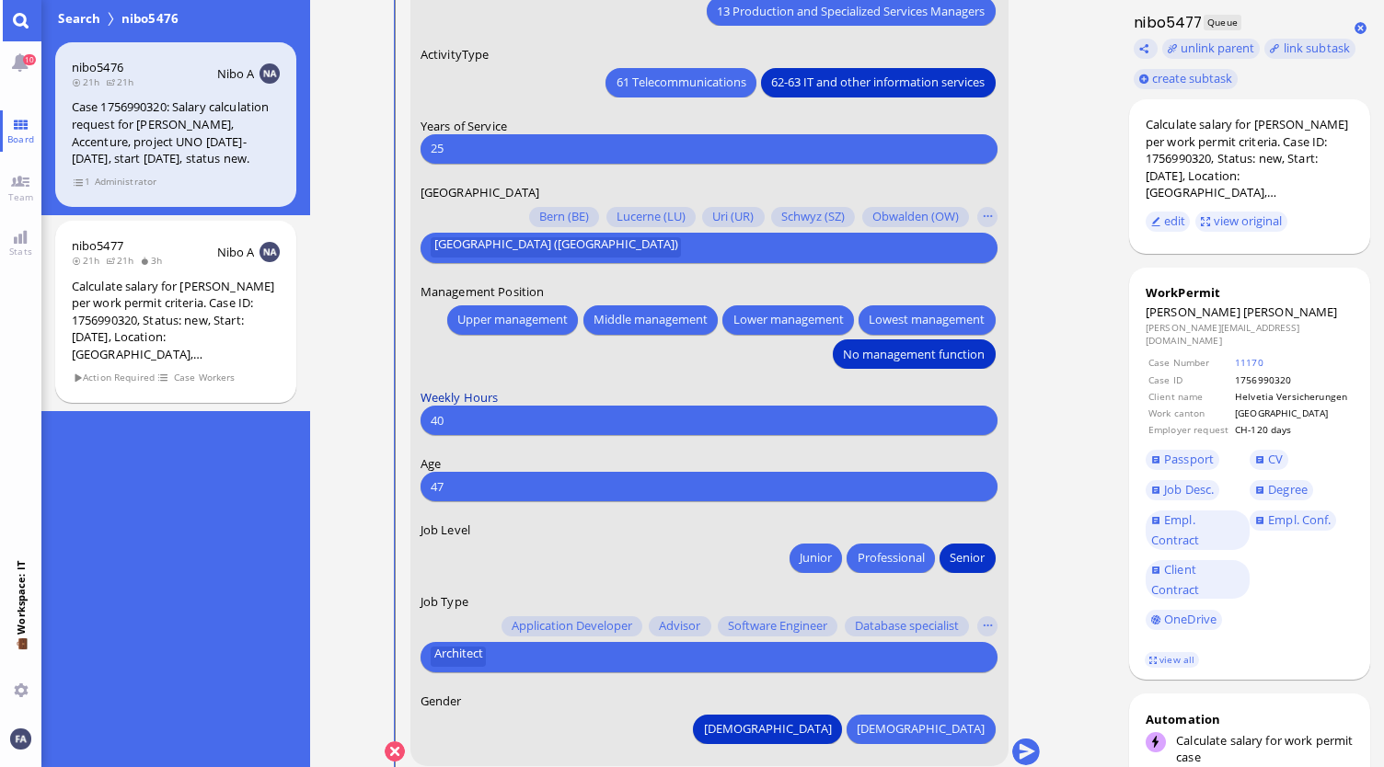
scroll to position [0, 0]
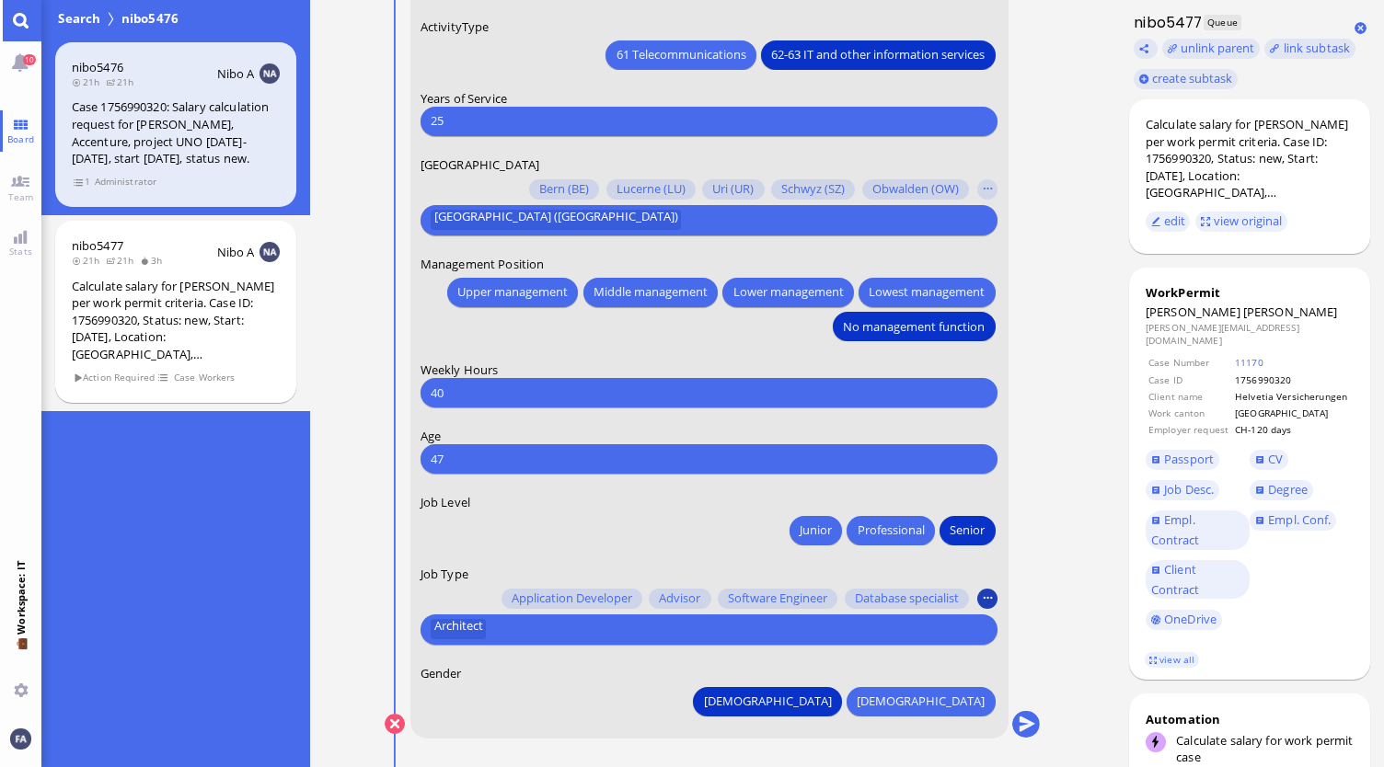
click at [988, 599] on button "button" at bounding box center [987, 599] width 20 height 20
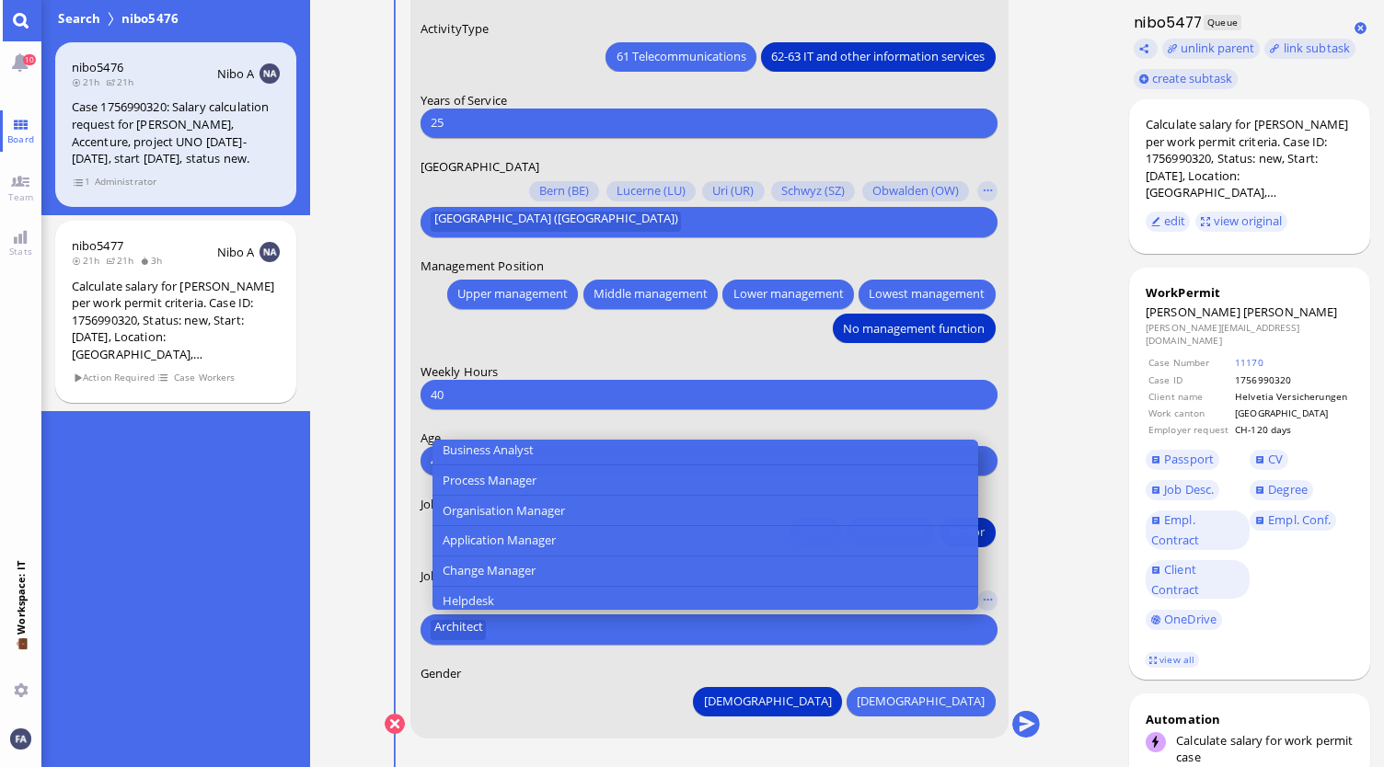
scroll to position [736, 0]
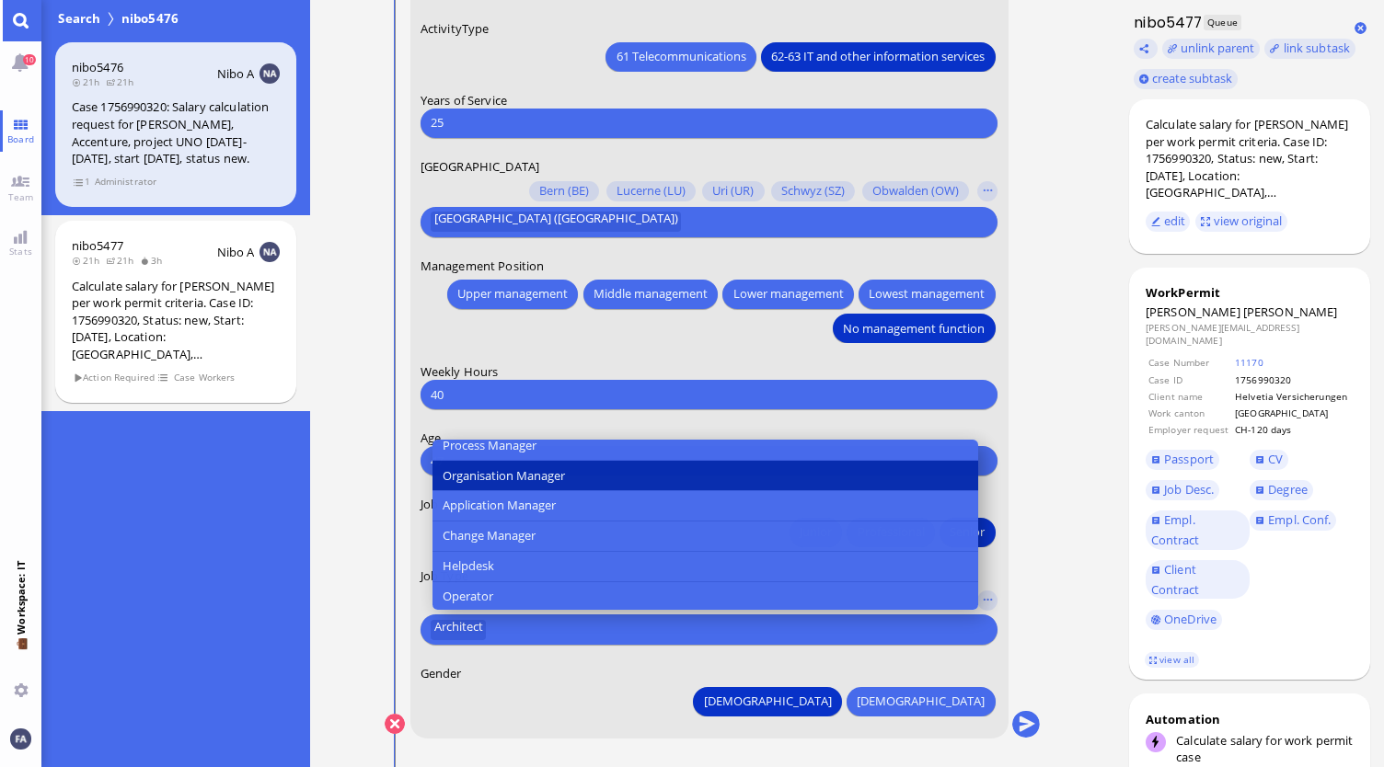
click at [536, 467] on span "Organisation Manager" at bounding box center [504, 476] width 122 height 19
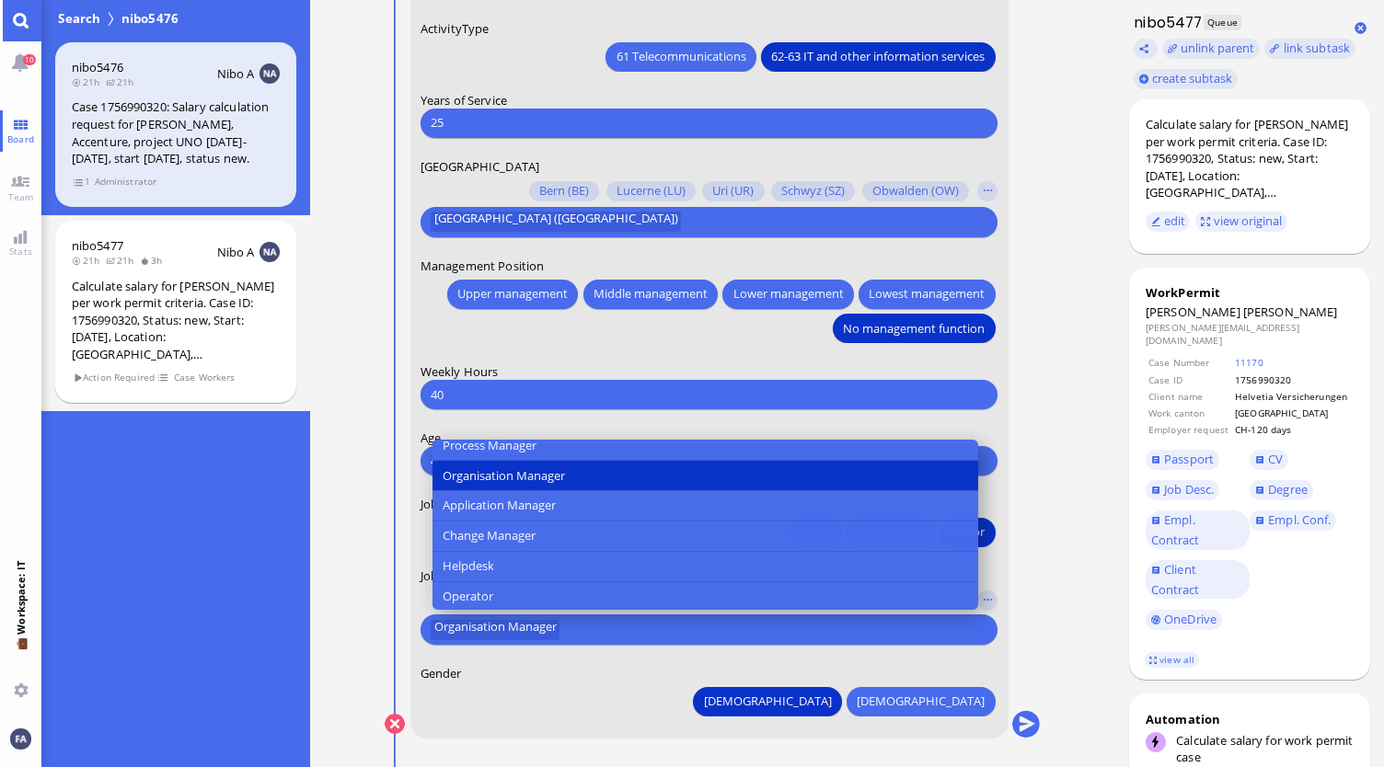
click at [624, 686] on div "[DEMOGRAPHIC_DATA] [DEMOGRAPHIC_DATA]" at bounding box center [710, 699] width 578 height 34
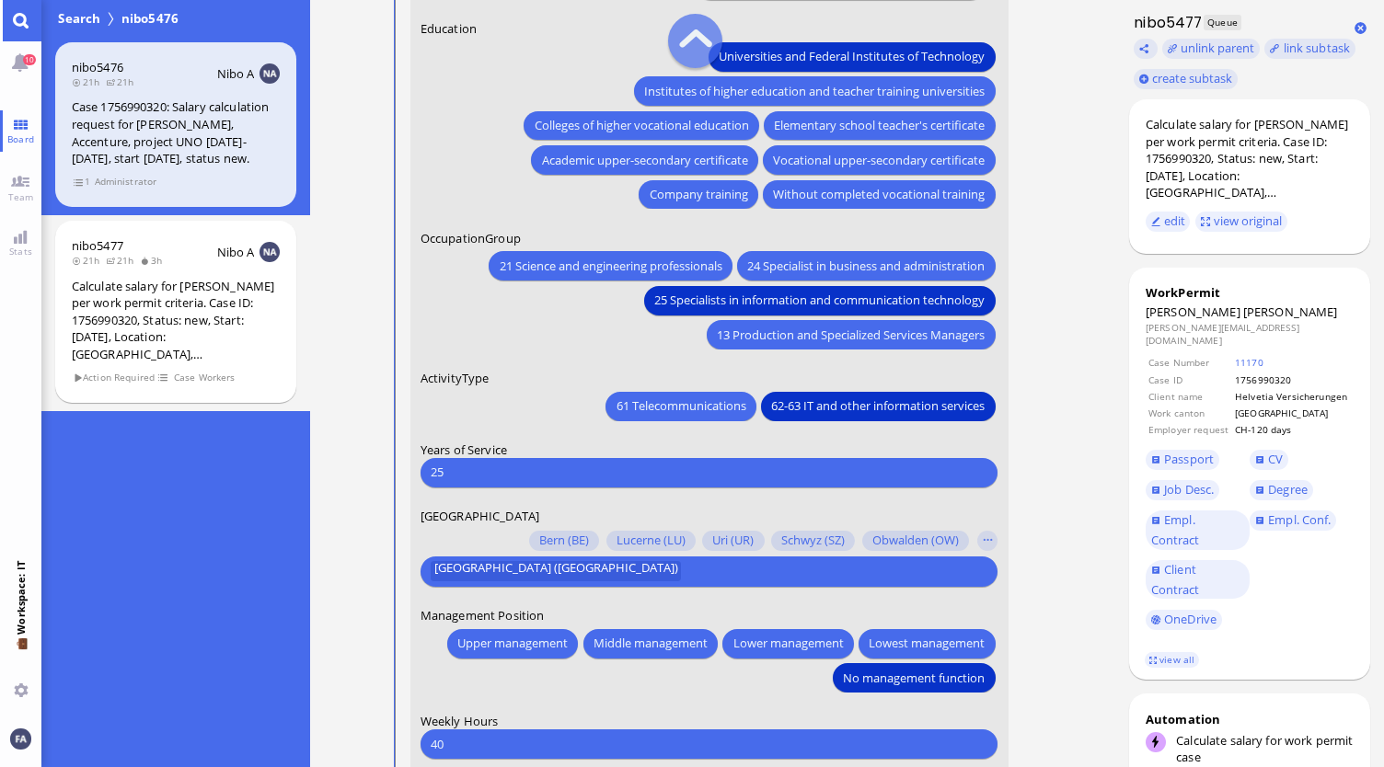
scroll to position [-368, 0]
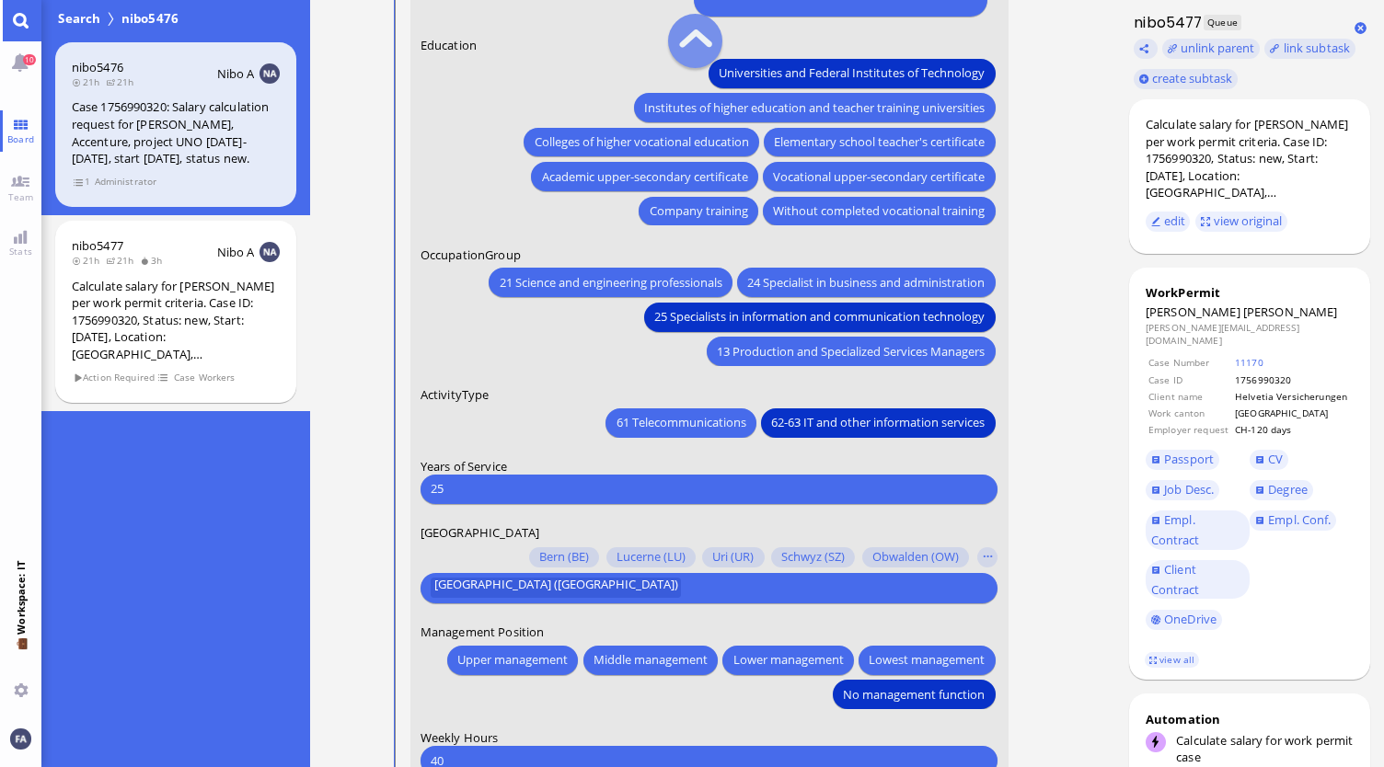
click at [512, 490] on input "25" at bounding box center [709, 488] width 557 height 19
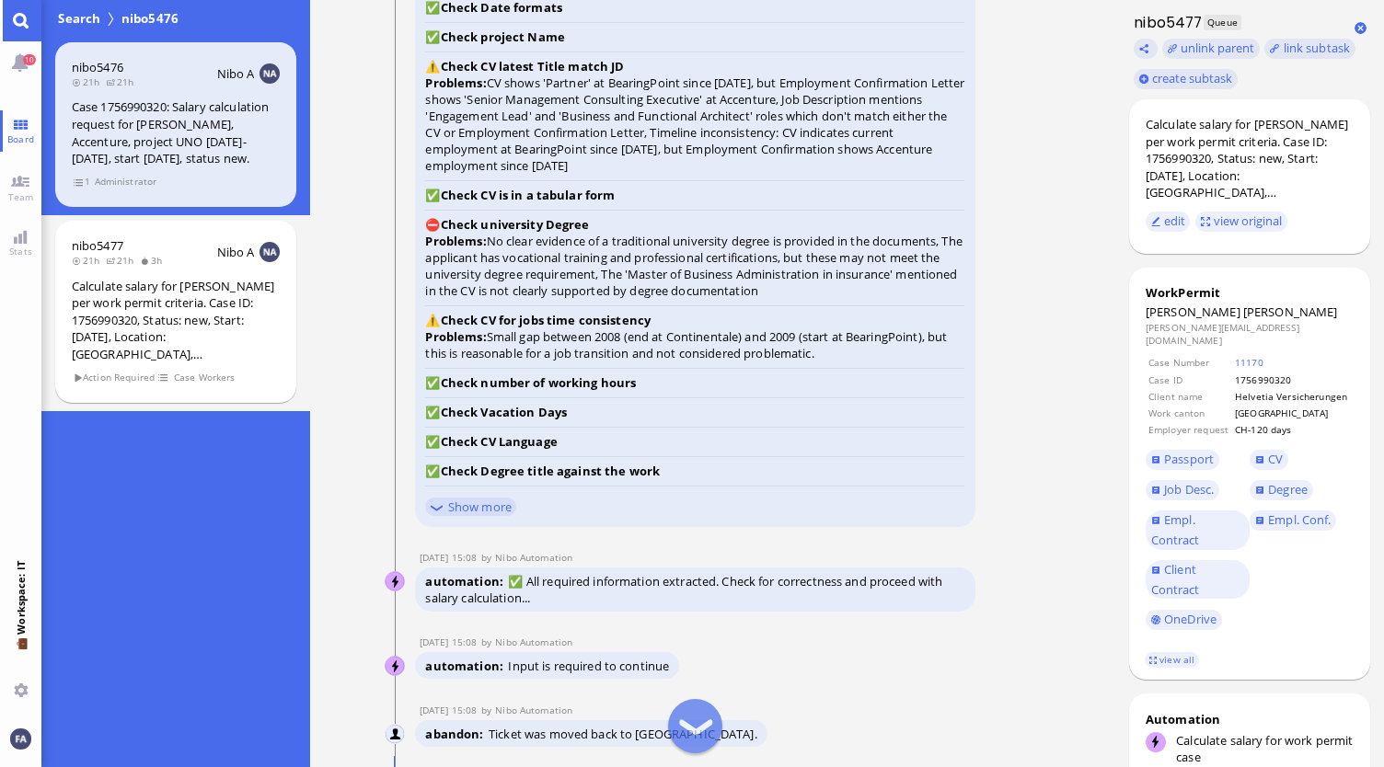
scroll to position [-1472, 0]
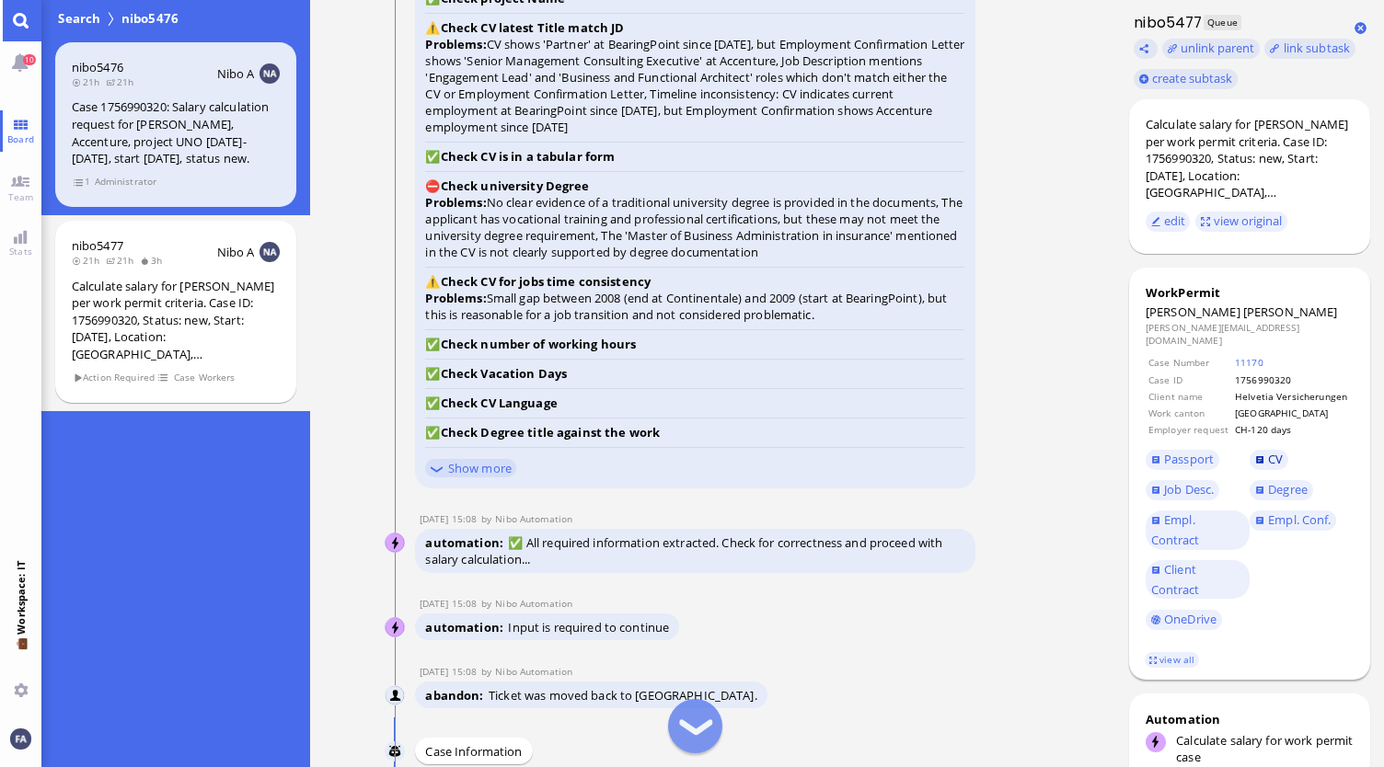
click at [1261, 450] on link "CV" at bounding box center [1269, 460] width 39 height 20
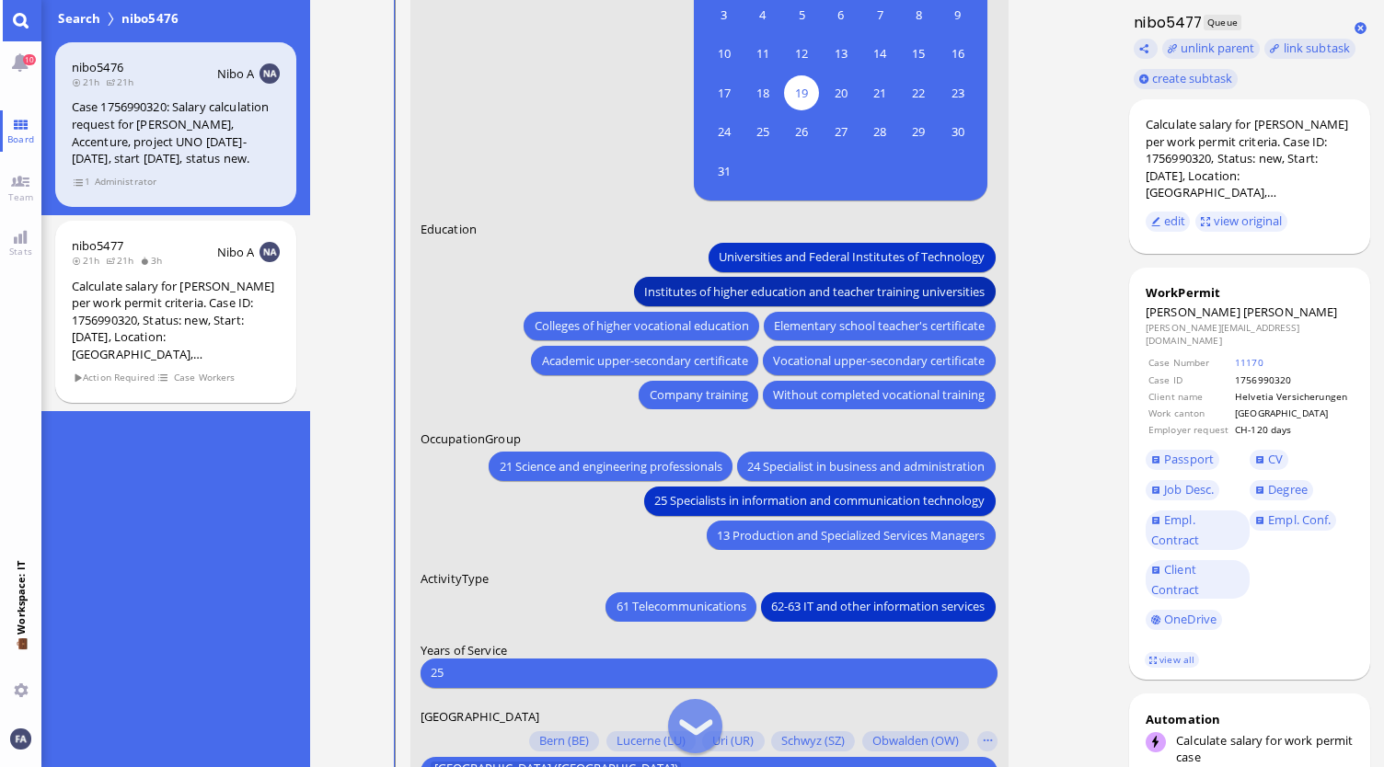
scroll to position [-184, 0]
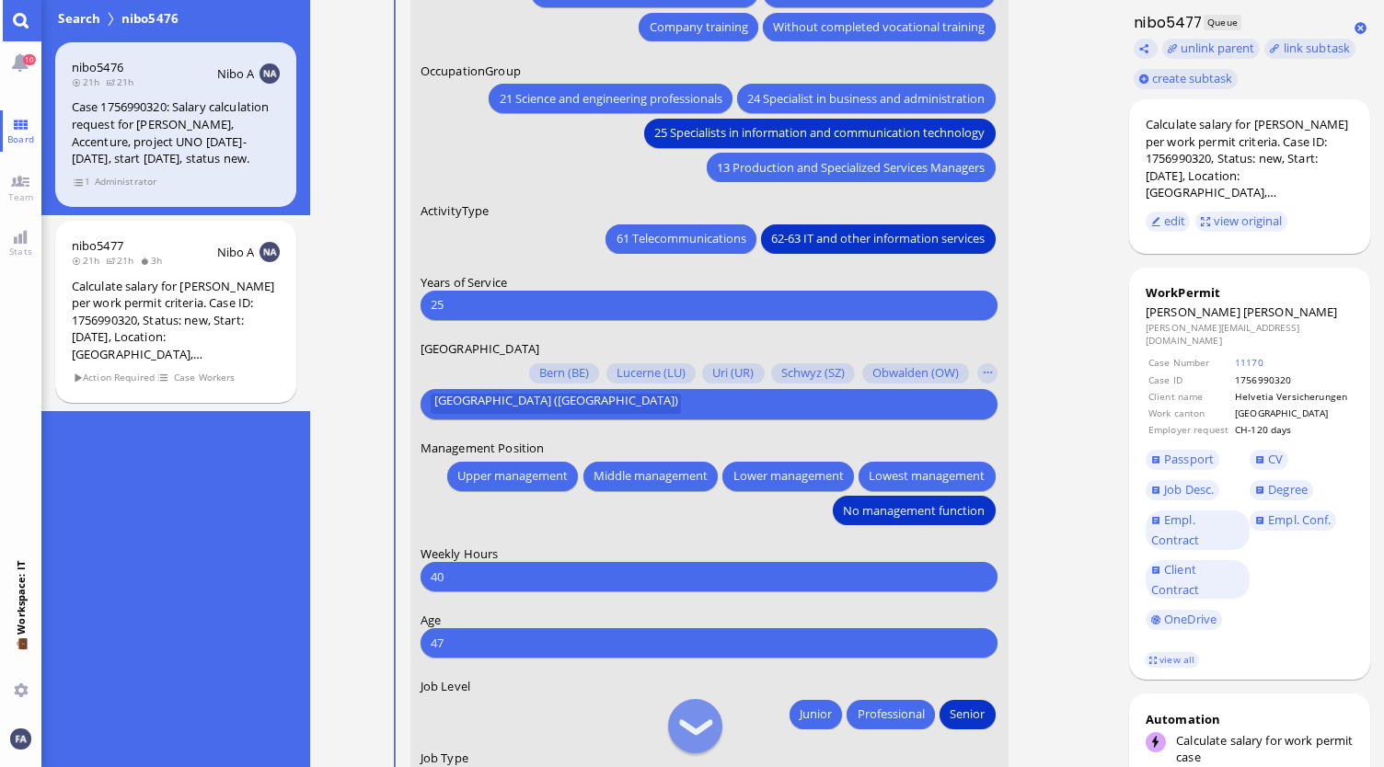
click at [491, 295] on div "25 Please type something" at bounding box center [710, 305] width 578 height 29
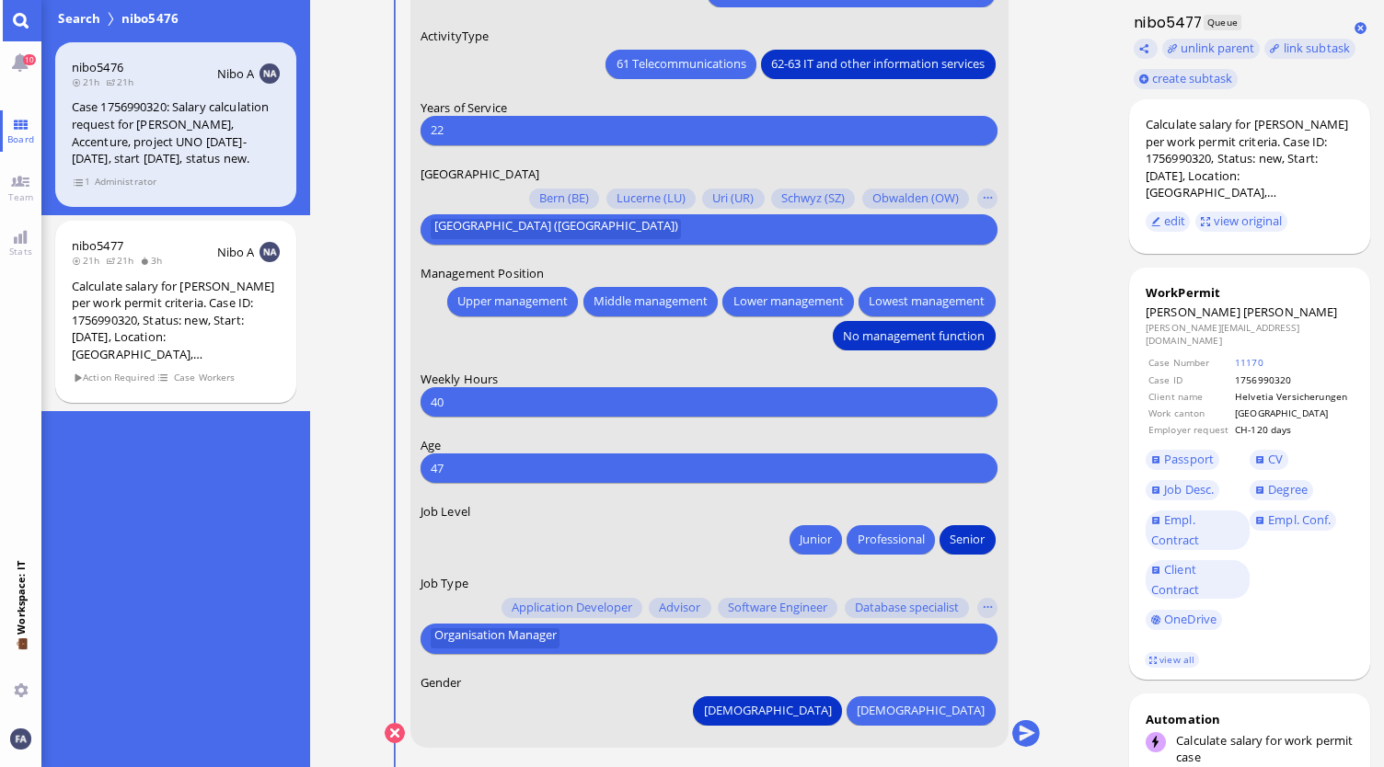
scroll to position [0, 0]
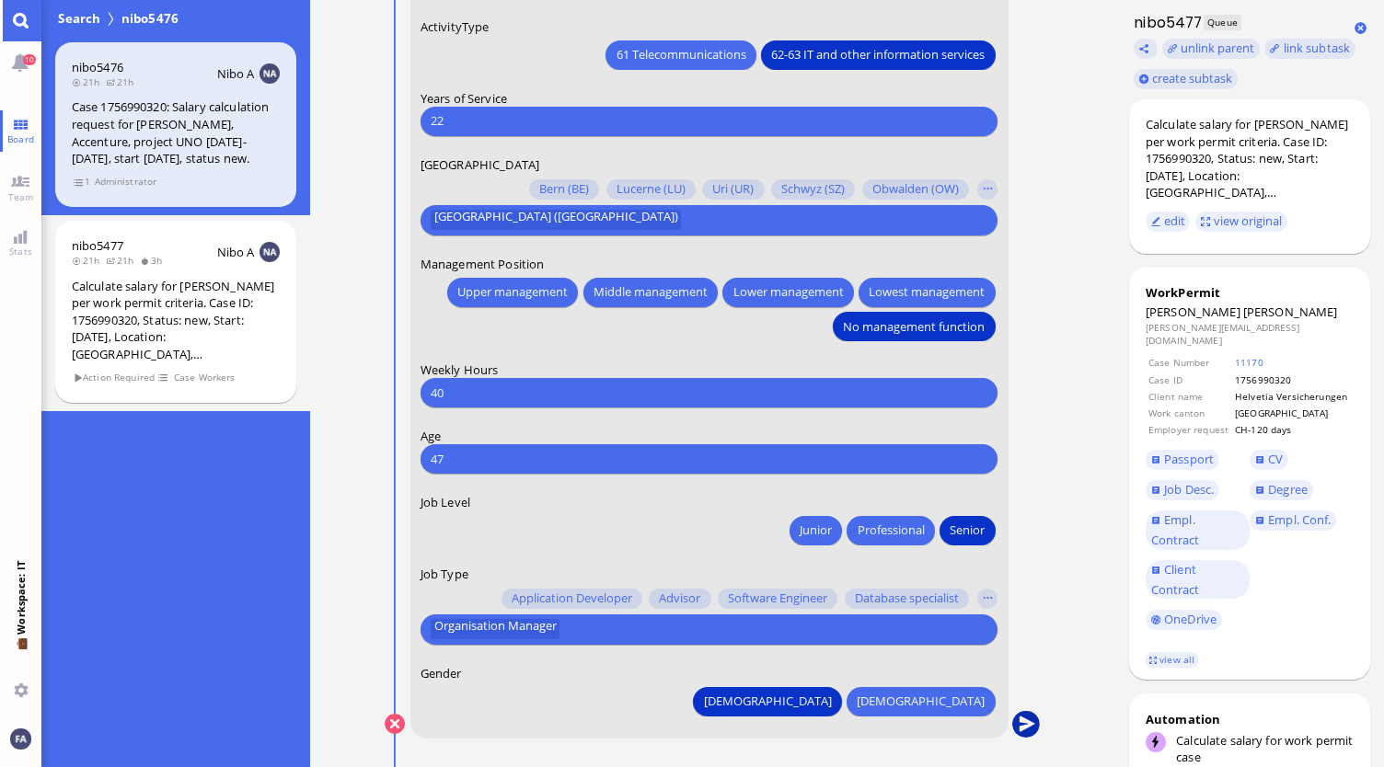
type input "22"
click at [1031, 724] on button "submit" at bounding box center [1026, 725] width 28 height 28
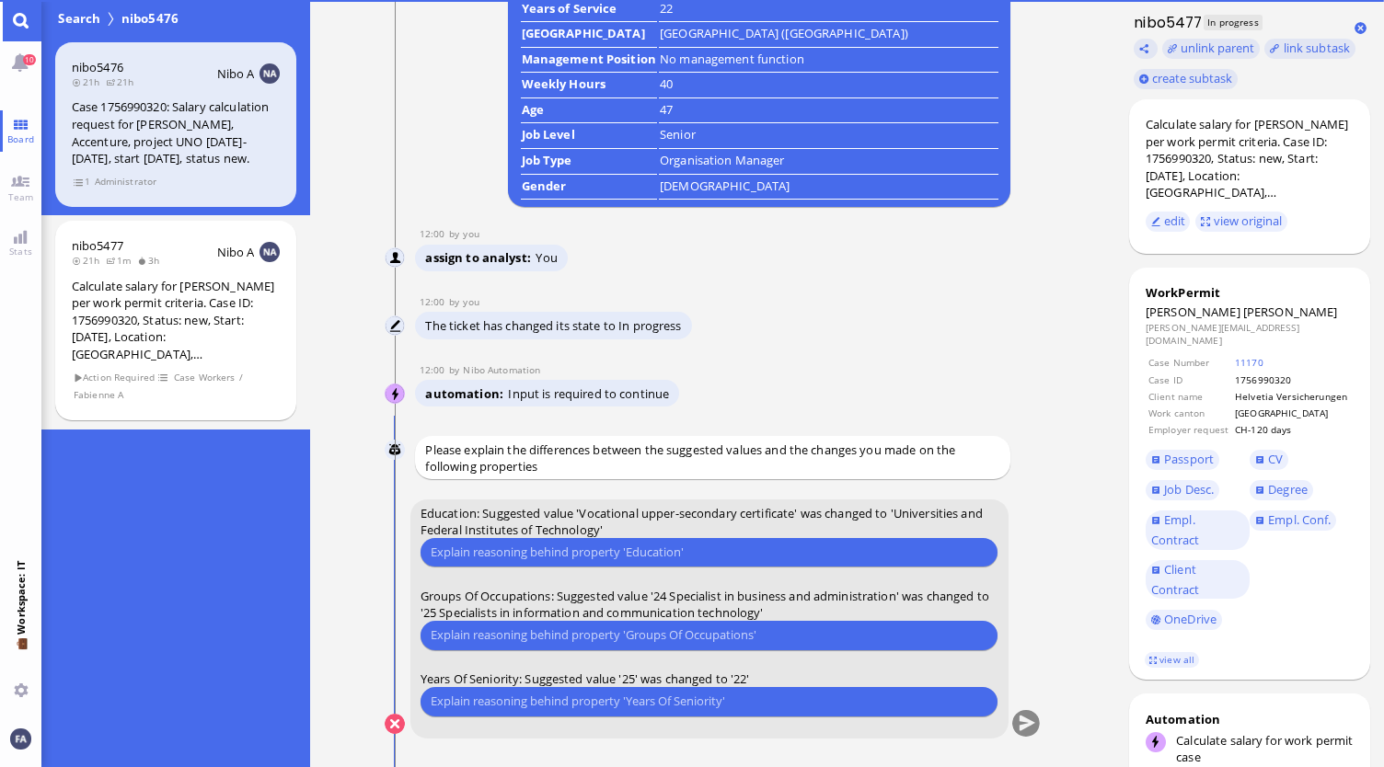
click at [714, 538] on div "Please type something" at bounding box center [710, 552] width 578 height 29
click at [664, 546] on input "text" at bounding box center [709, 552] width 557 height 19
type input "Has been valued as University in prior SCs"
click at [598, 633] on input "text" at bounding box center [709, 635] width 557 height 19
type input "Has been valued as 25 in prior SCs as well, by means of consistency here too"
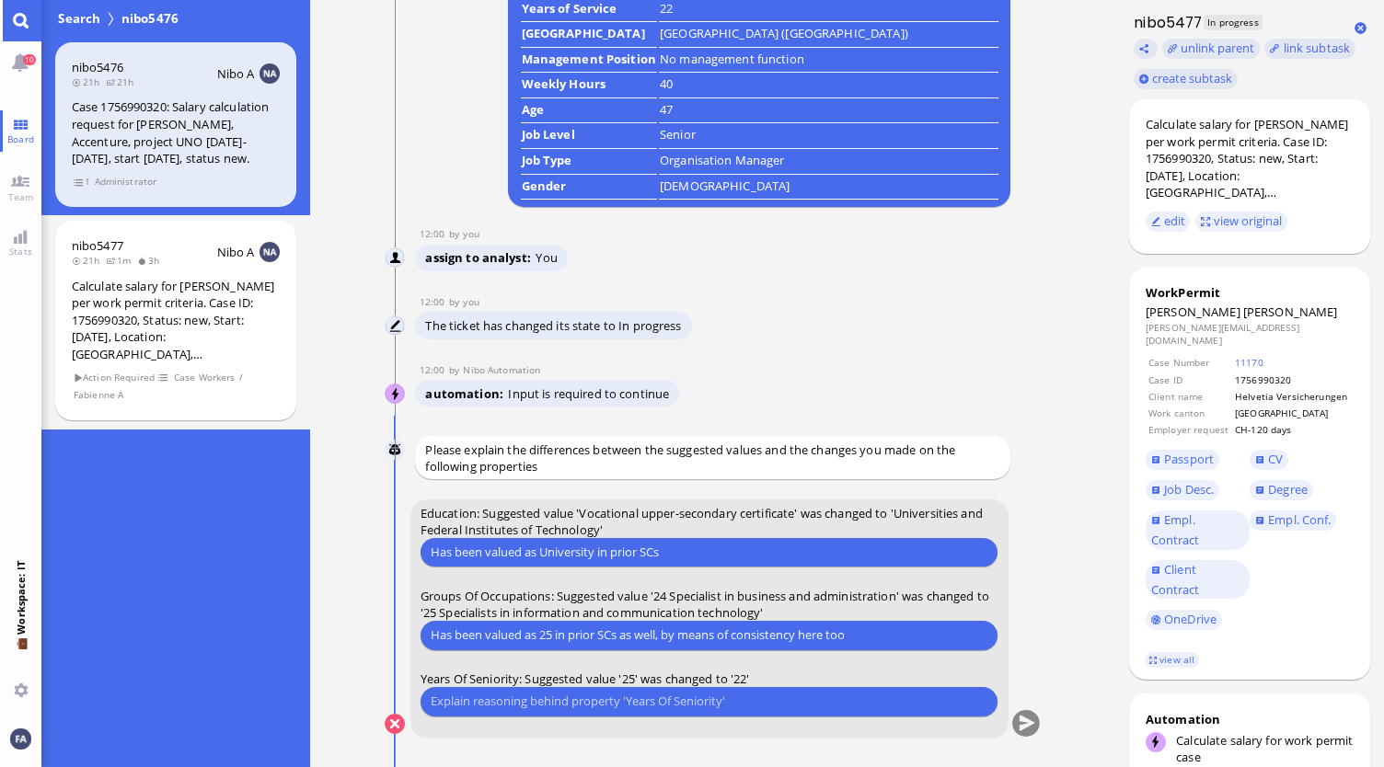
click at [718, 698] on input "text" at bounding box center [709, 701] width 557 height 19
click at [609, 695] on input "Started working for" at bounding box center [709, 701] width 557 height 19
paste input "Die Continentale Krankenversicherung"
type input "Started working for Die Continentale Krankenversicherung in [DATE], so start co…"
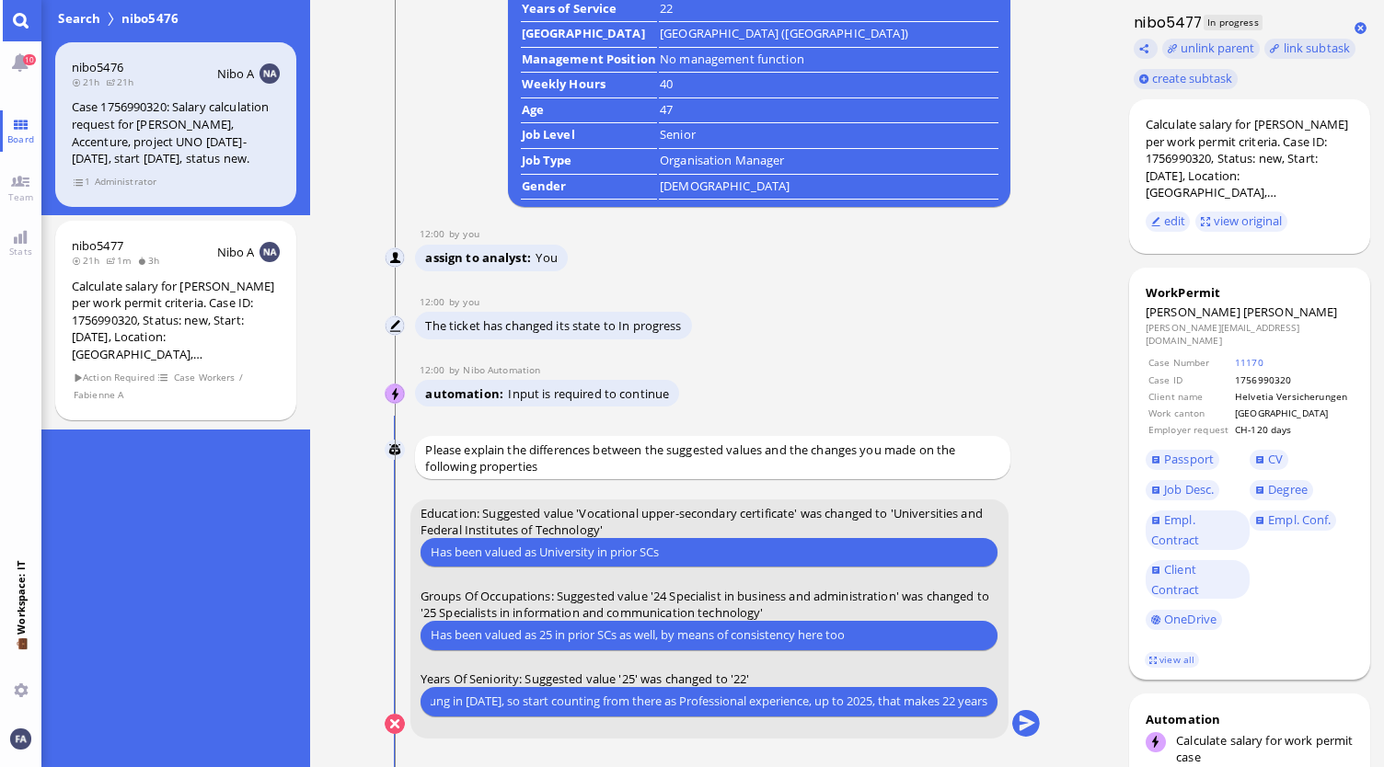
scroll to position [0, 0]
click at [1016, 725] on button "submit" at bounding box center [1026, 725] width 28 height 28
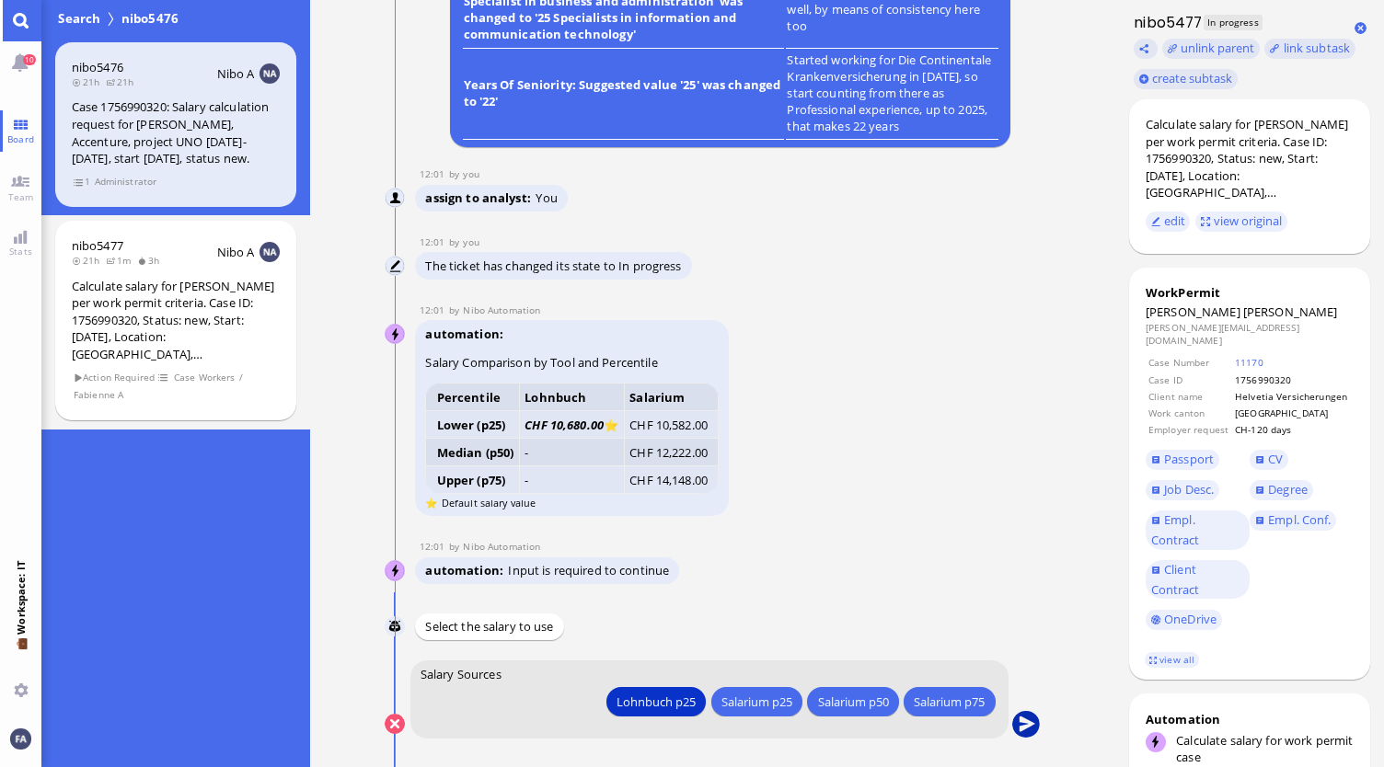
click at [1031, 724] on button "submit" at bounding box center [1026, 725] width 28 height 28
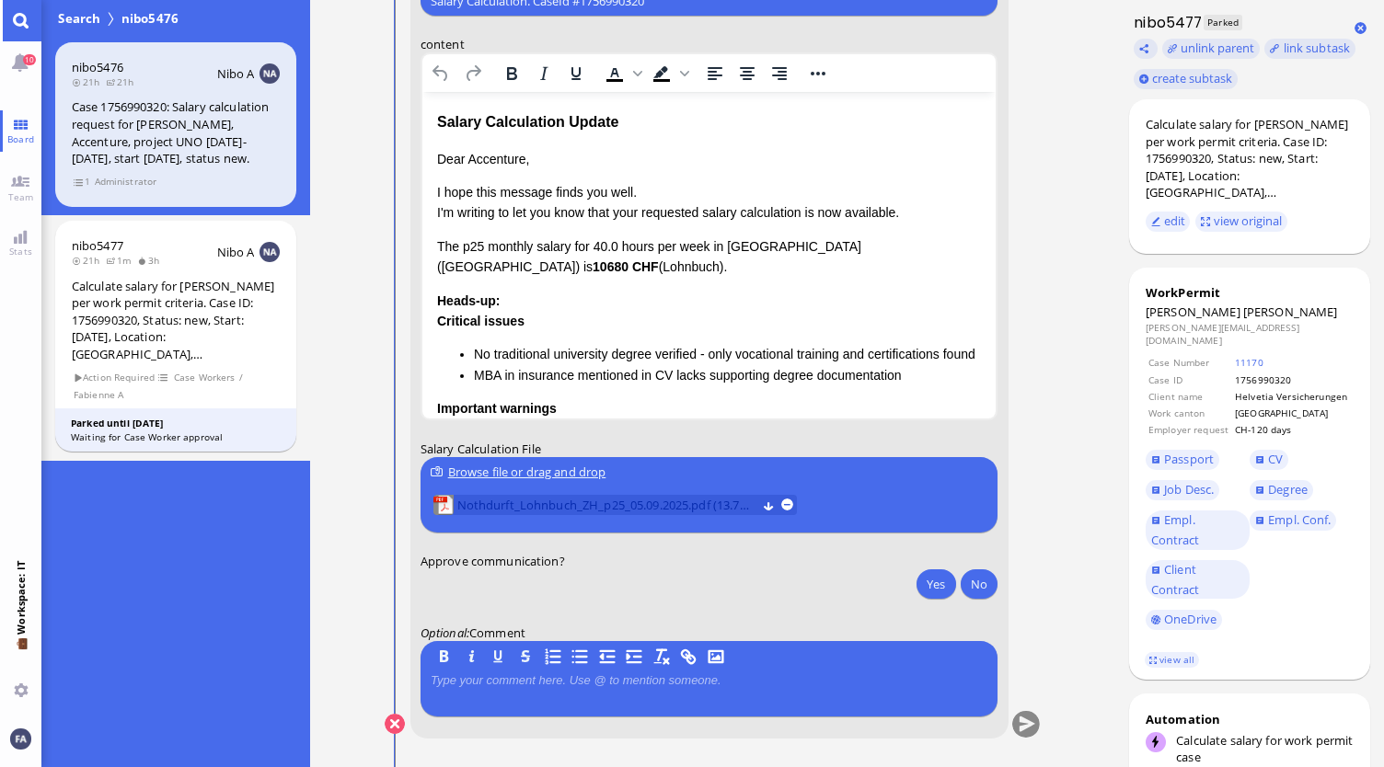
click at [634, 500] on span "Nothdurft_Lohnbuch_ZH_p25_05.09.2025.pdf (13.7 kB)" at bounding box center [606, 505] width 299 height 20
click at [550, 465] on div "Browse file or drag and drop" at bounding box center [709, 472] width 557 height 19
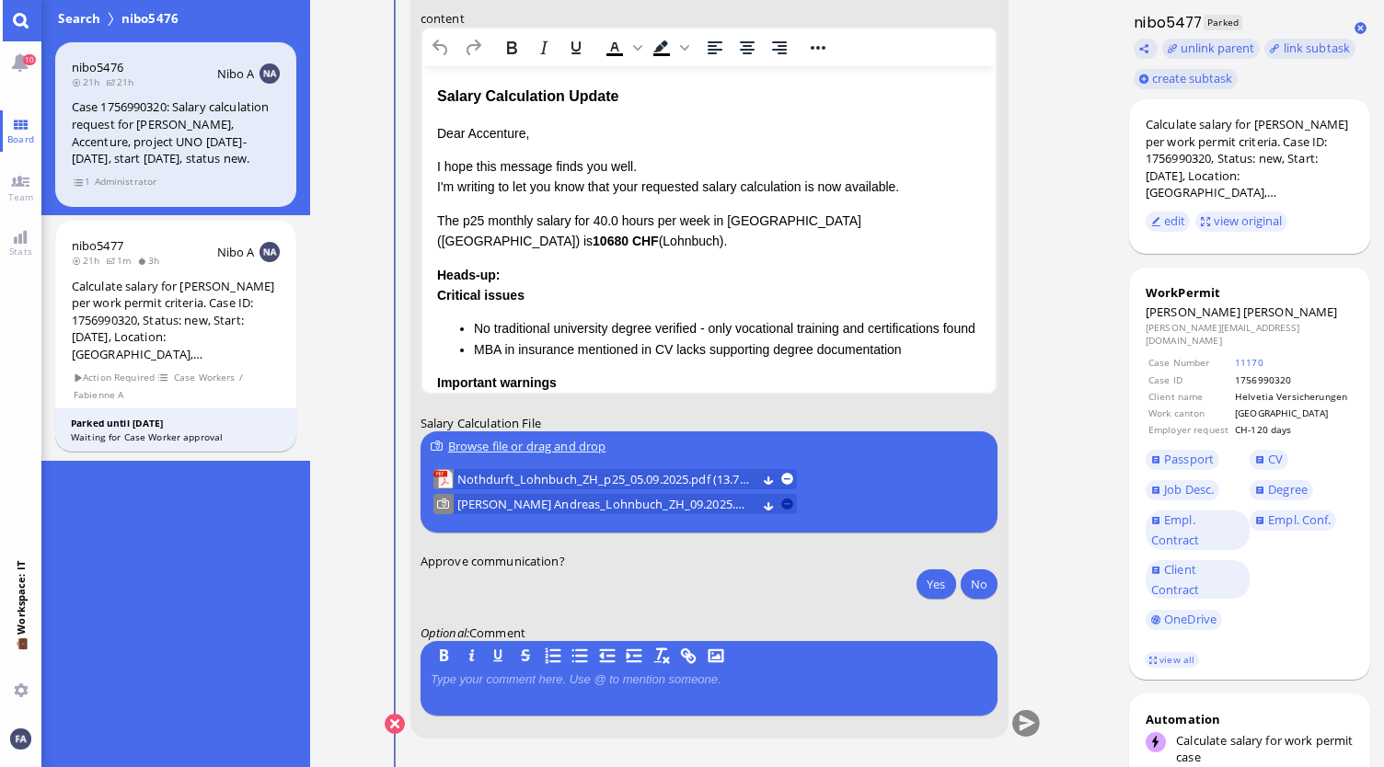
click at [790, 509] on button at bounding box center [787, 505] width 12 height 12
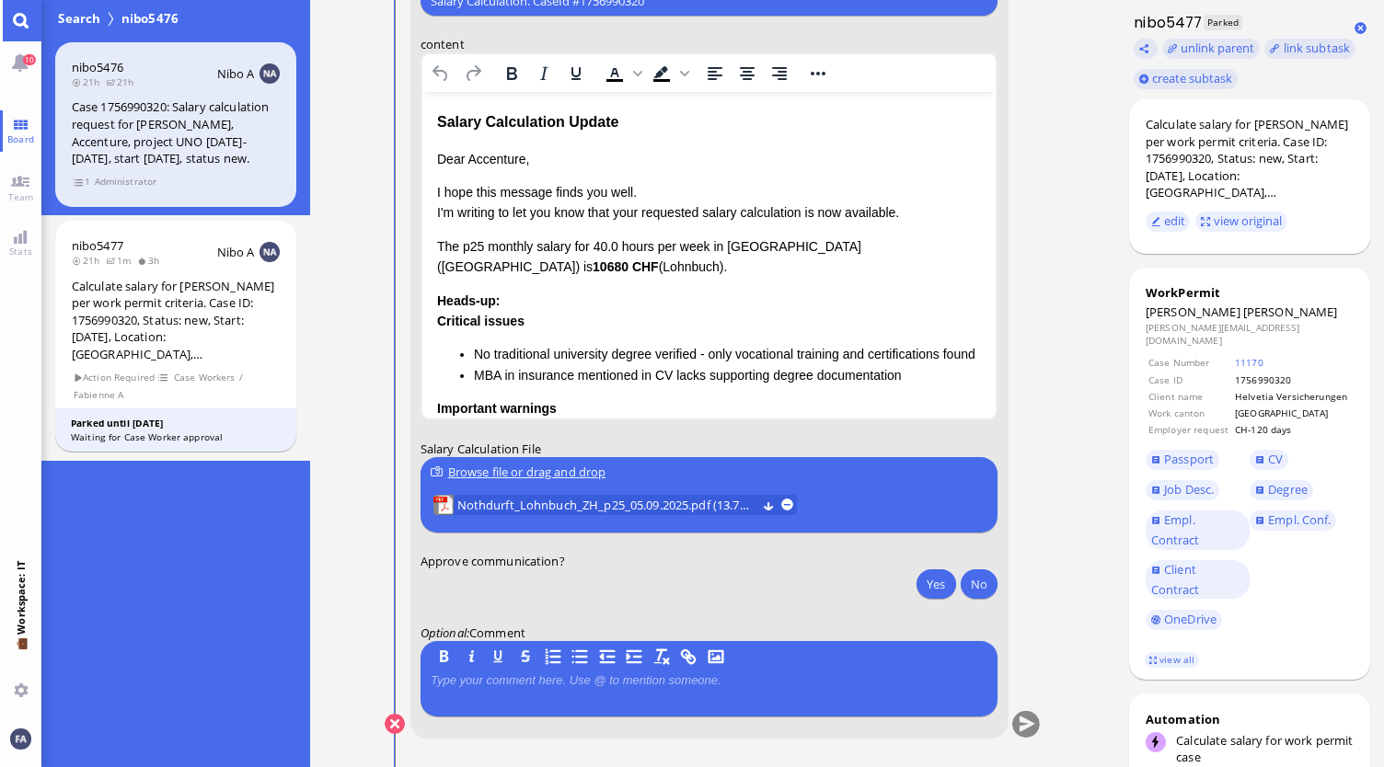
click at [603, 468] on div "Browse file or drag and drop" at bounding box center [709, 472] width 557 height 19
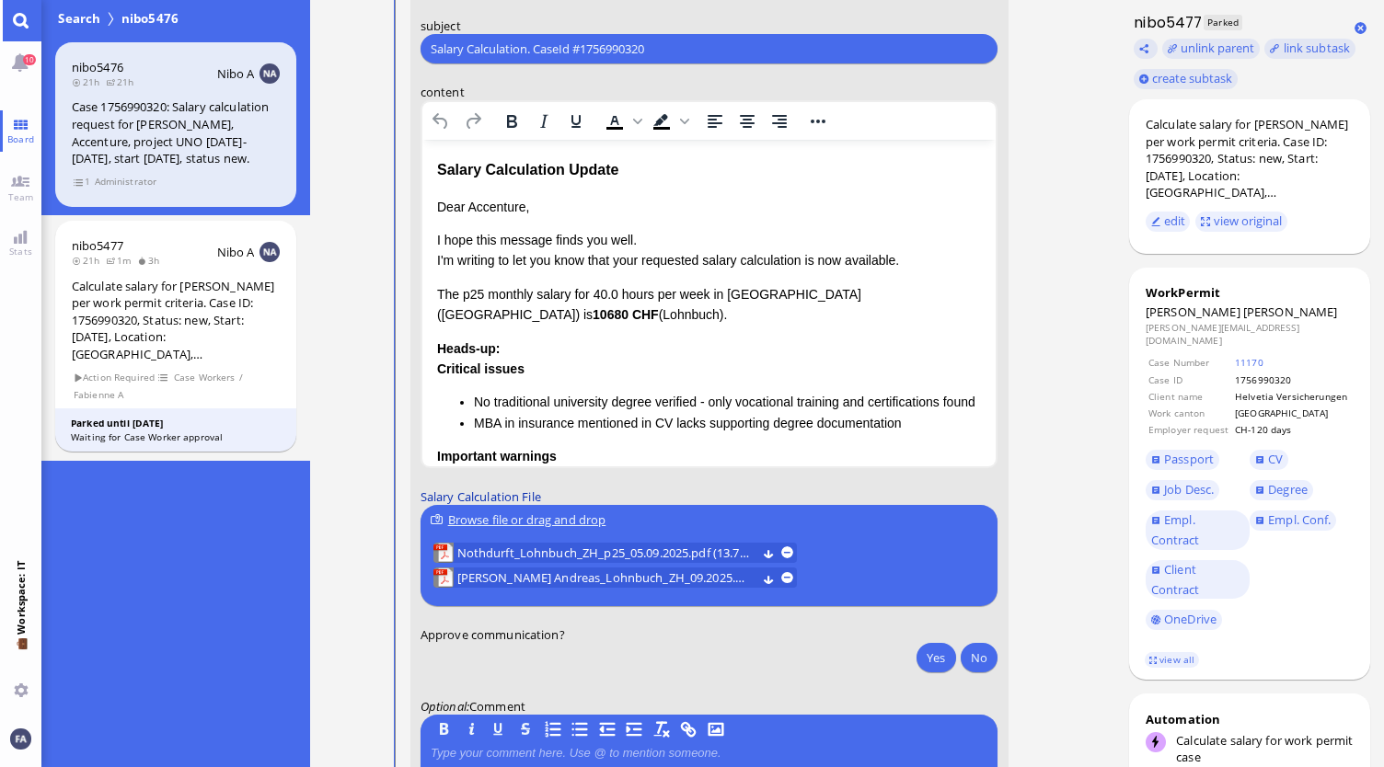
scroll to position [-92, 0]
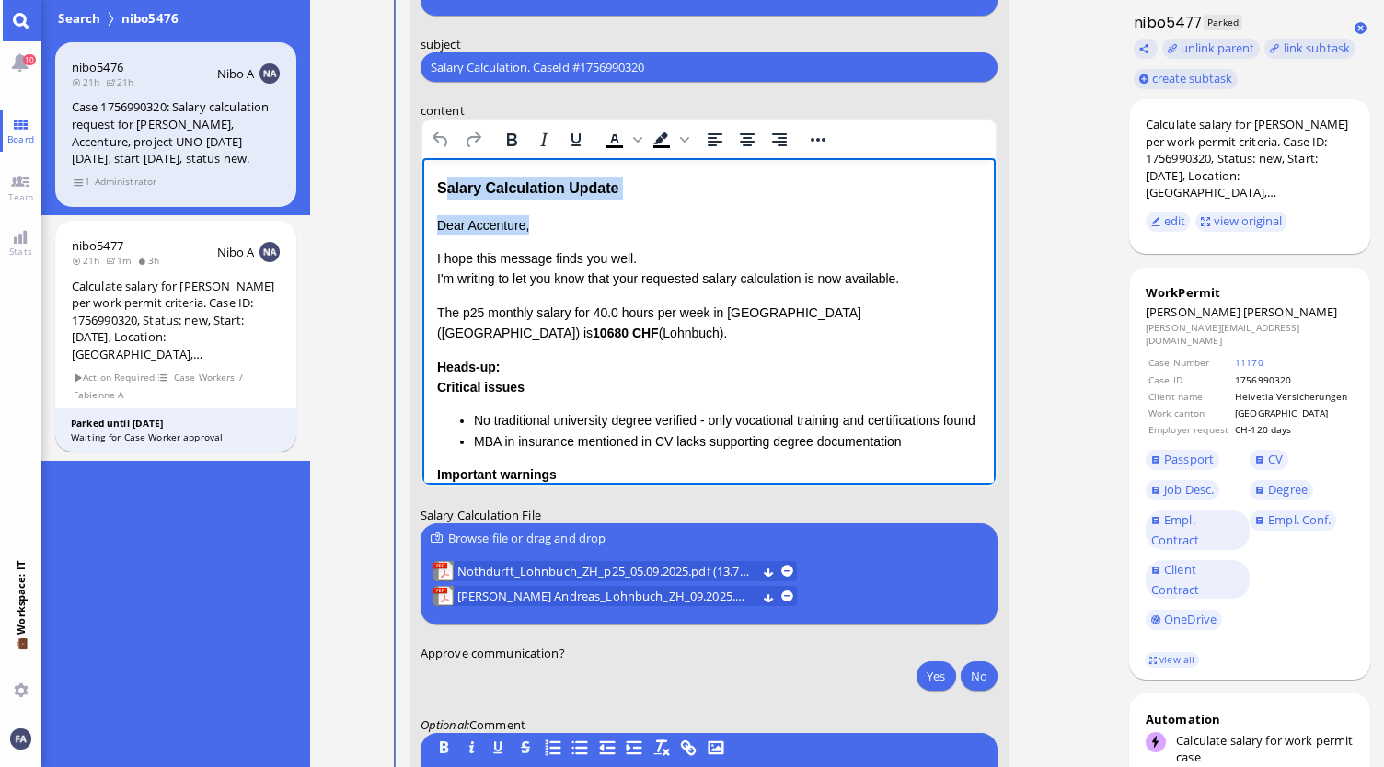
drag, startPoint x: 588, startPoint y: 235, endPoint x: 441, endPoint y: 189, distance: 154.2
click at [441, 190] on div "Salary Calculation Update Dear Accenture, I hope this message finds you well. I…" at bounding box center [708, 483] width 545 height 612
click at [432, 182] on html "Salary Calculation Update Dear Accenture, I hope this message finds you well. I…" at bounding box center [708, 482] width 574 height 649
drag, startPoint x: 562, startPoint y: 245, endPoint x: 490, endPoint y: 233, distance: 72.8
click at [490, 233] on div "Dear Accenture, I hope this message finds you well. I'm writing to let you know…" at bounding box center [708, 483] width 545 height 536
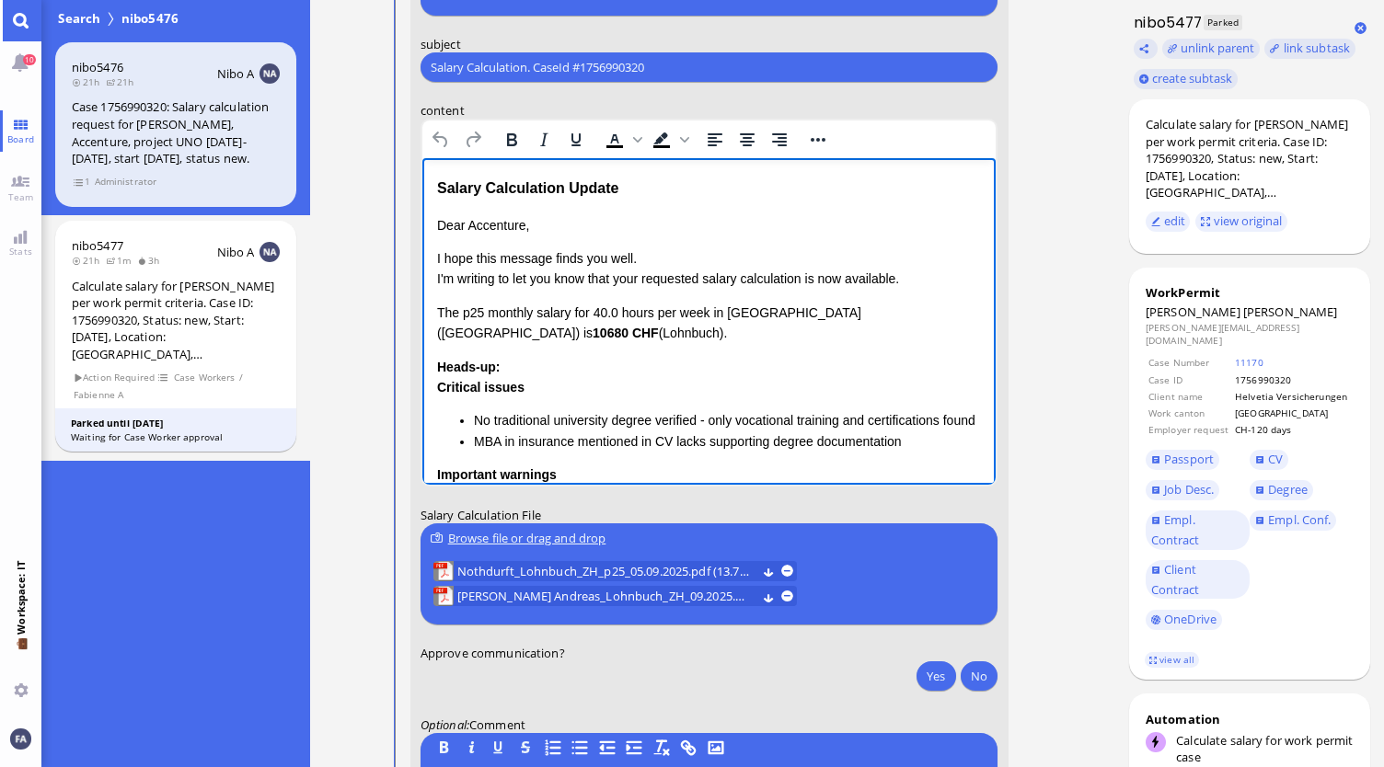
click at [678, 248] on p "I hope this message finds you well. I'm writing to let you know that your reque…" at bounding box center [708, 268] width 545 height 41
drag, startPoint x: 566, startPoint y: 231, endPoint x: 421, endPoint y: 177, distance: 155.2
click at [421, 177] on html "Salary Calculation Update Dear Accenture, I hope this message finds you well. I…" at bounding box center [708, 482] width 574 height 649
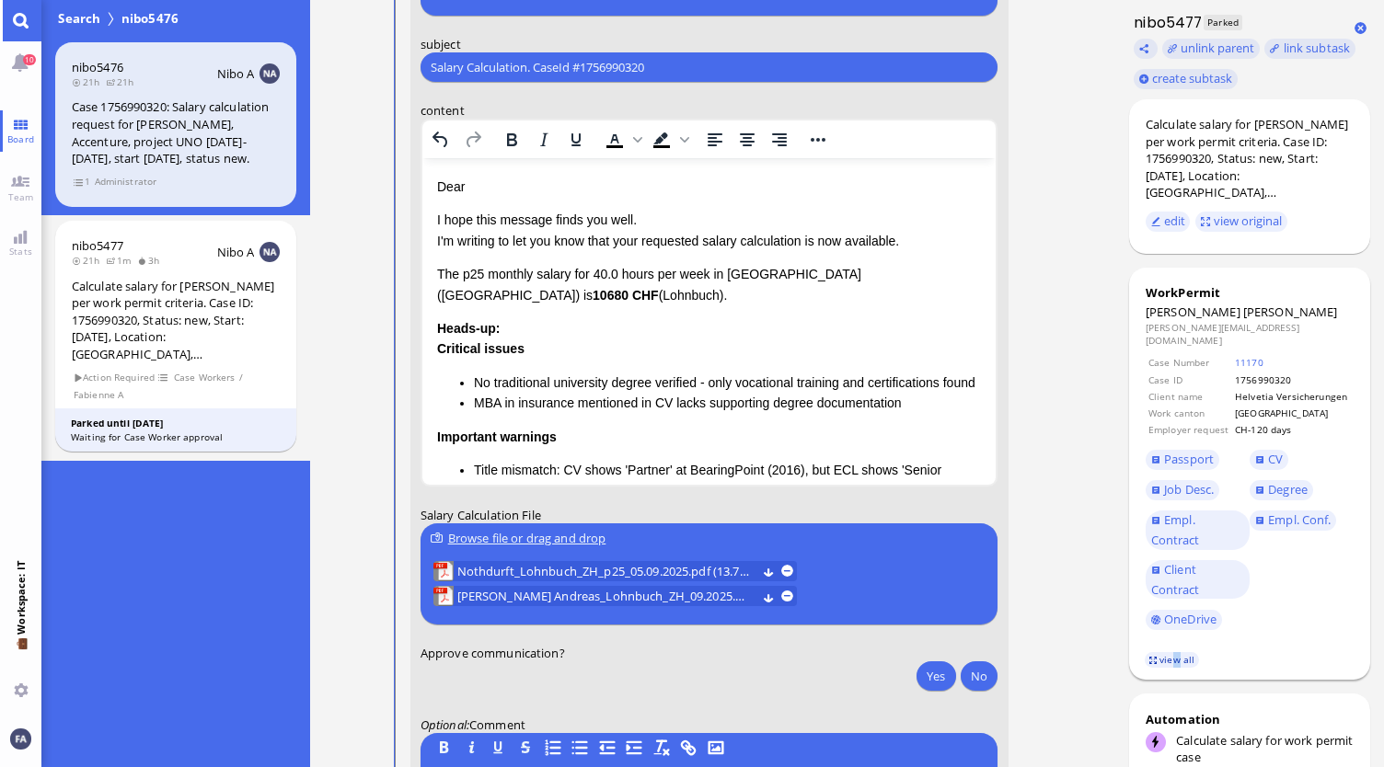
click at [1178, 652] on link "view all" at bounding box center [1171, 660] width 53 height 16
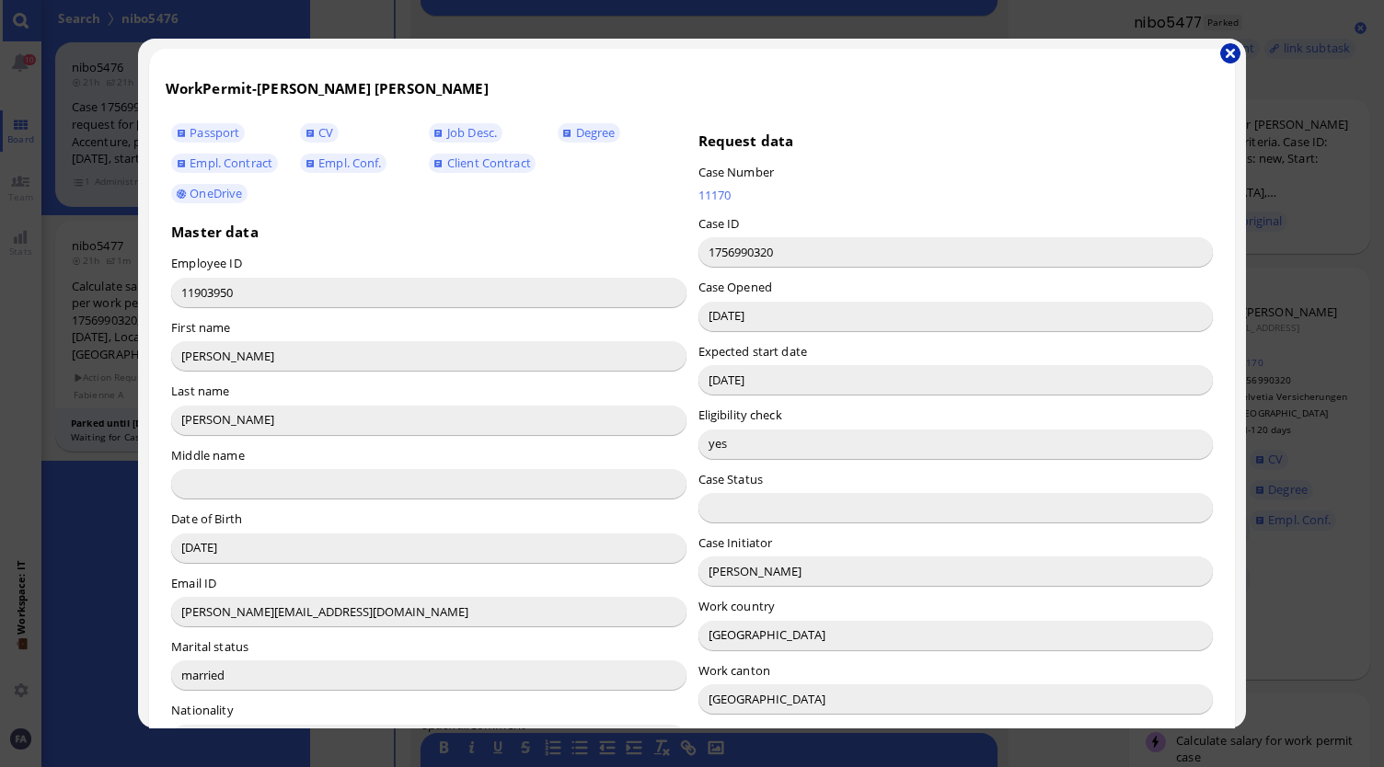
click at [1228, 50] on button "button" at bounding box center [1230, 53] width 20 height 20
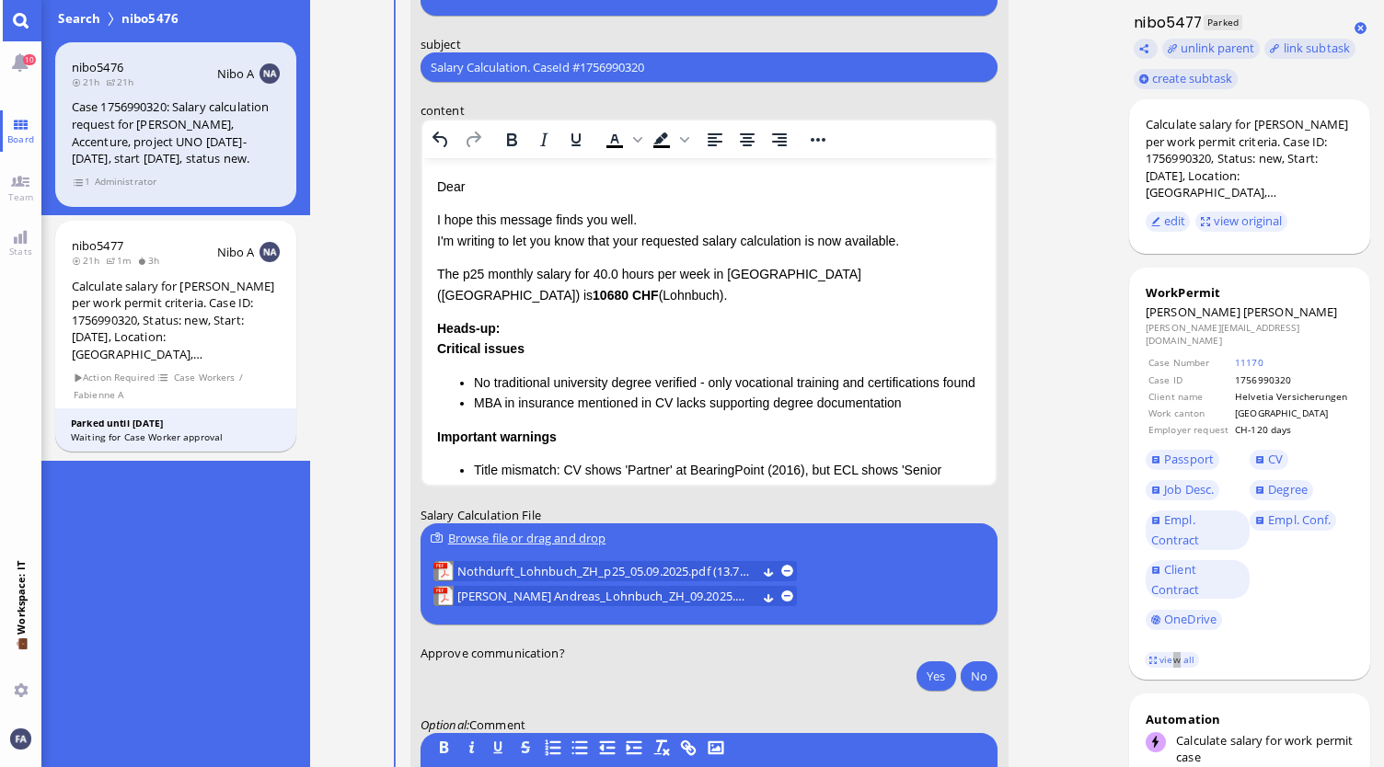
click at [630, 193] on p "Dear" at bounding box center [708, 187] width 545 height 20
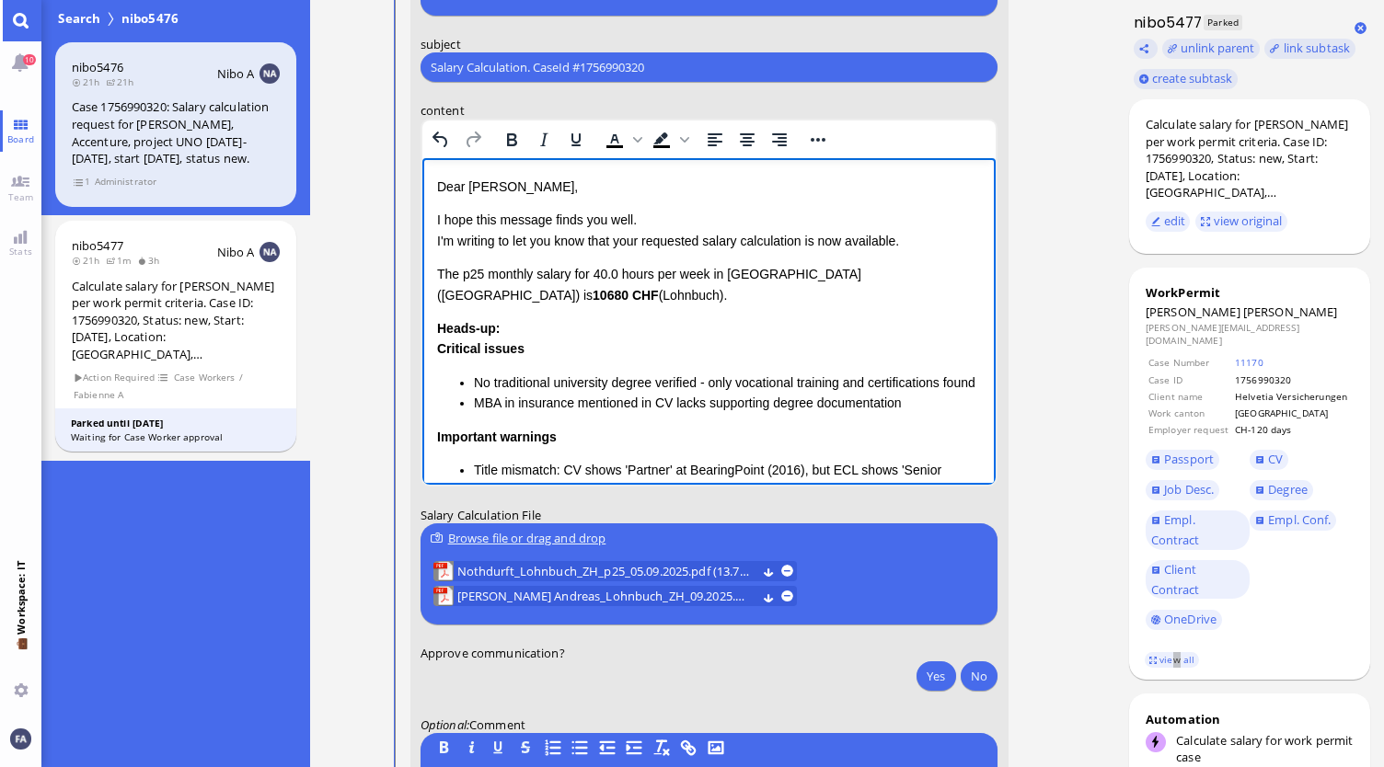
click at [662, 242] on p "I hope this message finds you well. I'm writing to let you know that your reque…" at bounding box center [708, 230] width 545 height 41
click at [647, 244] on p "I hope this message finds you well. I'm writing to let you know that your reque…" at bounding box center [708, 230] width 545 height 41
drag, startPoint x: 910, startPoint y: 242, endPoint x: 813, endPoint y: 237, distance: 97.6
click at [813, 236] on p "I hope this message finds you well. I'm writing to let you know that the reques…" at bounding box center [708, 230] width 545 height 41
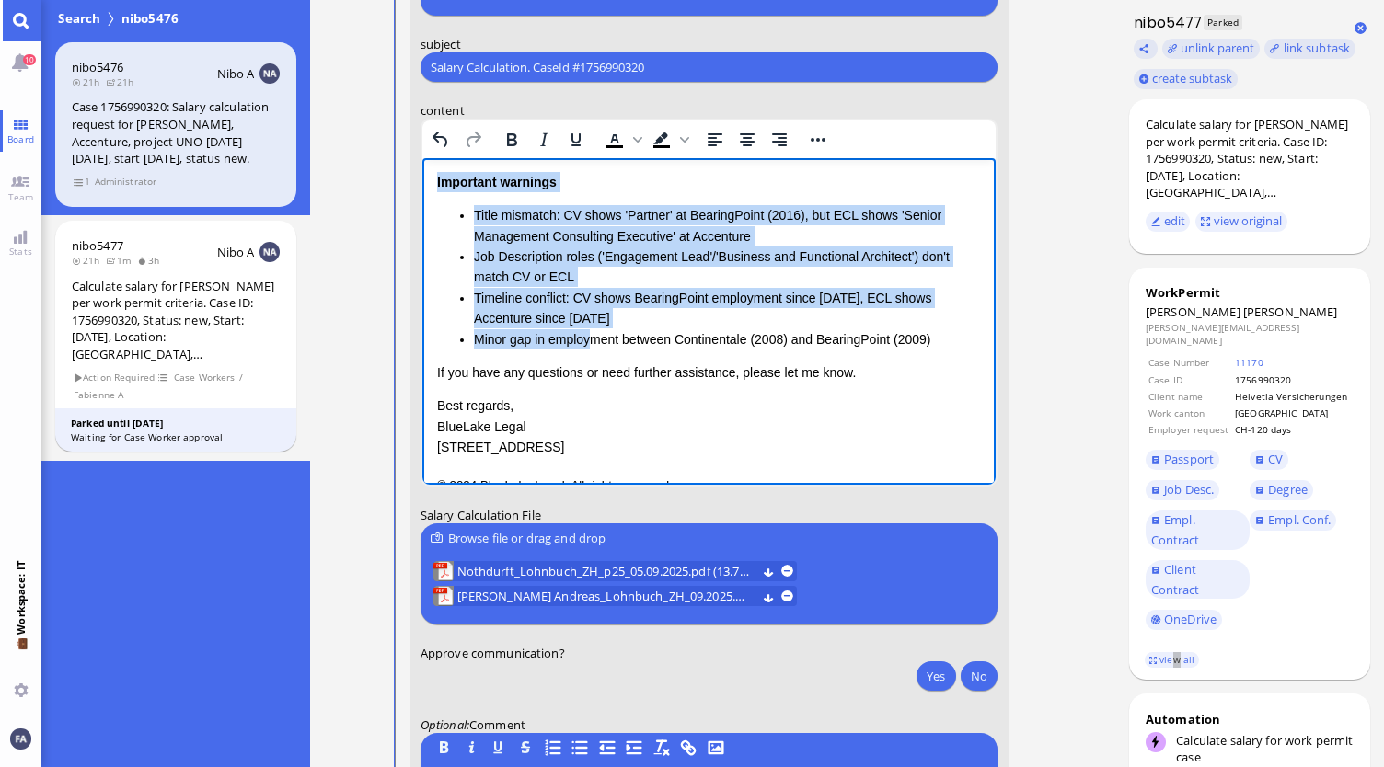
scroll to position [276, 0]
drag, startPoint x: 437, startPoint y: 294, endPoint x: 974, endPoint y: 360, distance: 541.4
click at [974, 360] on html "Dear [PERSON_NAME], I hope this message finds you well. I'm writing to let you …" at bounding box center [708, 197] width 574 height 631
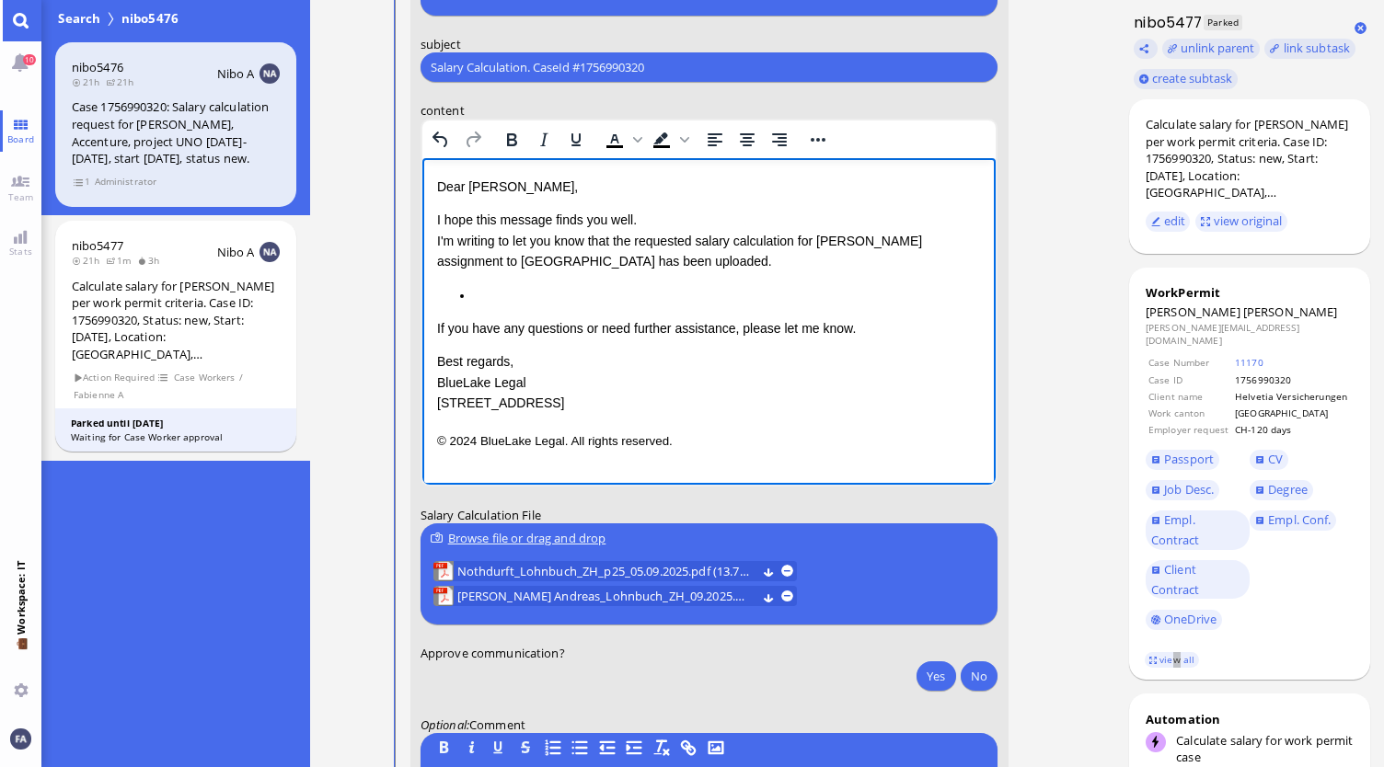
scroll to position [0, 0]
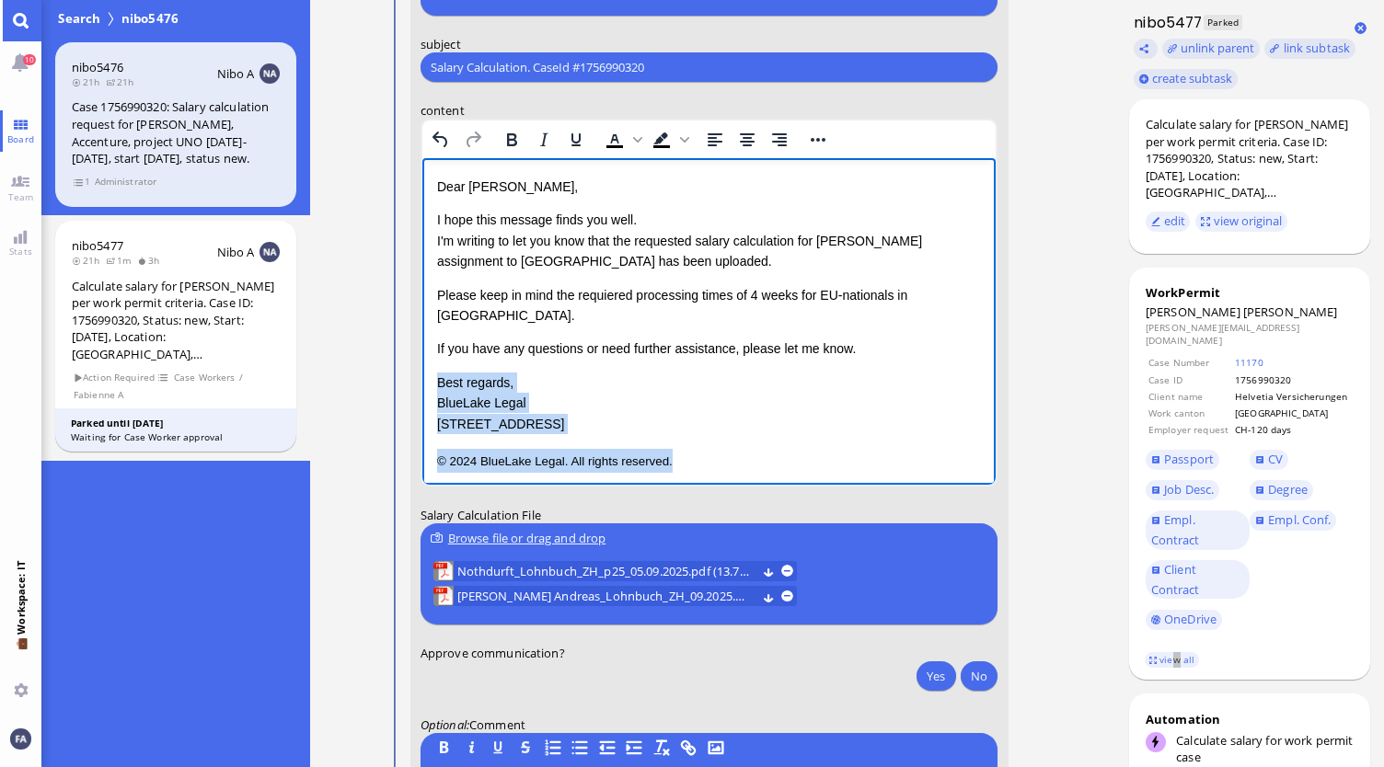
drag, startPoint x: 687, startPoint y: 441, endPoint x: 435, endPoint y: 362, distance: 264.3
click at [436, 362] on div "Dear [PERSON_NAME], I hope this message finds you well. I'm writing to let you …" at bounding box center [708, 325] width 545 height 296
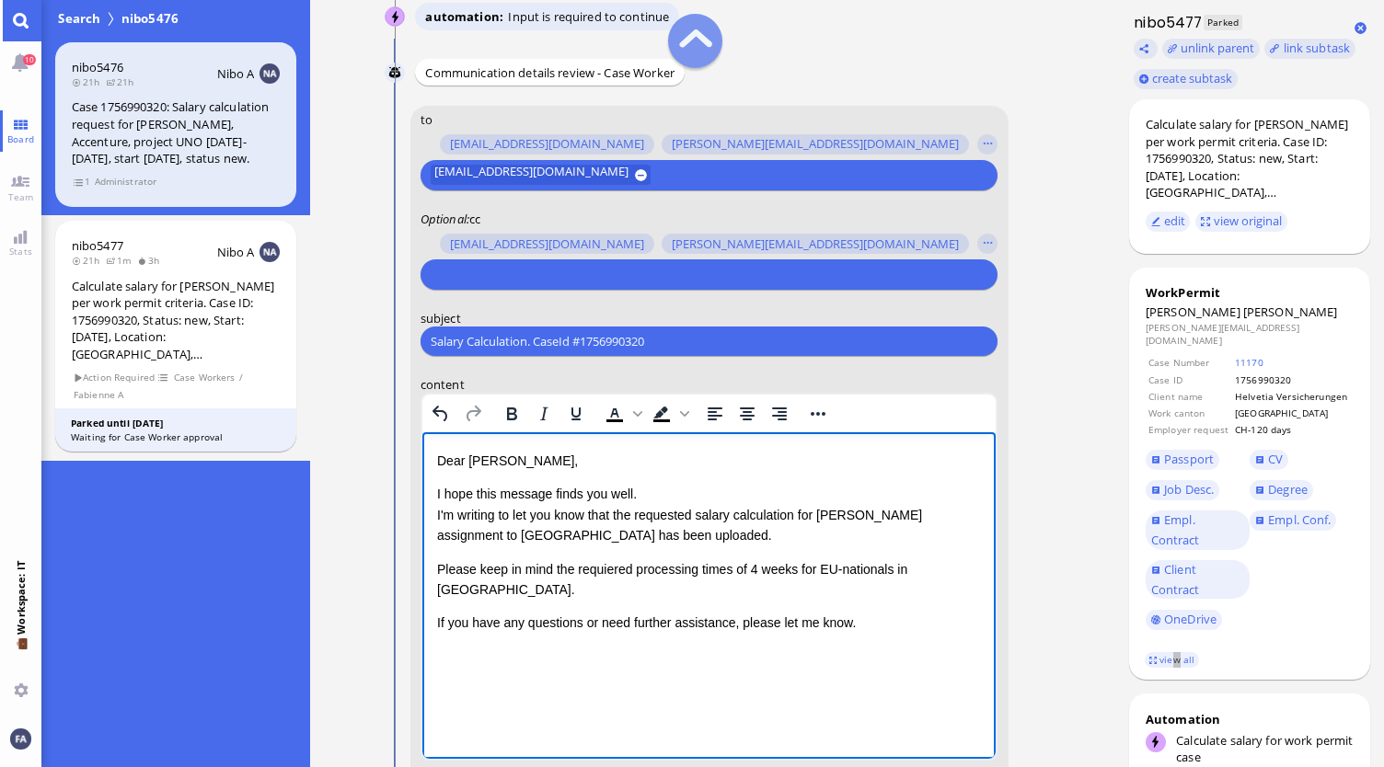
scroll to position [-368, 0]
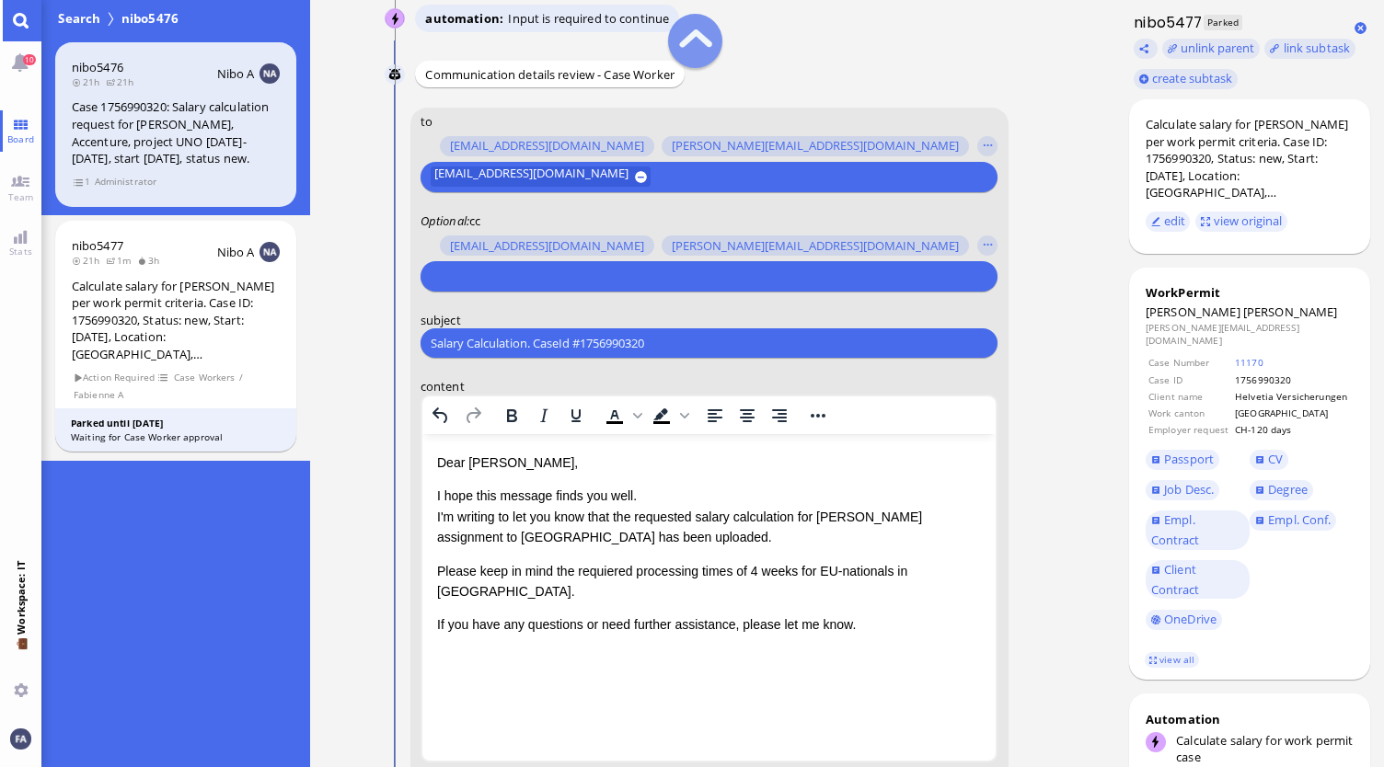
click at [548, 279] on input "text" at bounding box center [707, 276] width 552 height 19
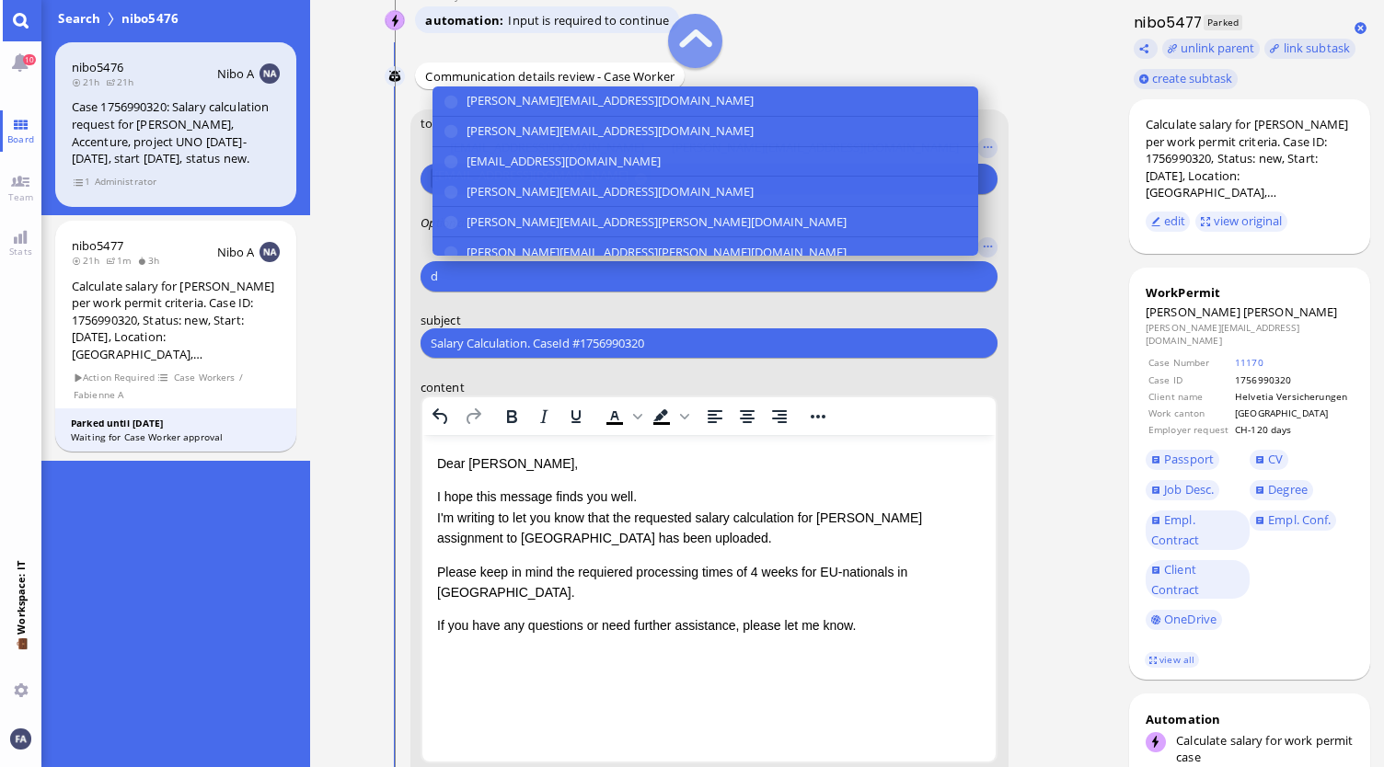
scroll to position [-366, 0]
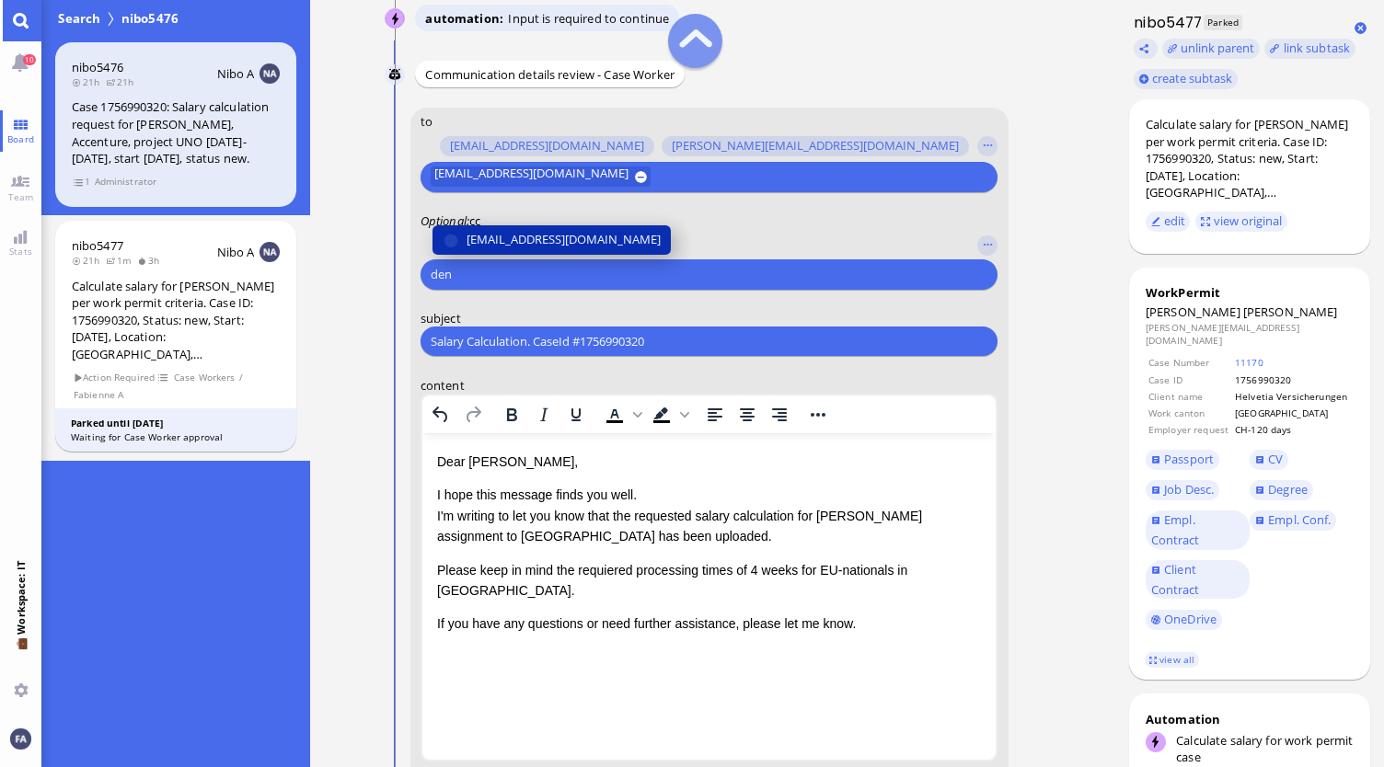
type input "den"
click at [563, 240] on span "[EMAIL_ADDRESS][DOMAIN_NAME]" at bounding box center [564, 240] width 194 height 19
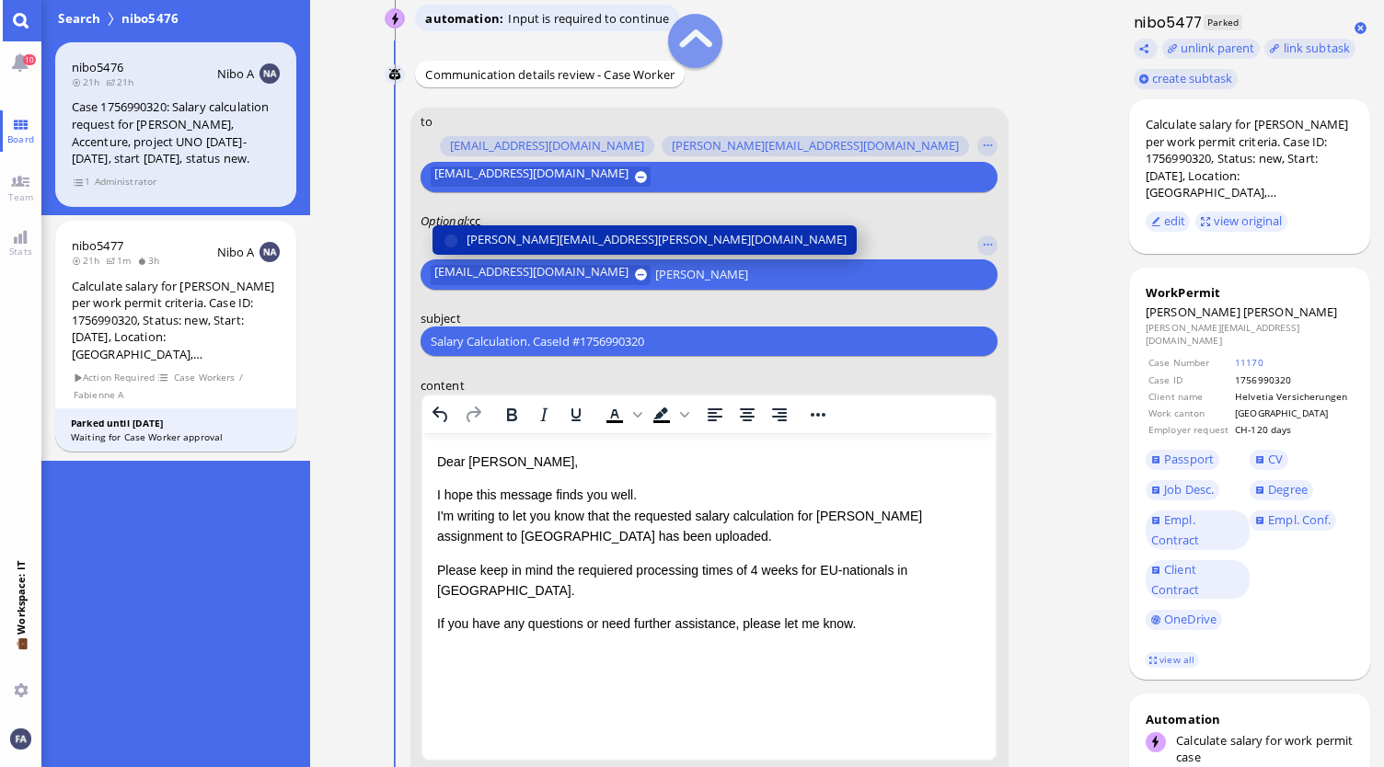
type input "[PERSON_NAME]"
click at [563, 240] on span "[PERSON_NAME][EMAIL_ADDRESS][PERSON_NAME][DOMAIN_NAME]" at bounding box center [657, 240] width 380 height 19
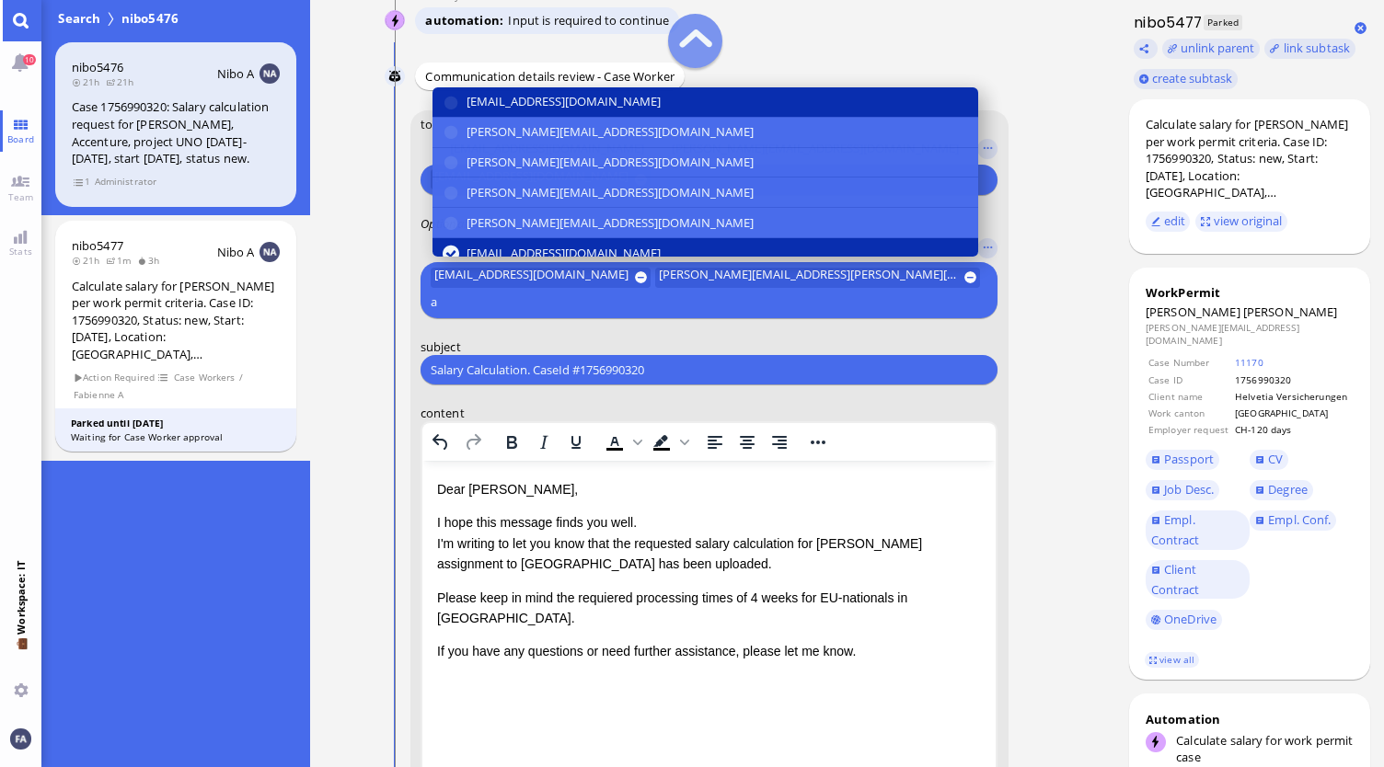
scroll to position [-391, 0]
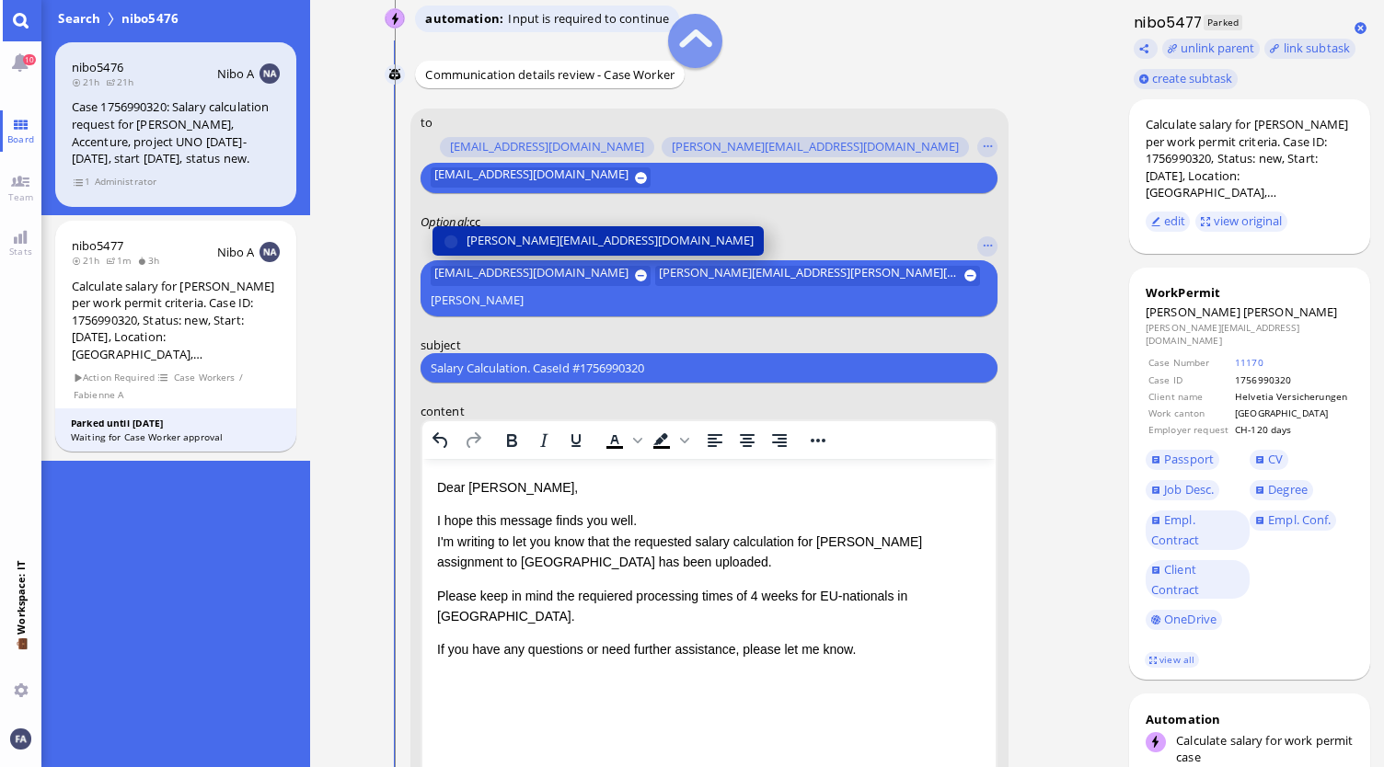
type input "[PERSON_NAME]"
click at [563, 240] on span "[PERSON_NAME][EMAIL_ADDRESS][DOMAIN_NAME]" at bounding box center [610, 240] width 287 height 19
type input "fabie"
click at [563, 240] on span "[EMAIL_ADDRESS][DOMAIN_NAME]" at bounding box center [564, 240] width 194 height 19
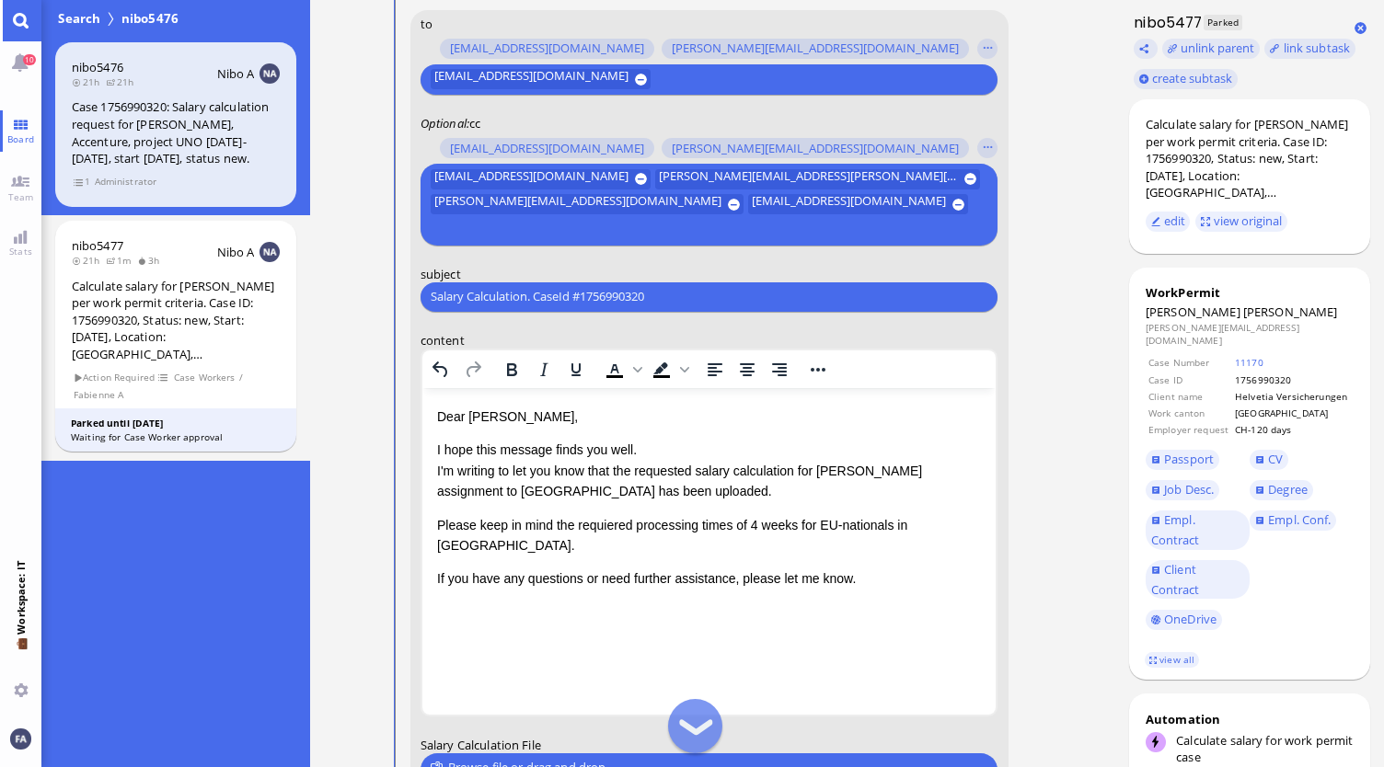
scroll to position [-143, 0]
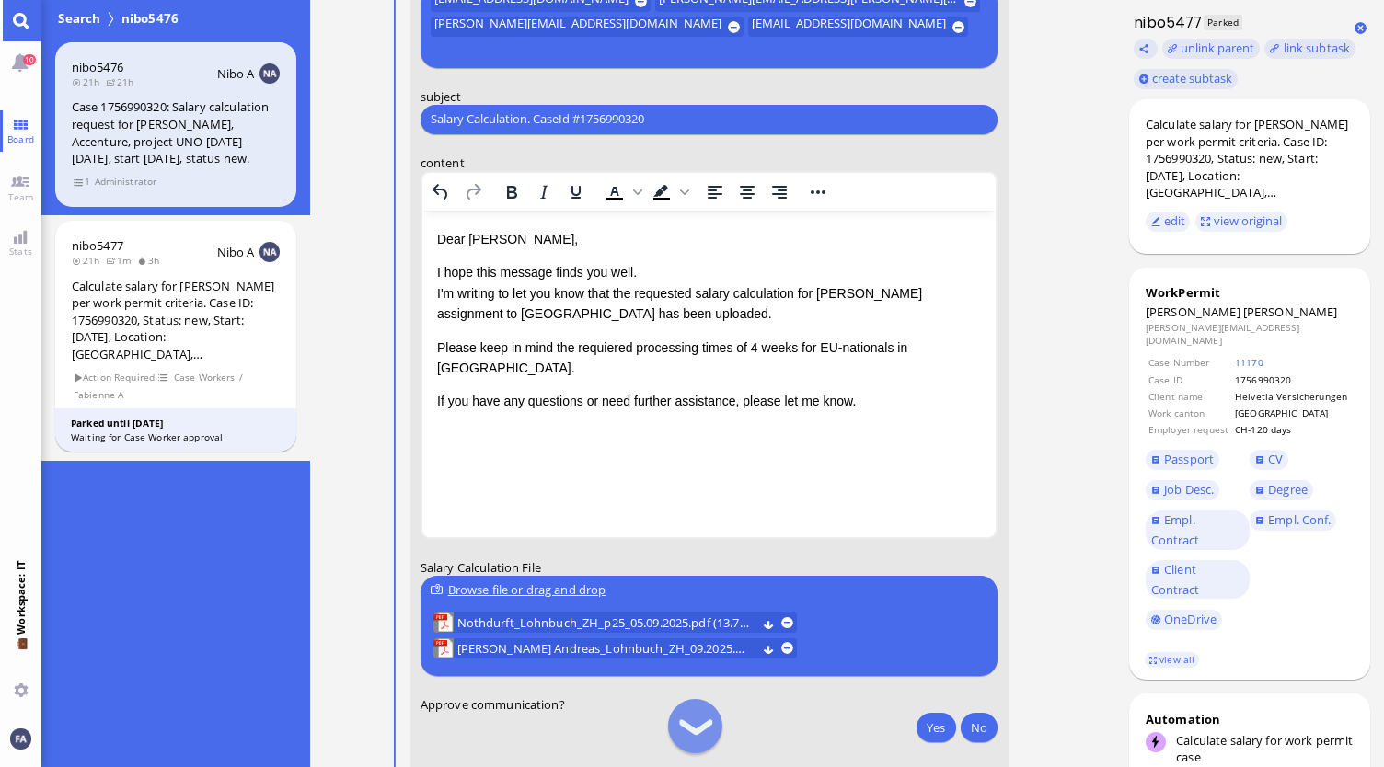
click at [625, 328] on div "Dear [PERSON_NAME], I hope this message finds you well. I'm writing to let you …" at bounding box center [708, 319] width 545 height 183
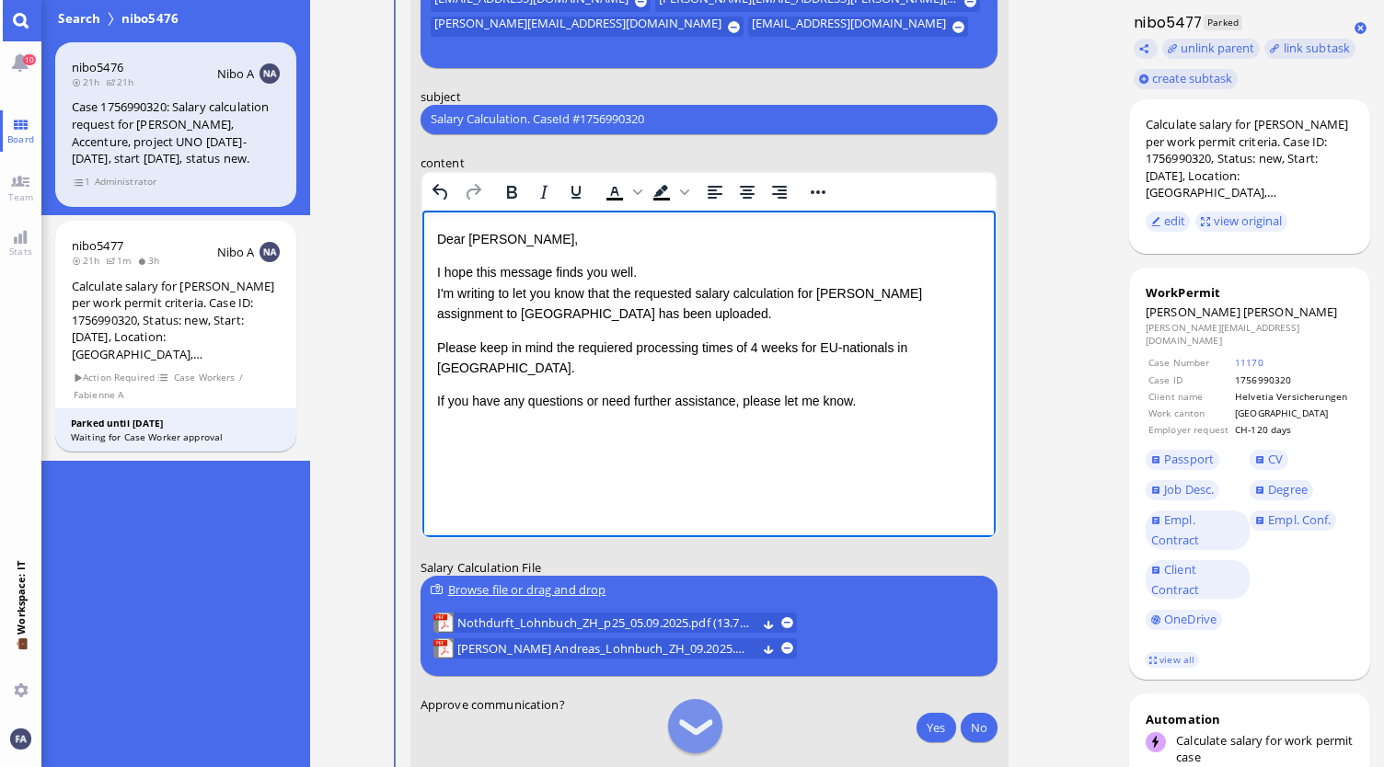
click at [647, 308] on p "I hope this message finds you well. I'm writing to let you know that the reques…" at bounding box center [708, 292] width 545 height 62
click at [620, 314] on p "I hope this message finds you well. I'm writing to let you know that the reques…" at bounding box center [708, 292] width 545 height 62
drag, startPoint x: 594, startPoint y: 347, endPoint x: 644, endPoint y: 346, distance: 50.6
click at [603, 347] on p "Please keep in mind the requiered processing times of 4 weeks for EU-nationals …" at bounding box center [708, 357] width 545 height 41
click at [801, 345] on p "Please keep in mind the requiered processing times of 4 weeks for EU-nationals …" at bounding box center [708, 357] width 545 height 41
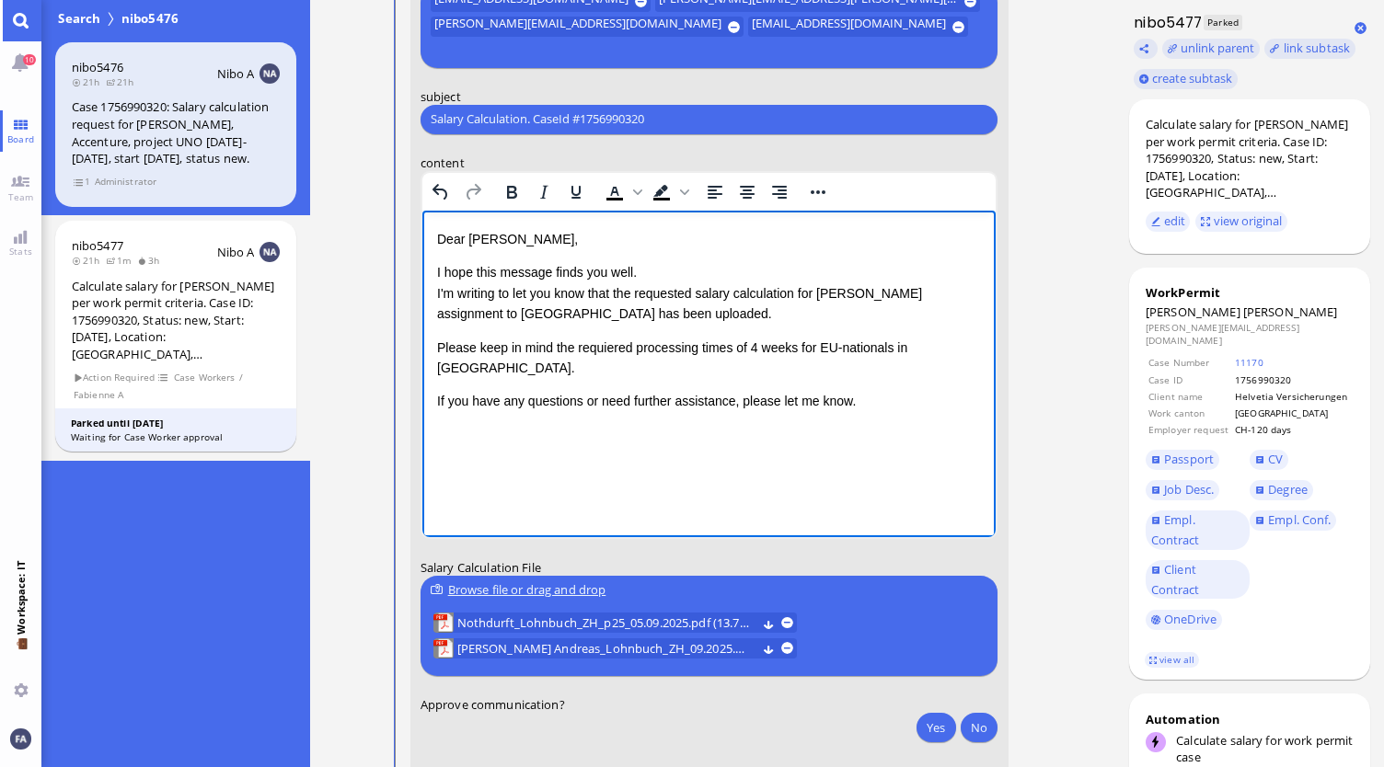
click at [717, 432] on html "Dear [PERSON_NAME], I hope this message finds you well. I'm writing to let you …" at bounding box center [708, 339] width 574 height 258
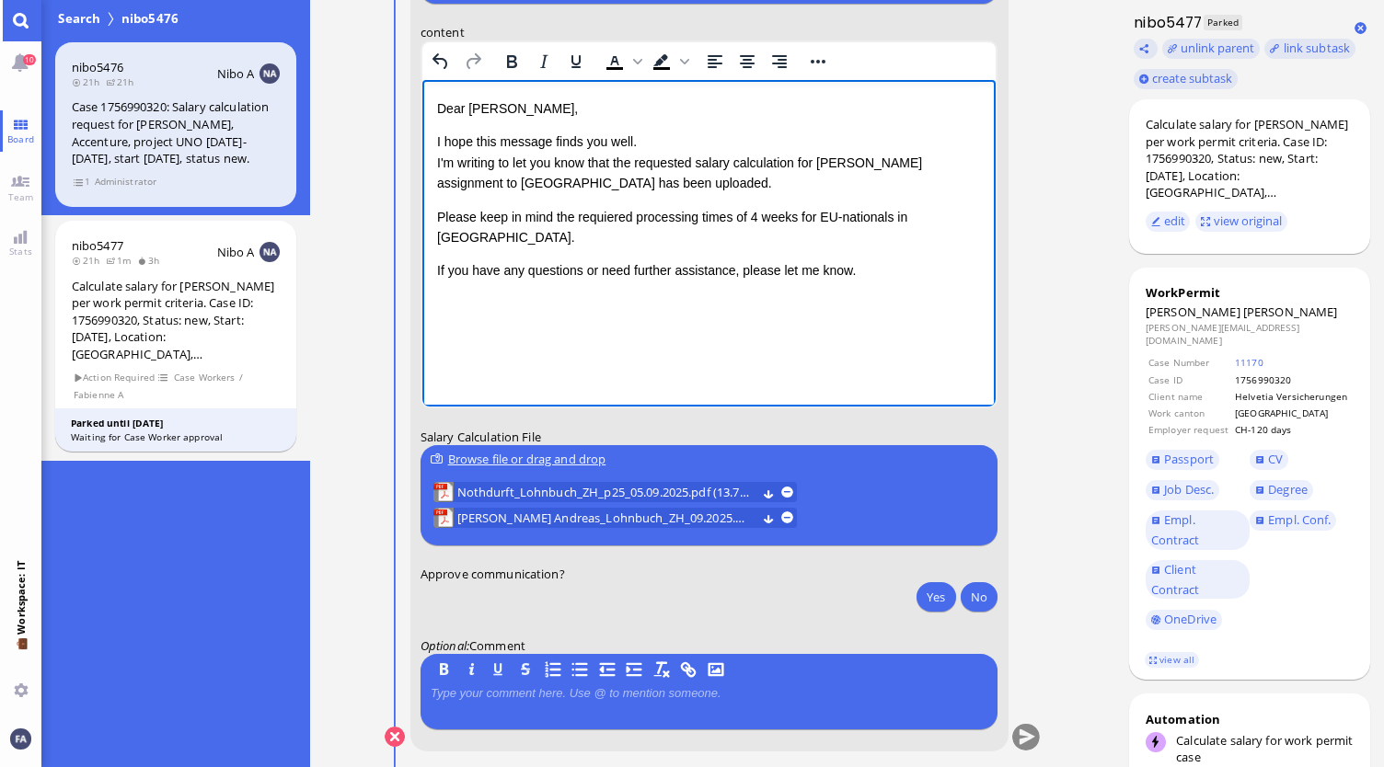
scroll to position [0, 0]
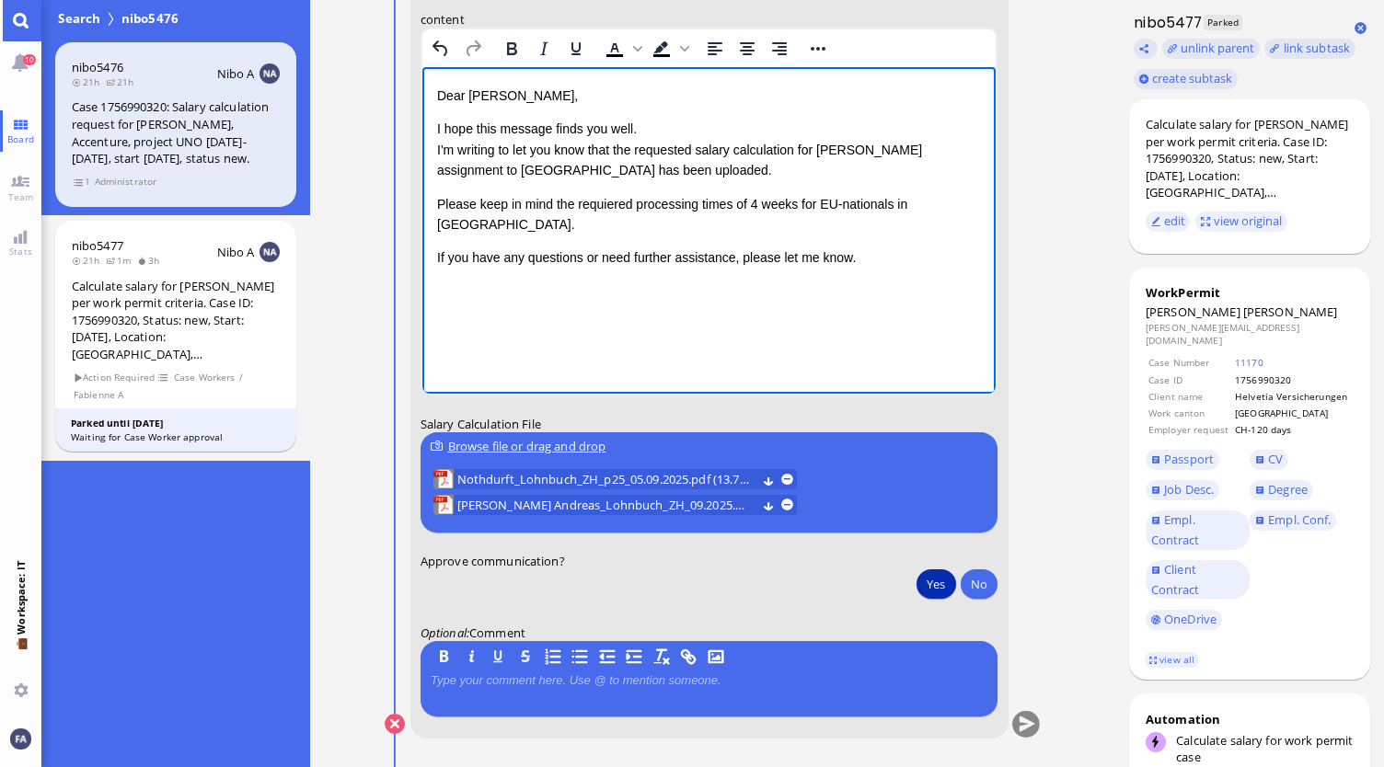
click at [919, 583] on button "Yes" at bounding box center [935, 584] width 39 height 29
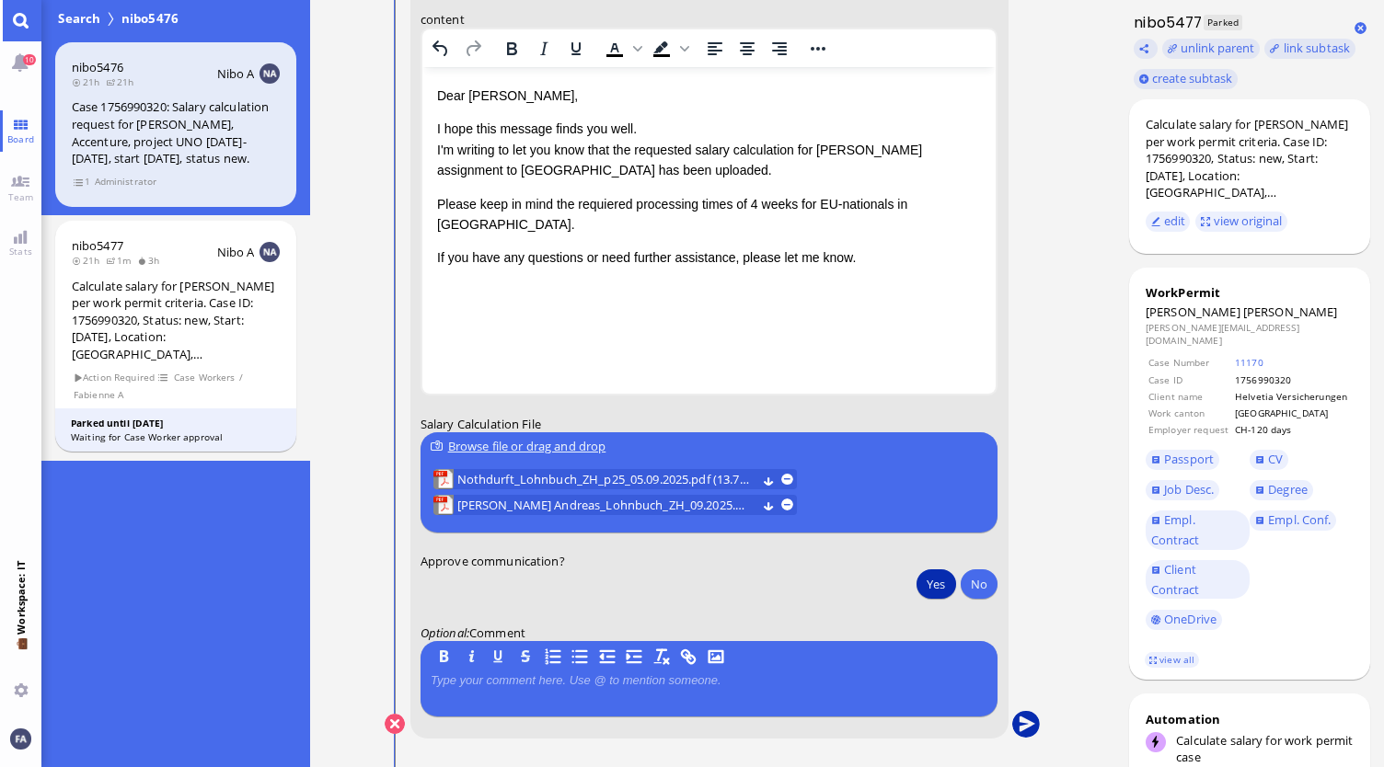
click at [1023, 728] on button "submit" at bounding box center [1026, 725] width 28 height 28
